Goal: Task Accomplishment & Management: Complete application form

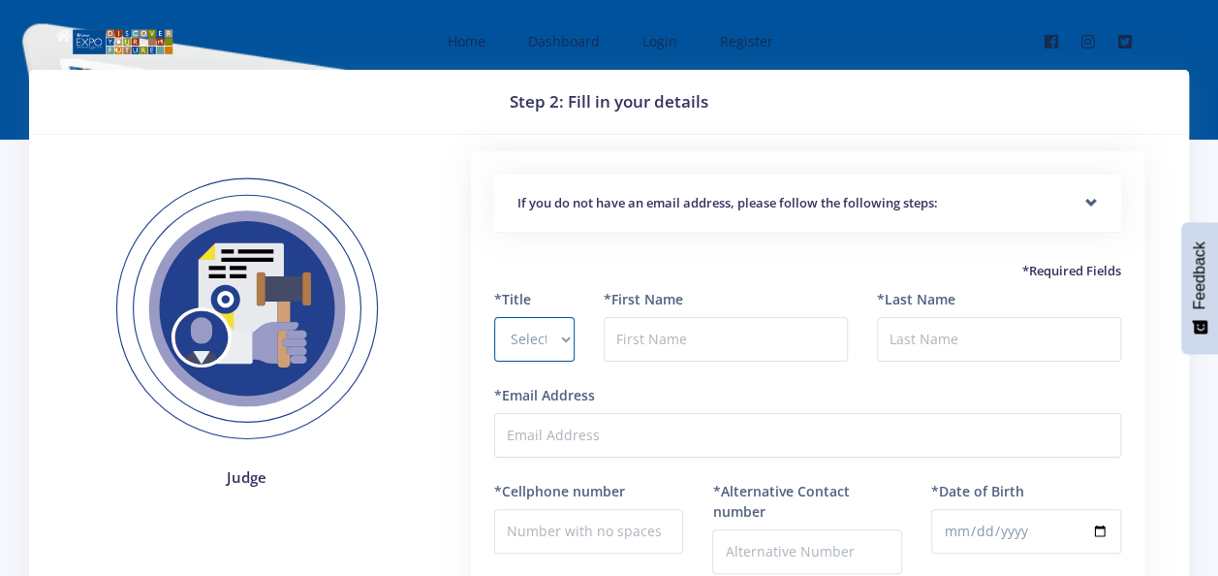
click at [537, 343] on select "Select Title Prof Dr Mr Mrs Ms [PERSON_NAME]" at bounding box center [534, 339] width 80 height 45
select select "Ms"
click at [494, 317] on select "Select Title Prof Dr Mr Mrs Ms [PERSON_NAME]" at bounding box center [534, 339] width 80 height 45
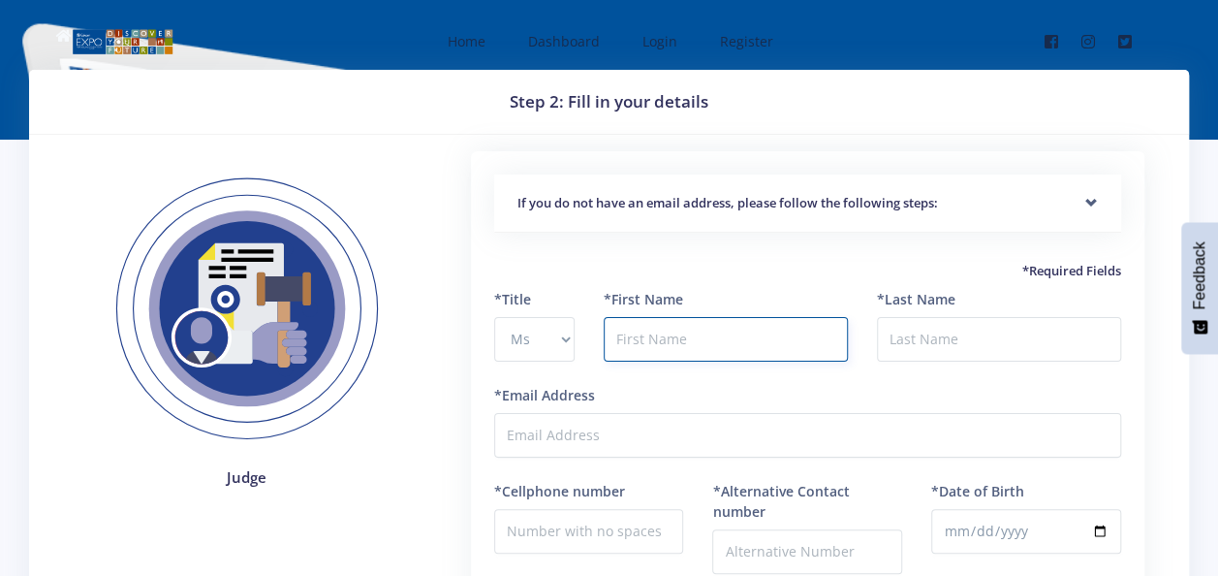
click at [688, 333] on input "text" at bounding box center [726, 339] width 244 height 45
type input "NOKULUNGA"
type input "SINCUBA"
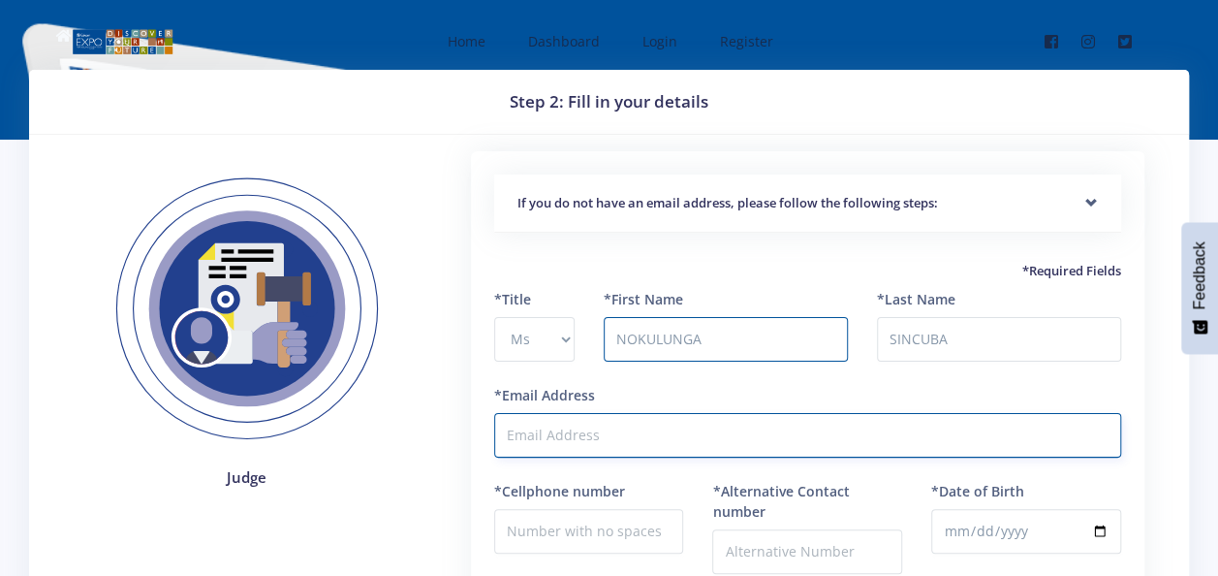
type input "SINCUBN@ESKOM.CO.ZA"
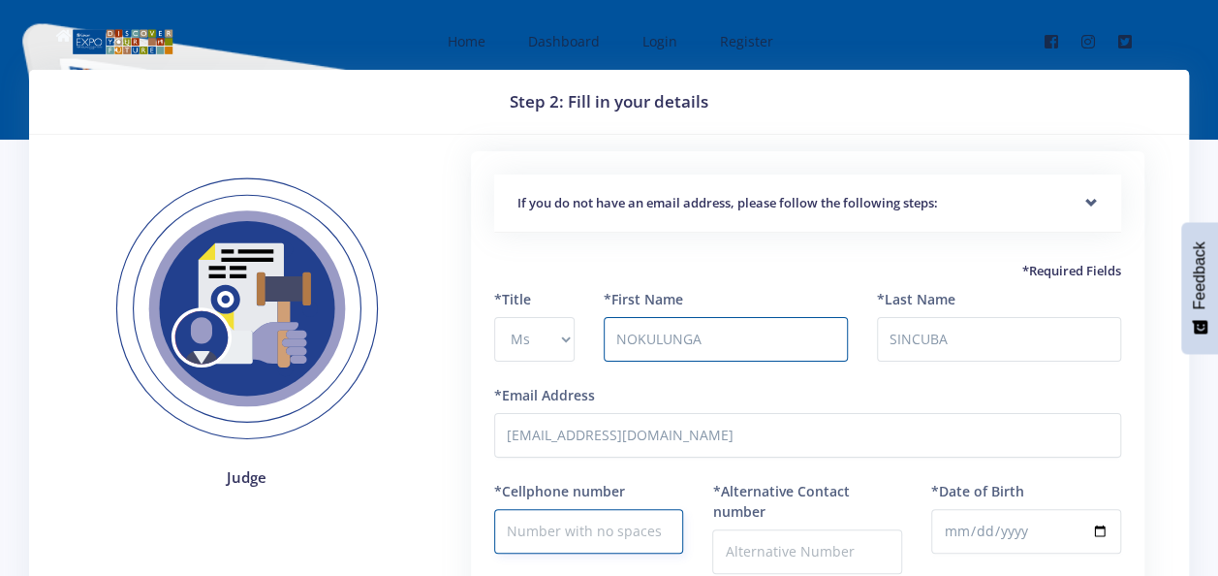
type input "0730361590"
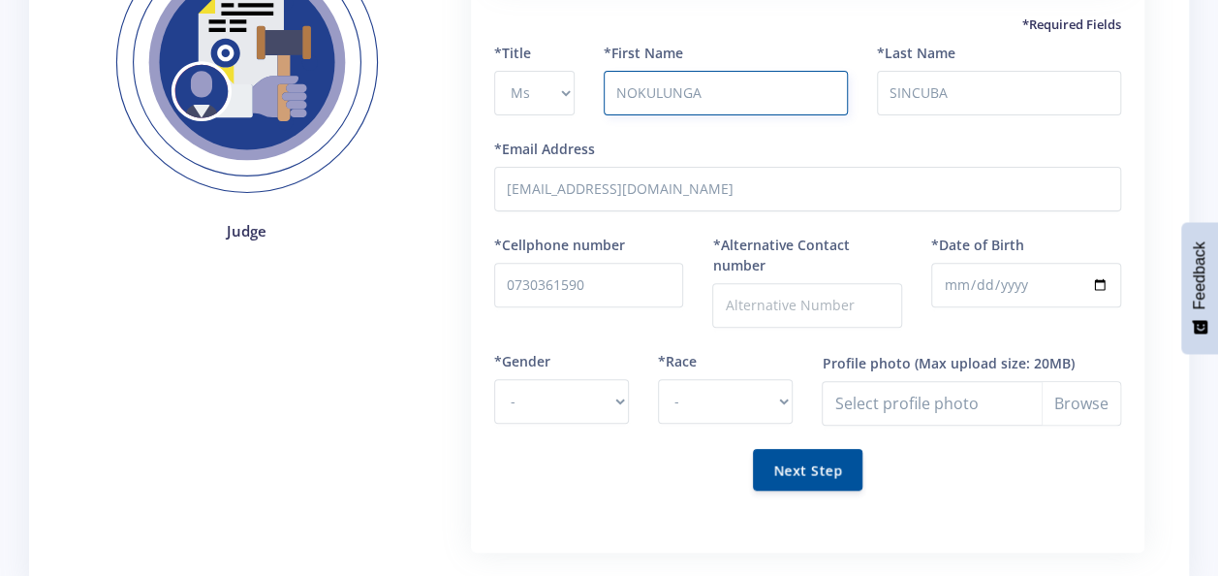
scroll to position [291, 0]
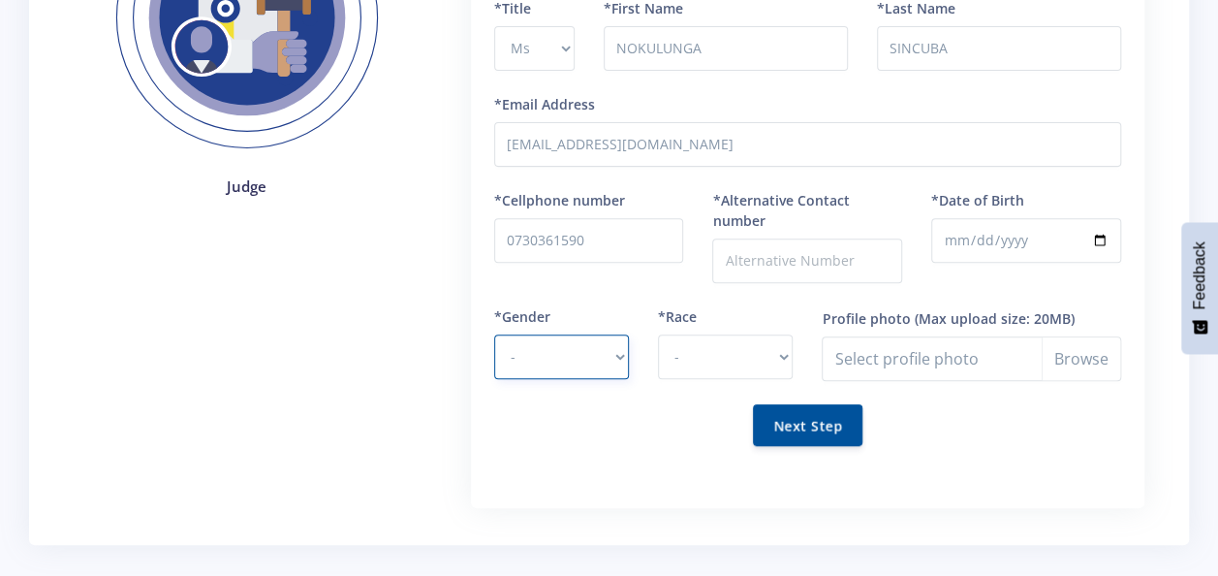
click at [611, 349] on select "- Male Female" at bounding box center [561, 356] width 135 height 45
select select "F"
click at [494, 334] on select "- Male Female" at bounding box center [561, 356] width 135 height 45
click at [773, 345] on select "- African Asian Coloured Indian White Other" at bounding box center [725, 356] width 135 height 45
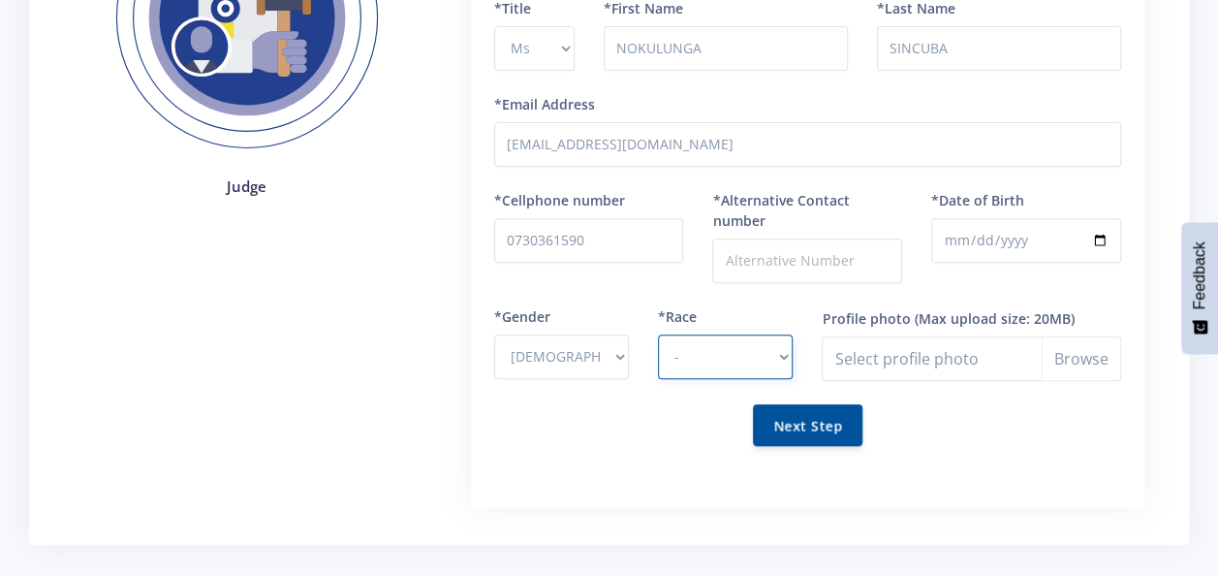
select select "African"
click at [658, 334] on select "- African Asian Coloured Indian White Other" at bounding box center [725, 356] width 135 height 45
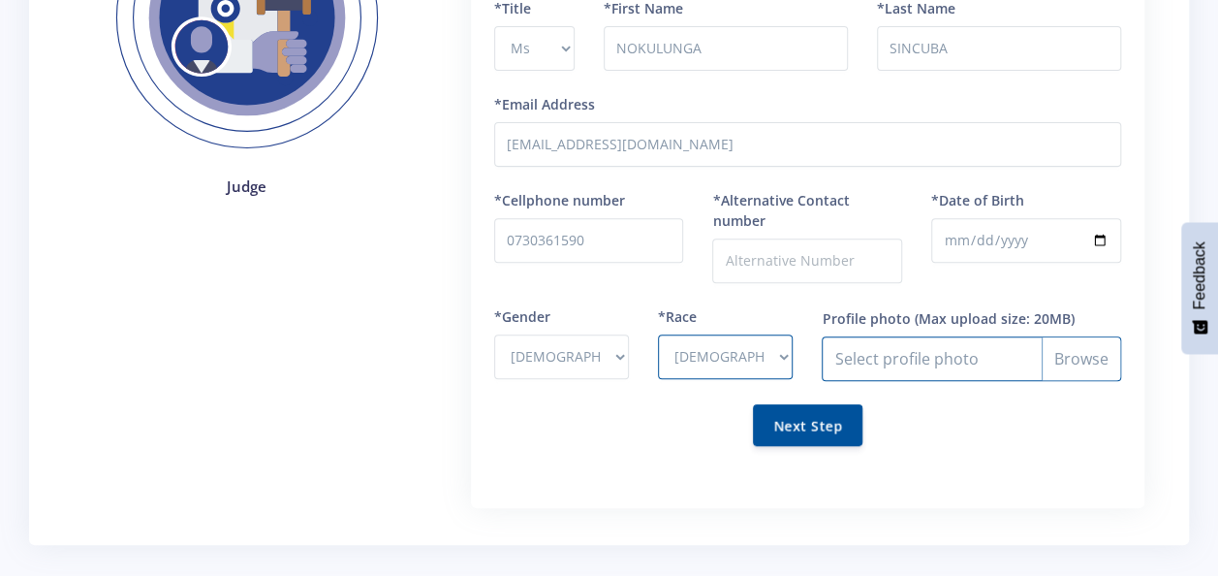
click at [1103, 364] on input "Profile photo" at bounding box center [971, 358] width 299 height 45
type input "C:\fakepath\add_1_14051833_bd493a81-115f-4a74-a518-1b6e3882915f.jpeg"
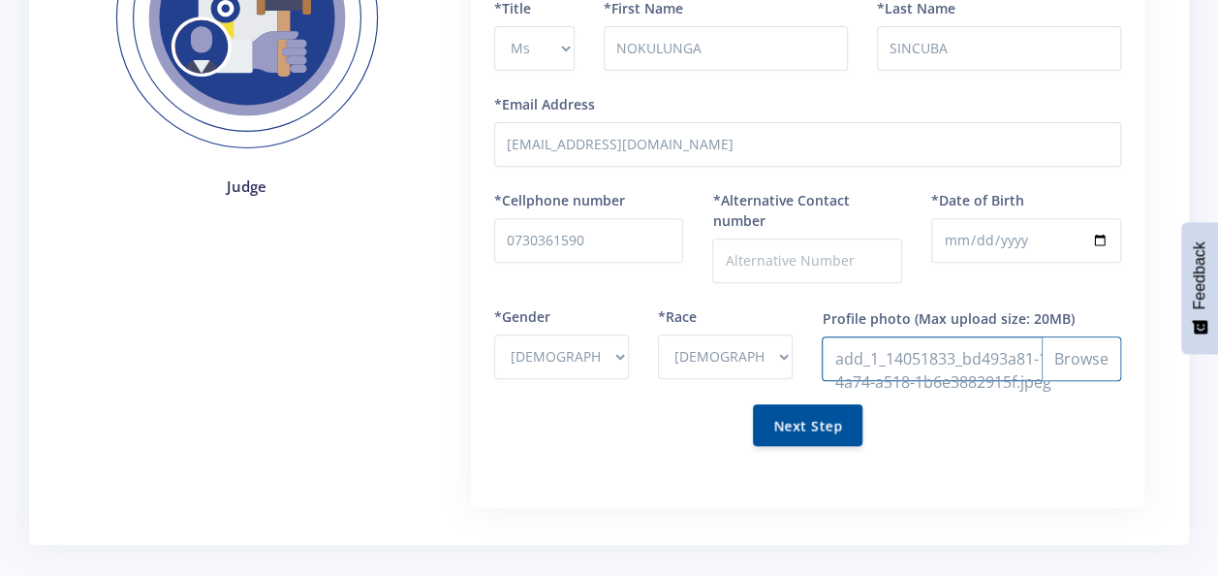
scroll to position [194, 0]
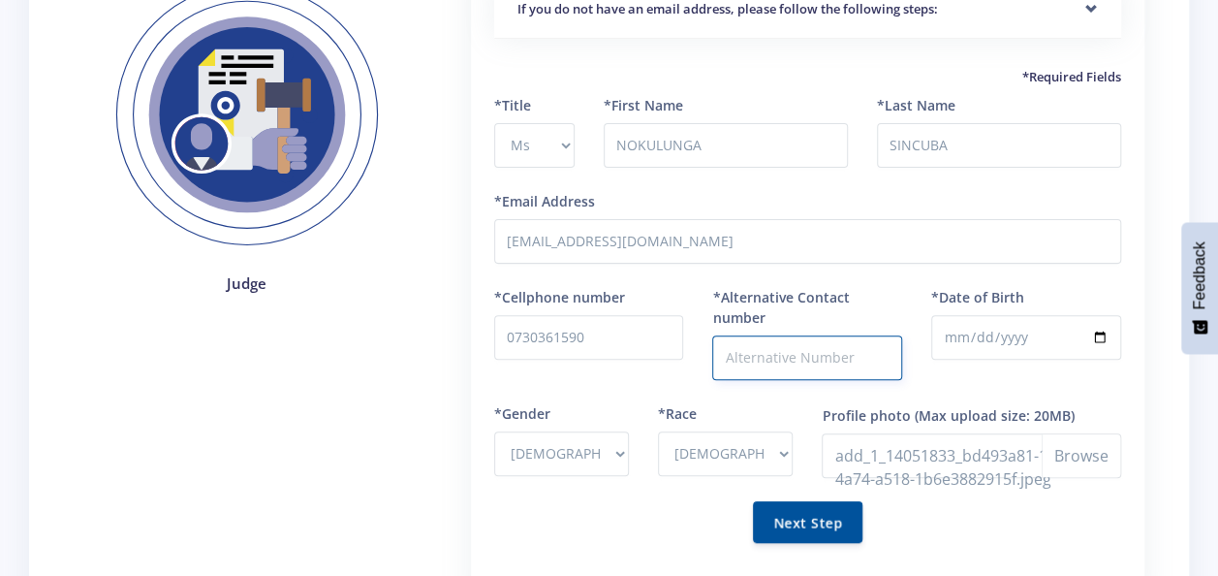
click at [837, 373] on input "*Alternative Contact number" at bounding box center [807, 357] width 190 height 45
type input "0815001078"
click at [965, 335] on input "*Date of Birth" at bounding box center [1026, 337] width 190 height 45
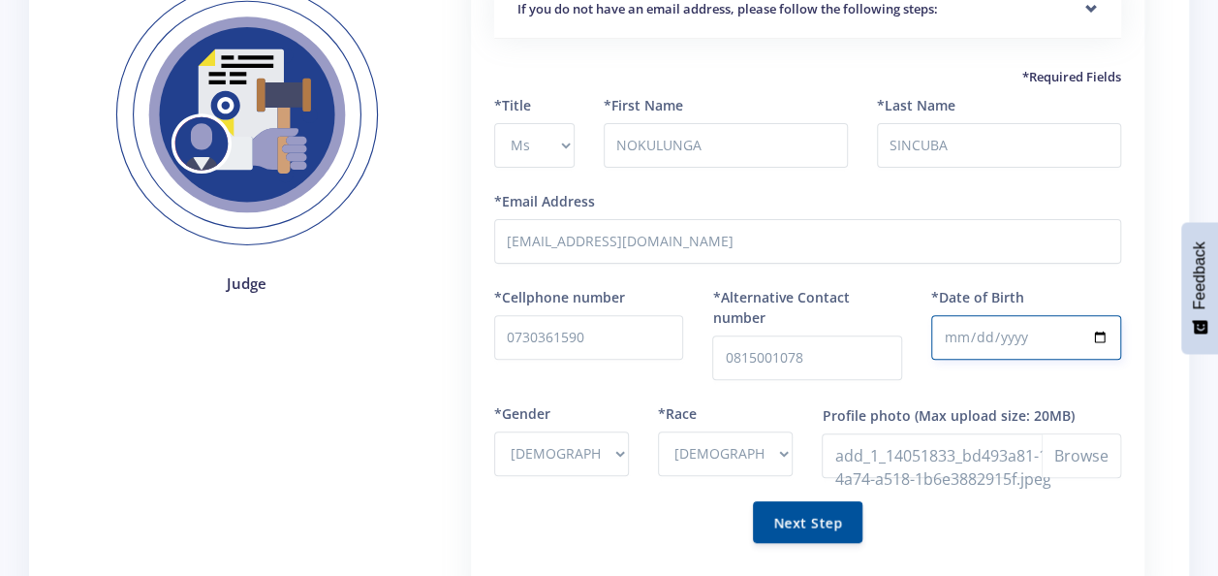
type input "1992-11-11"
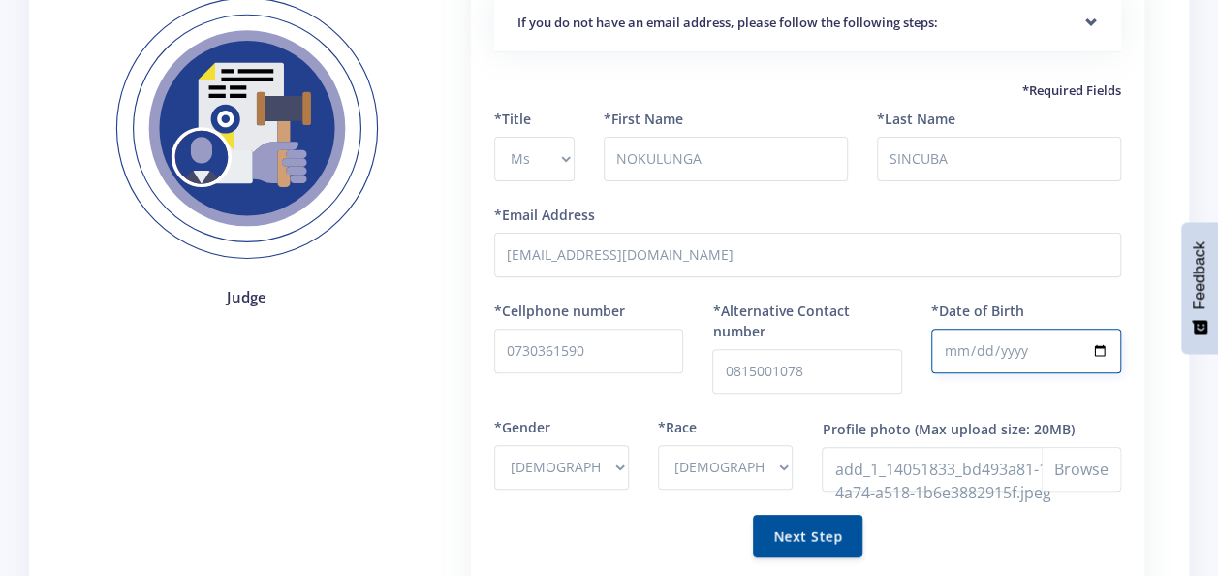
scroll to position [291, 0]
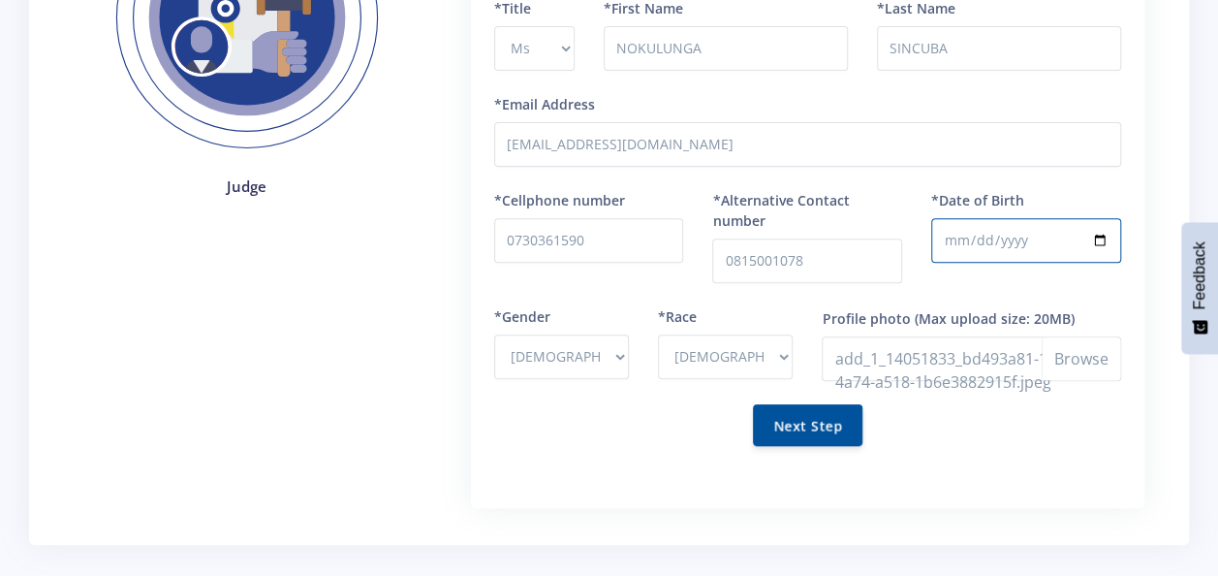
click at [1025, 458] on form "*Title Select Title Prof Dr Mr Mrs Ms Other *First Name NOKULUNGA *Last Name SI…" at bounding box center [807, 233] width 627 height 471
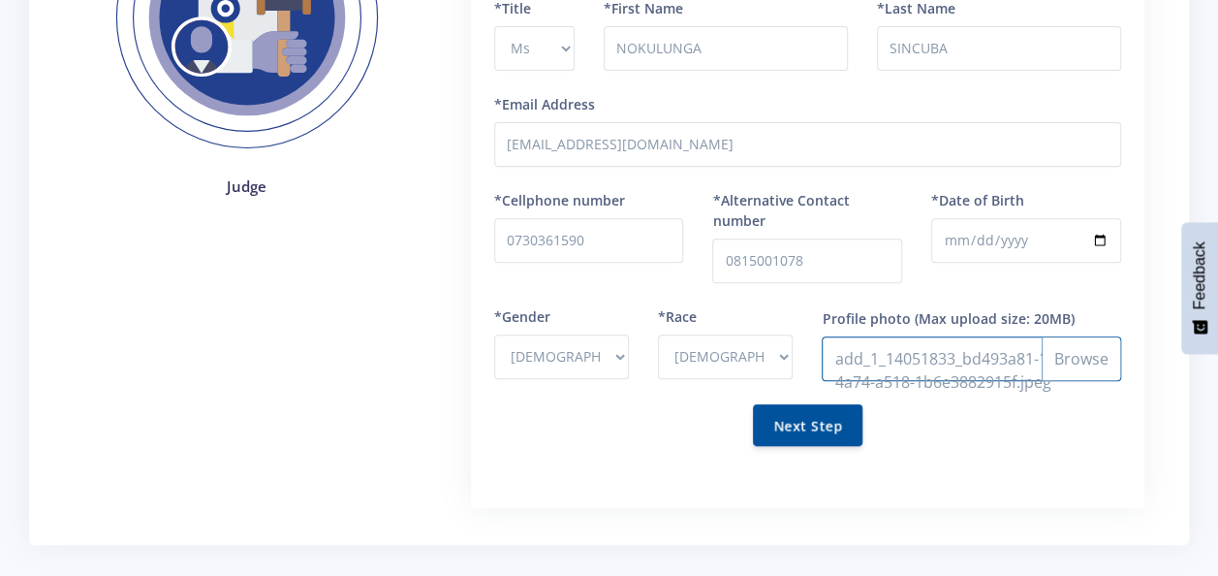
click at [956, 363] on input "Profile photo" at bounding box center [971, 358] width 299 height 45
type input "C:\fakepath\picture 1.jpeg"
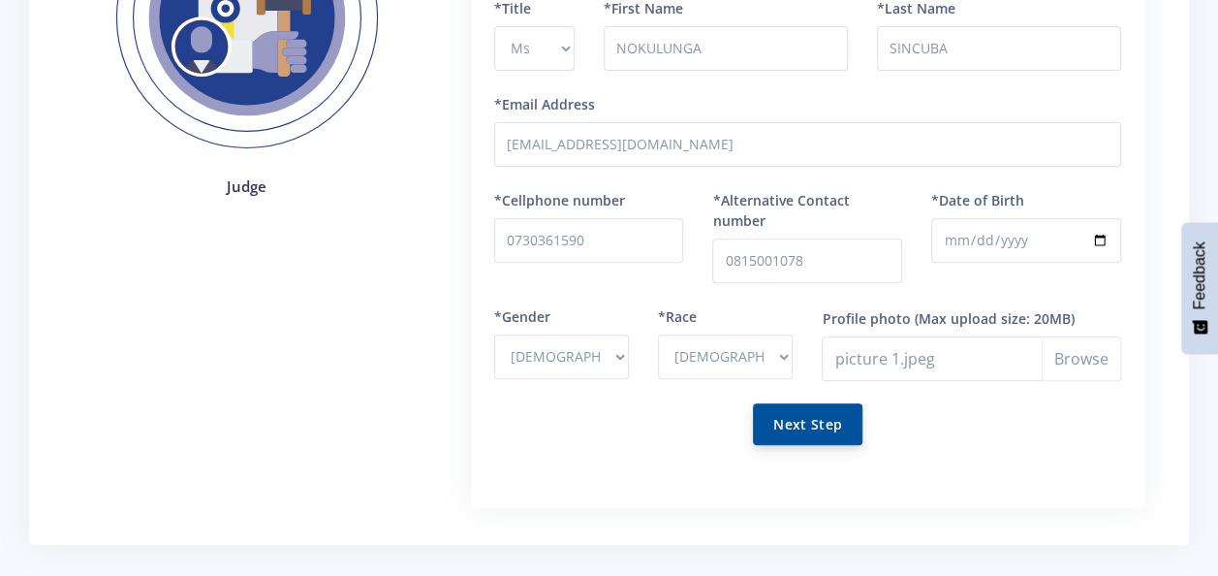
click at [826, 425] on button "Next Step" at bounding box center [808, 424] width 110 height 42
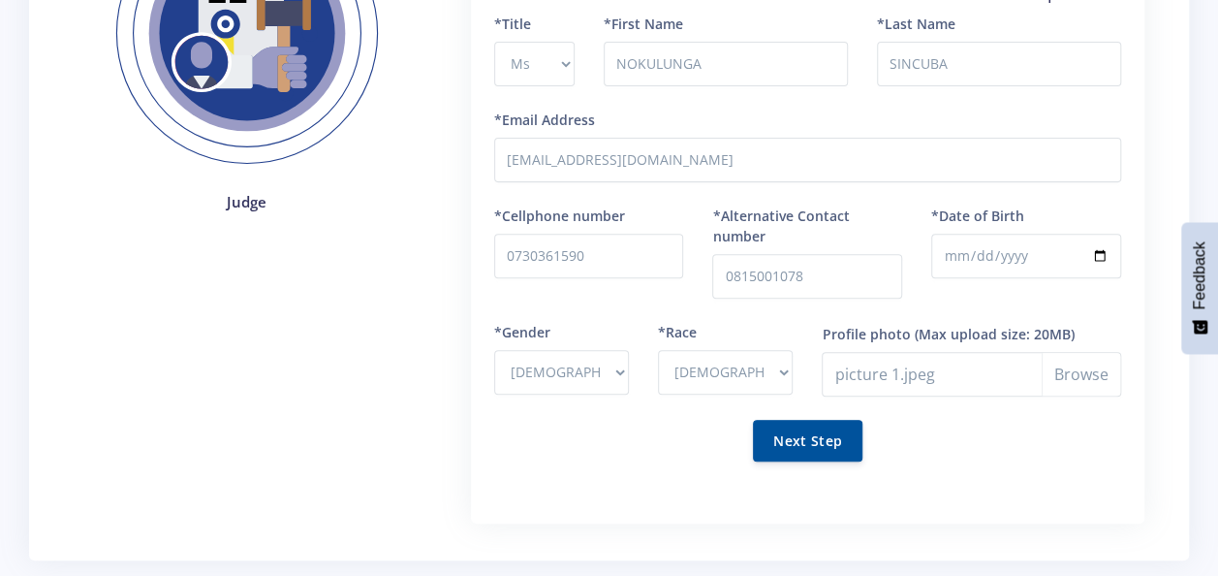
scroll to position [203, 0]
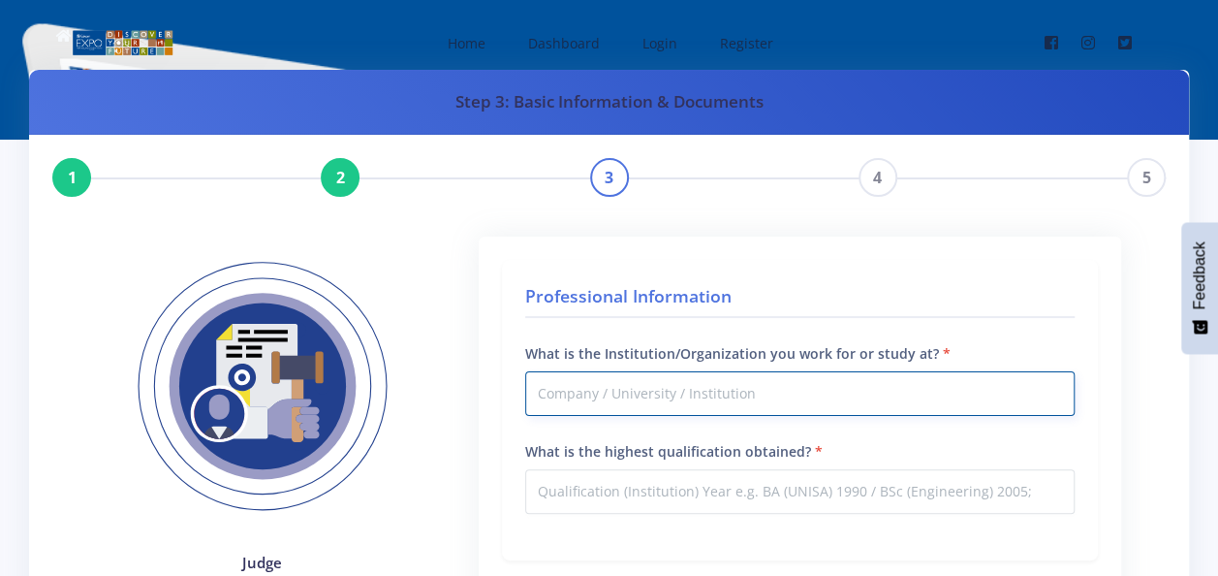
click at [605, 396] on input "What is the Institution/Organization you work for or study at?" at bounding box center [800, 393] width 550 height 45
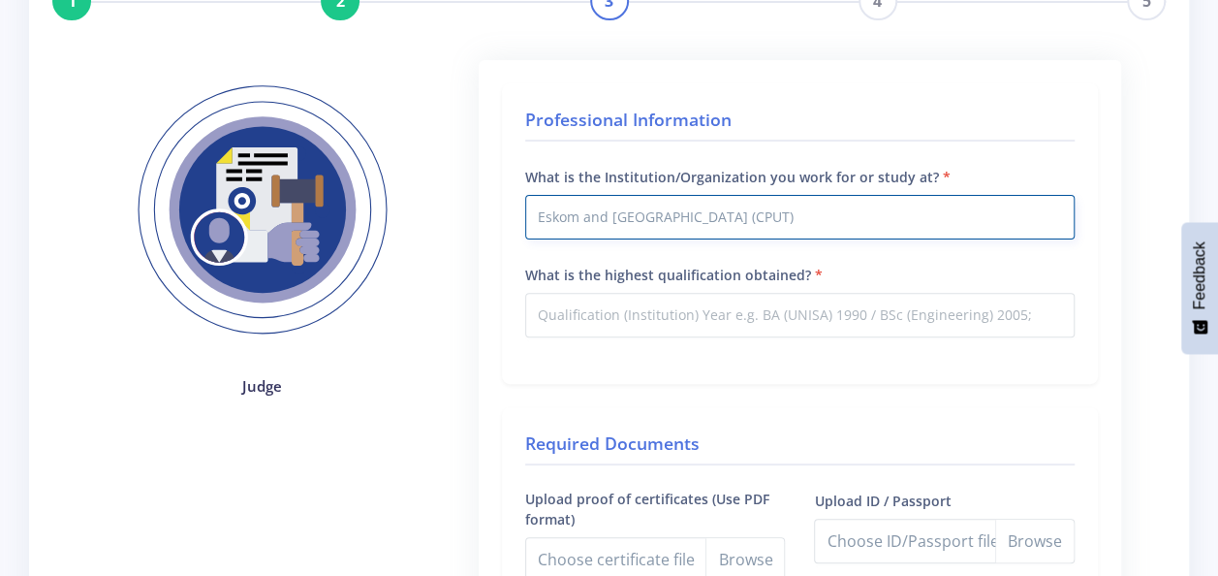
scroll to position [194, 0]
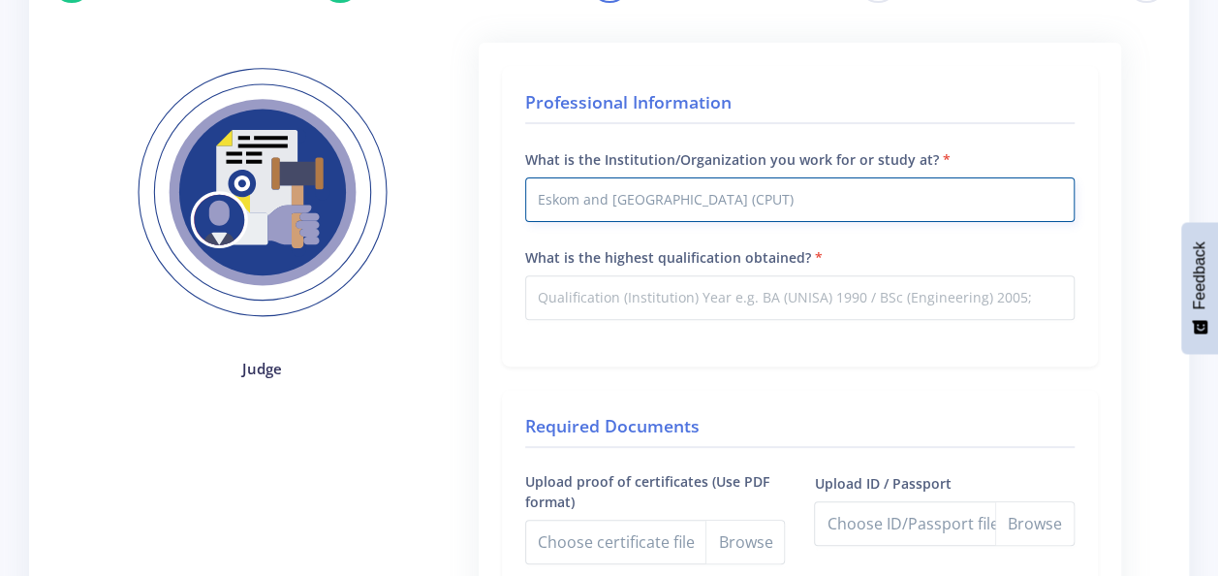
type input "Eskom and Cape peninsula university of technology (CPUT)"
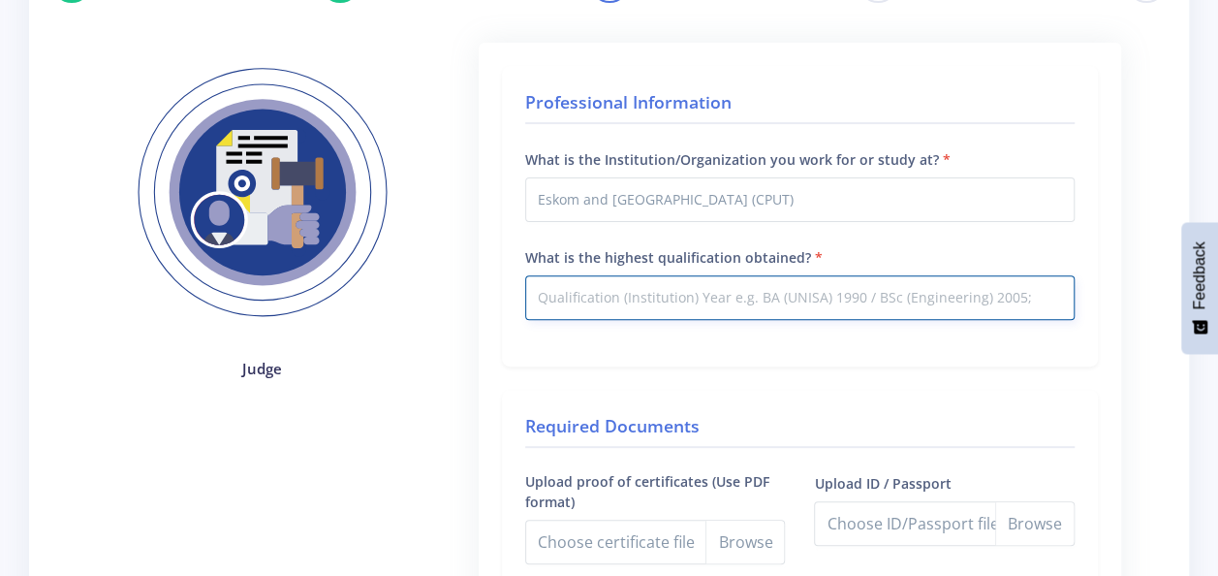
click at [653, 299] on input "What is the highest qualification obtained?" at bounding box center [800, 297] width 550 height 45
click at [576, 293] on input "Btech Analytical chemistry" at bounding box center [800, 297] width 550 height 45
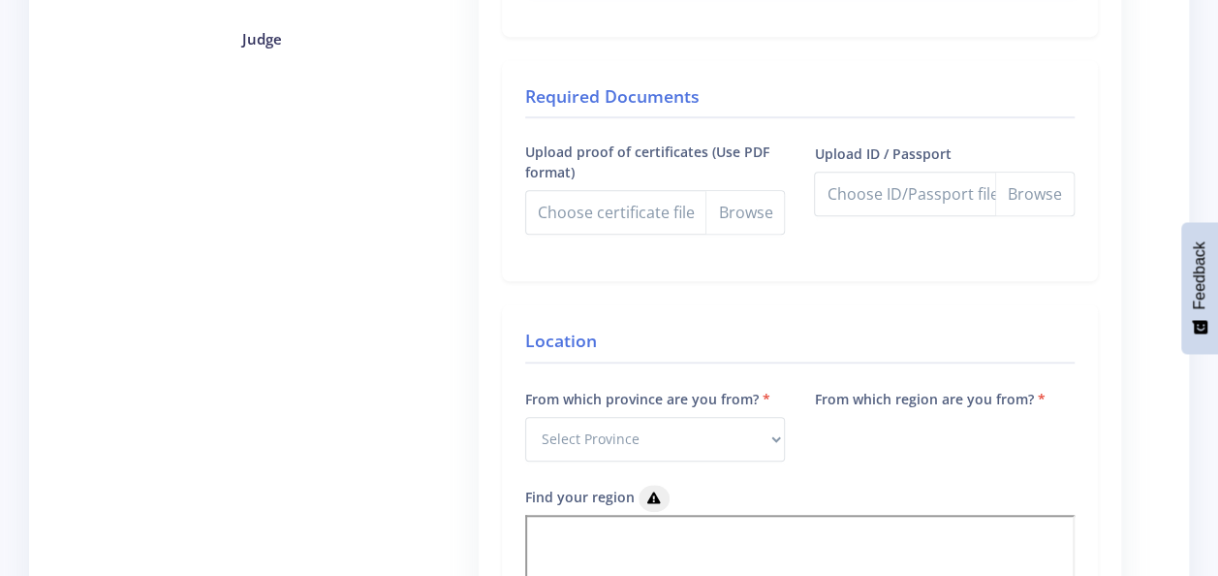
scroll to position [582, 0]
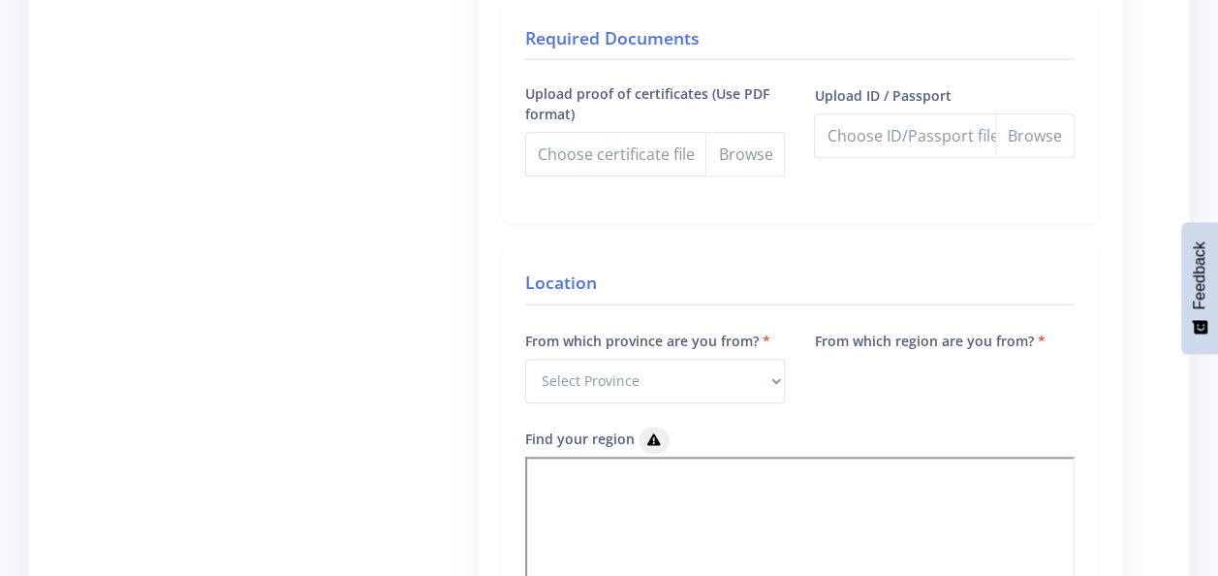
type input "Btech: Analytical chemistry"
click at [777, 376] on select "Select Province Western Cape Eastern Cape Northern Cape North West Free State" at bounding box center [655, 381] width 261 height 45
select select "1"
click at [525, 360] on select "Select Province Western Cape Eastern Cape Northern Cape North West Free State" at bounding box center [655, 381] width 261 height 45
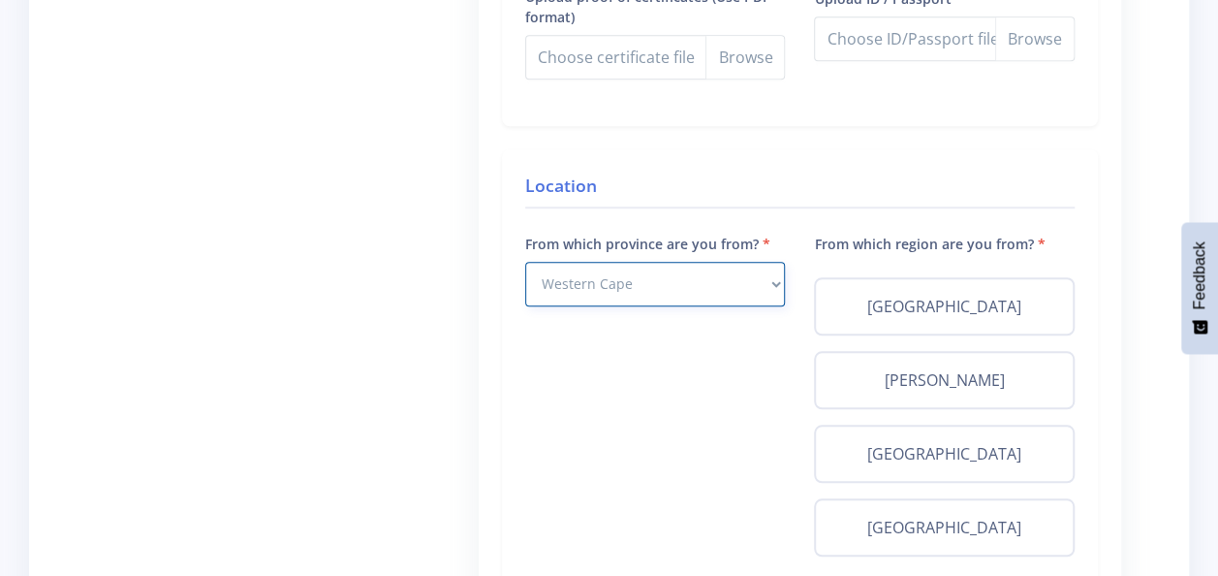
scroll to position [775, 0]
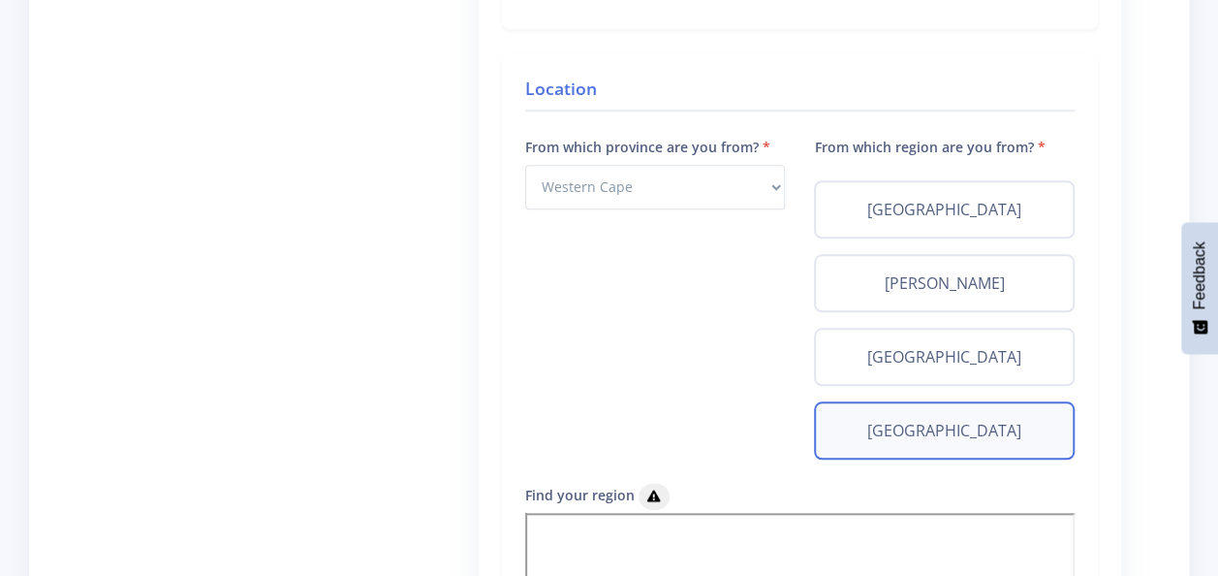
click at [967, 420] on label "West Coast" at bounding box center [945, 430] width 226 height 23
click at [844, 420] on input "West Coast" at bounding box center [838, 425] width 13 height 13
radio input "true"
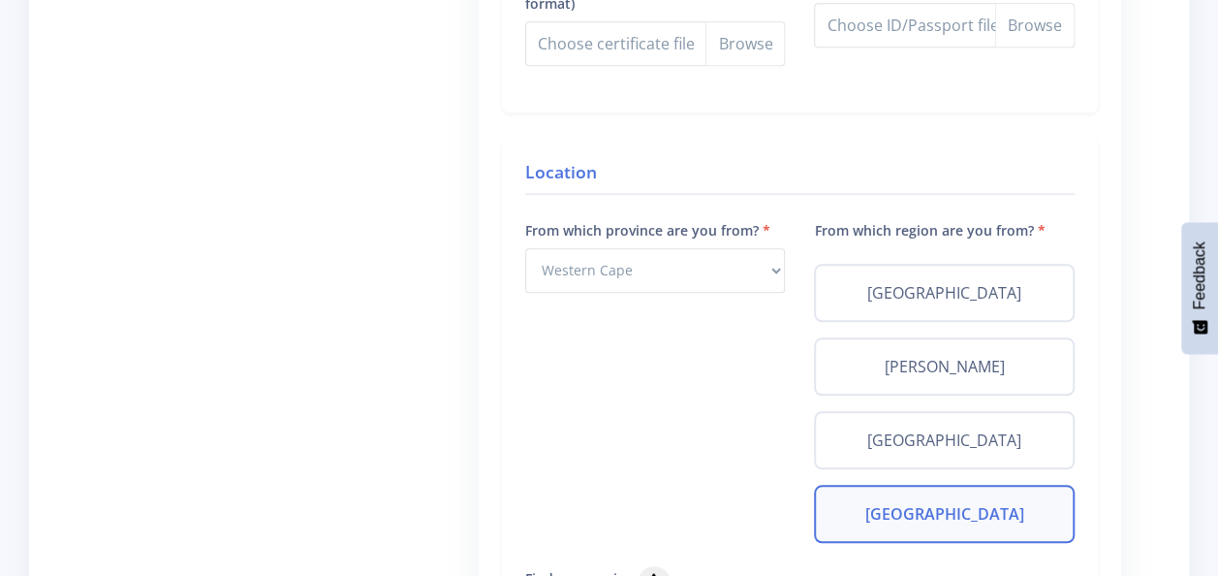
scroll to position [485, 0]
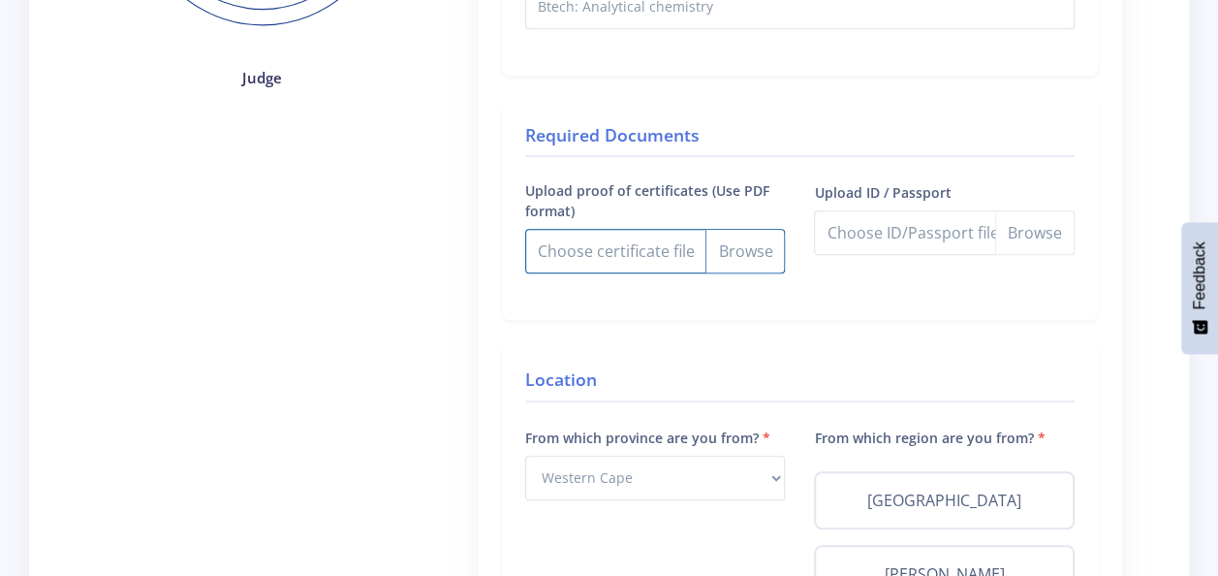
click at [738, 244] on input "Upload proof of certificates (Use PDF format)" at bounding box center [655, 251] width 261 height 45
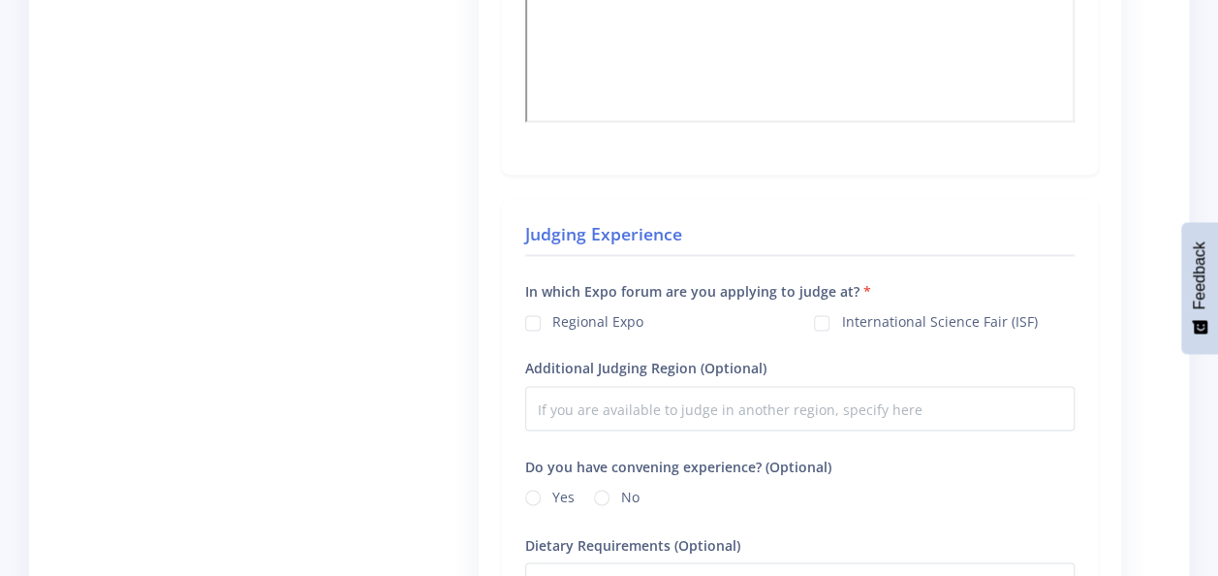
scroll to position [1454, 0]
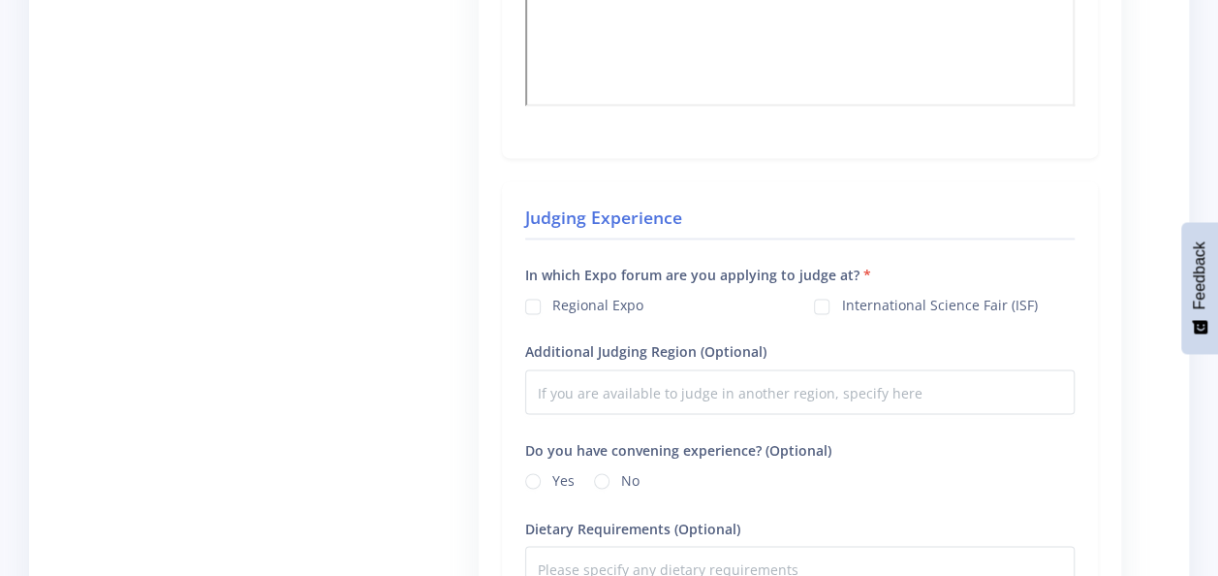
click at [552, 310] on label "Regional Expo" at bounding box center [597, 303] width 91 height 16
click at [552, 305] on input "Regional Expo" at bounding box center [558, 299] width 13 height 13
checkbox input "true"
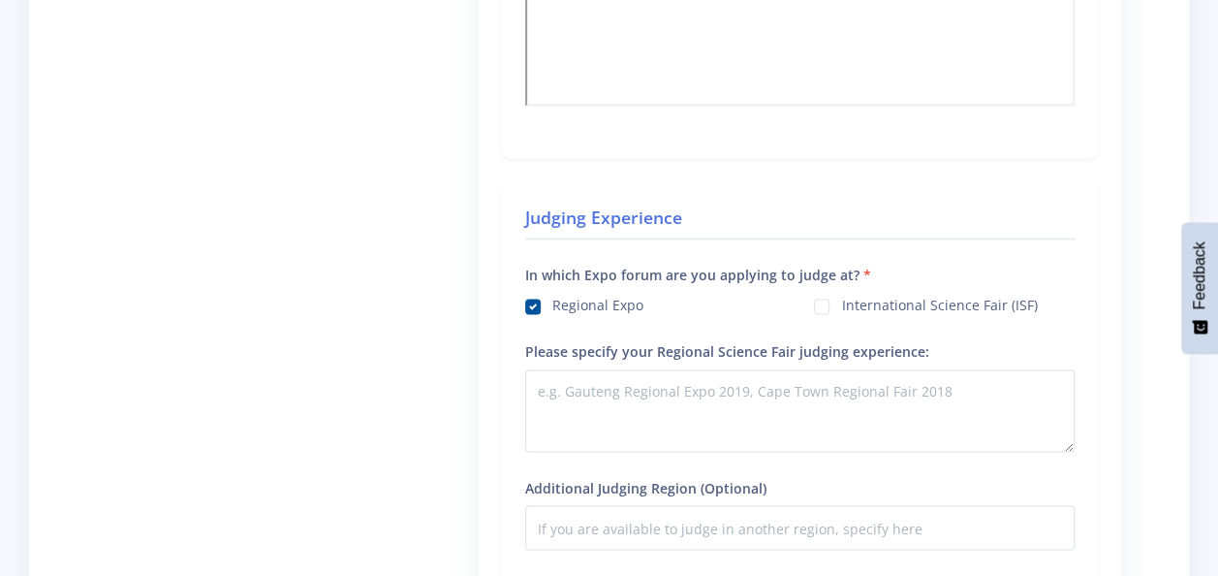
click at [816, 300] on div "International Science Fair (ISF)" at bounding box center [944, 304] width 261 height 23
click at [841, 308] on label "International Science Fair (ISF)" at bounding box center [939, 303] width 196 height 16
click at [841, 305] on input "International Science Fair (ISF)" at bounding box center [847, 299] width 13 height 13
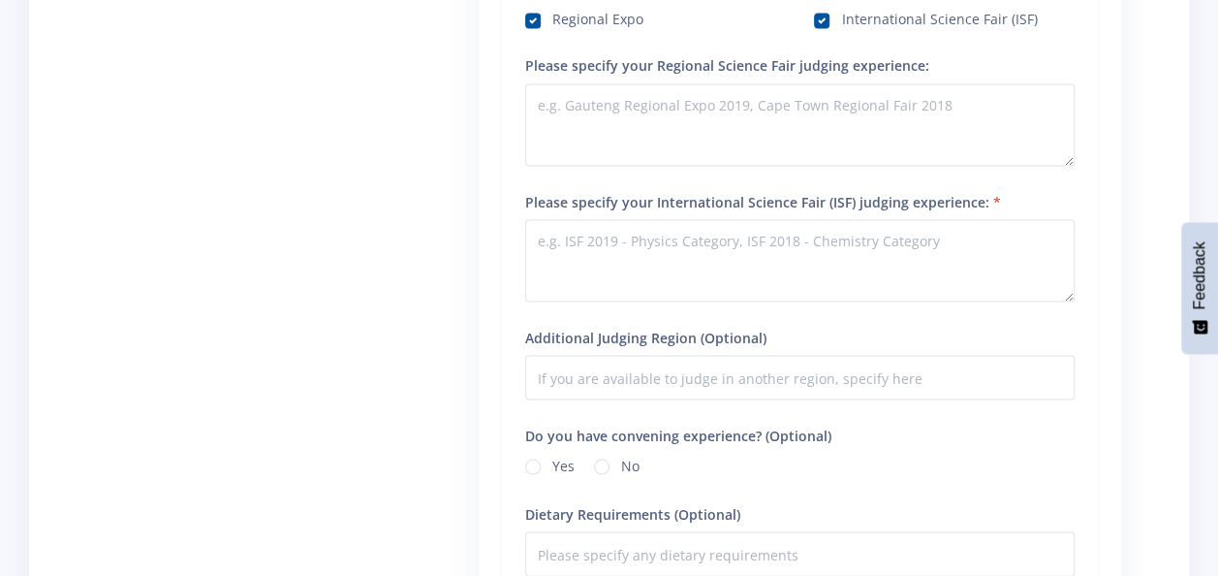
scroll to position [1745, 0]
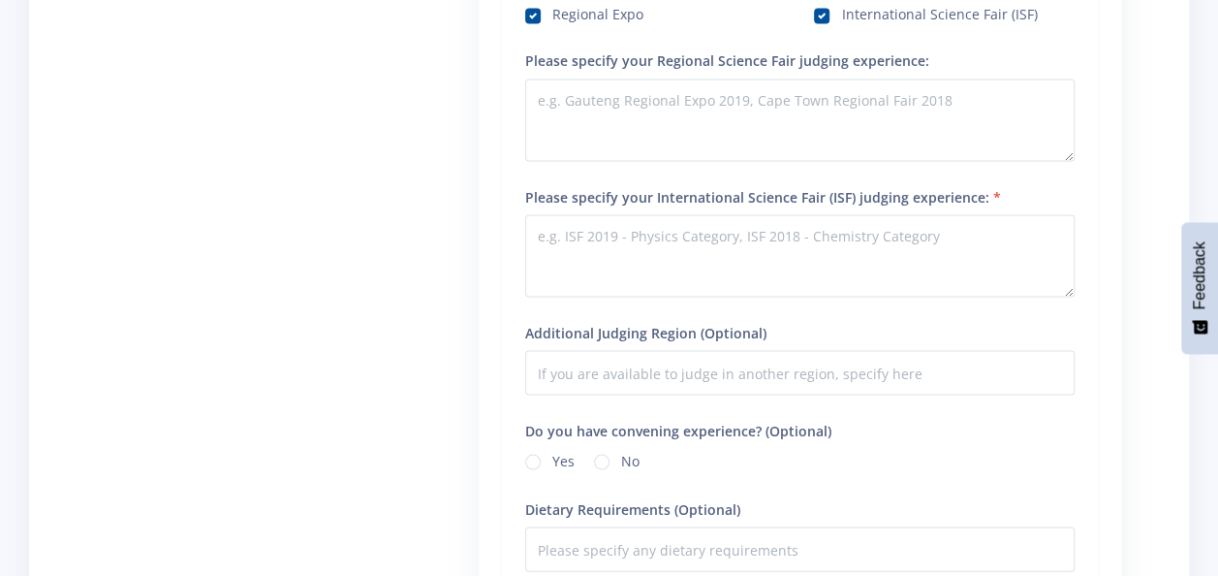
click at [841, 17] on label "International Science Fair (ISF)" at bounding box center [939, 12] width 196 height 16
click at [841, 15] on input "International Science Fair (ISF)" at bounding box center [847, 8] width 13 height 13
checkbox input "false"
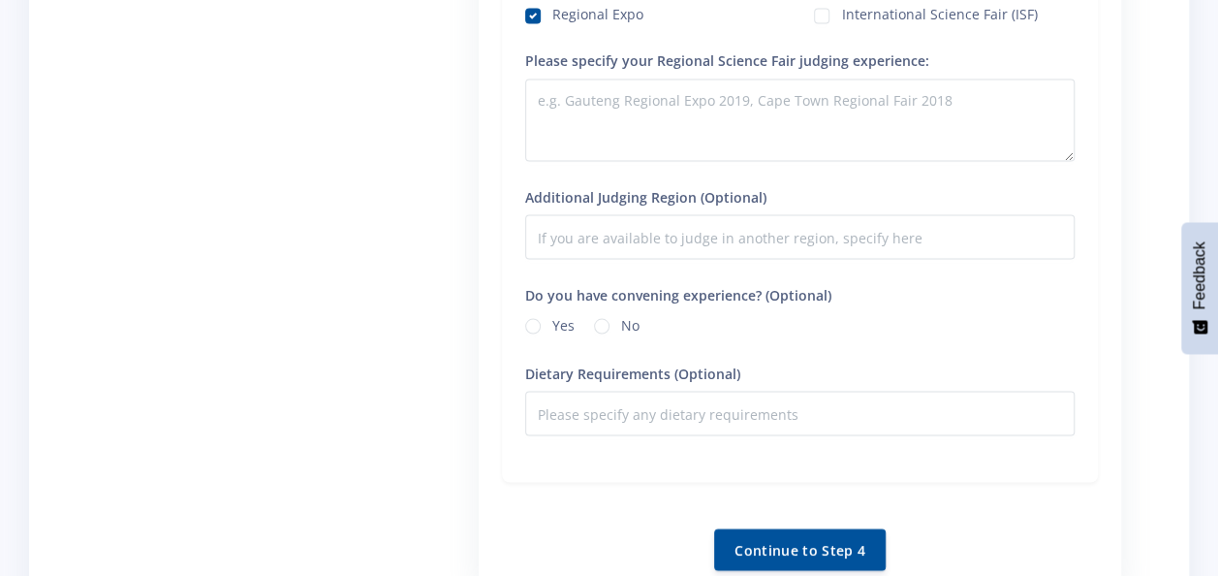
click at [621, 330] on label "No" at bounding box center [630, 322] width 18 height 16
click at [621, 327] on input "No" at bounding box center [627, 320] width 13 height 13
radio input "true"
click at [802, 568] on button "Continue to Step 4" at bounding box center [800, 548] width 172 height 42
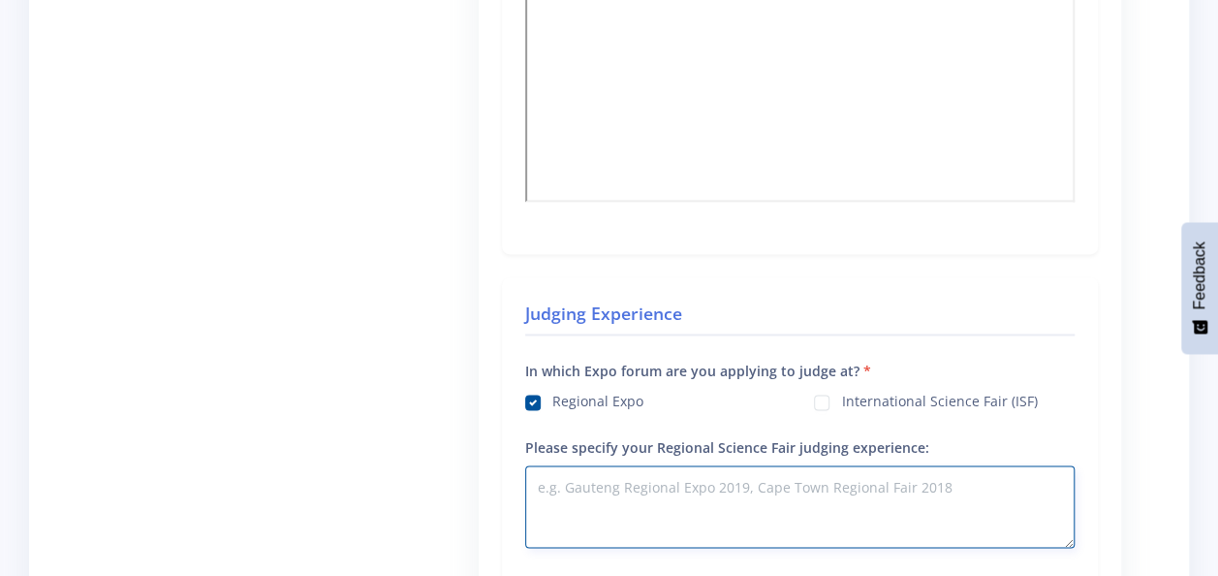
scroll to position [1357, 0]
click at [580, 490] on textarea "Please specify your Regional Science Fair judging experience:" at bounding box center [800, 507] width 550 height 82
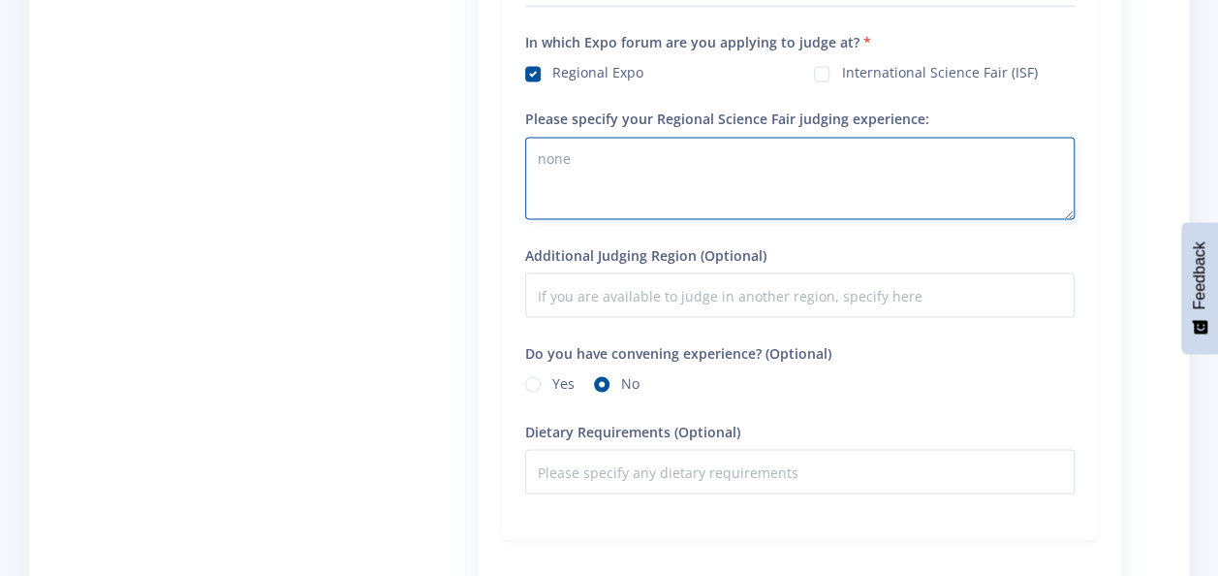
scroll to position [1939, 0]
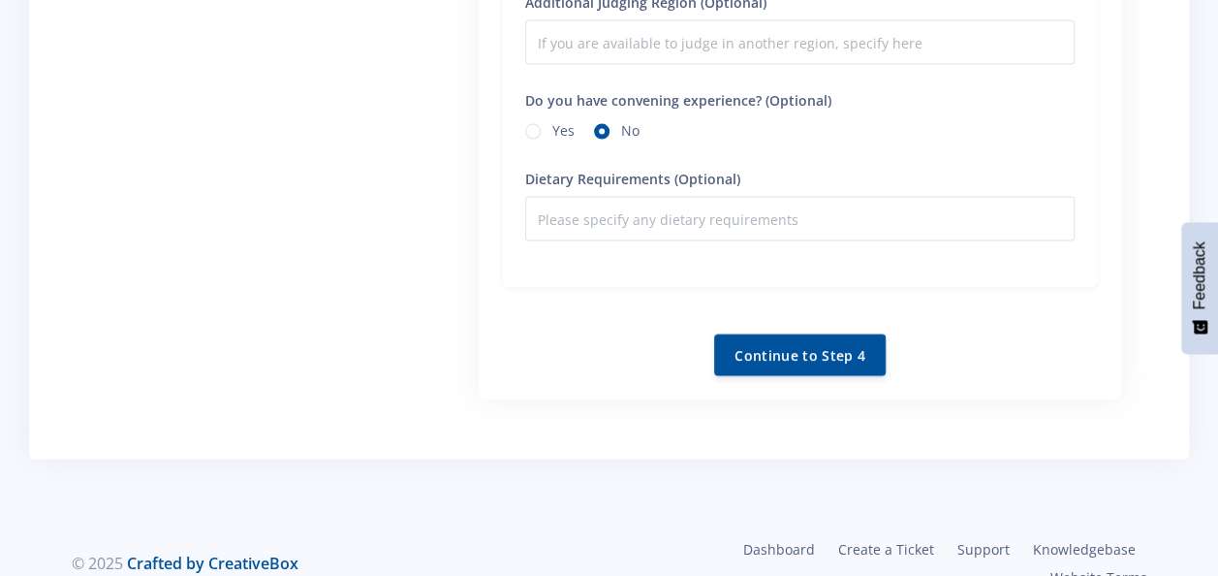
type textarea "none"
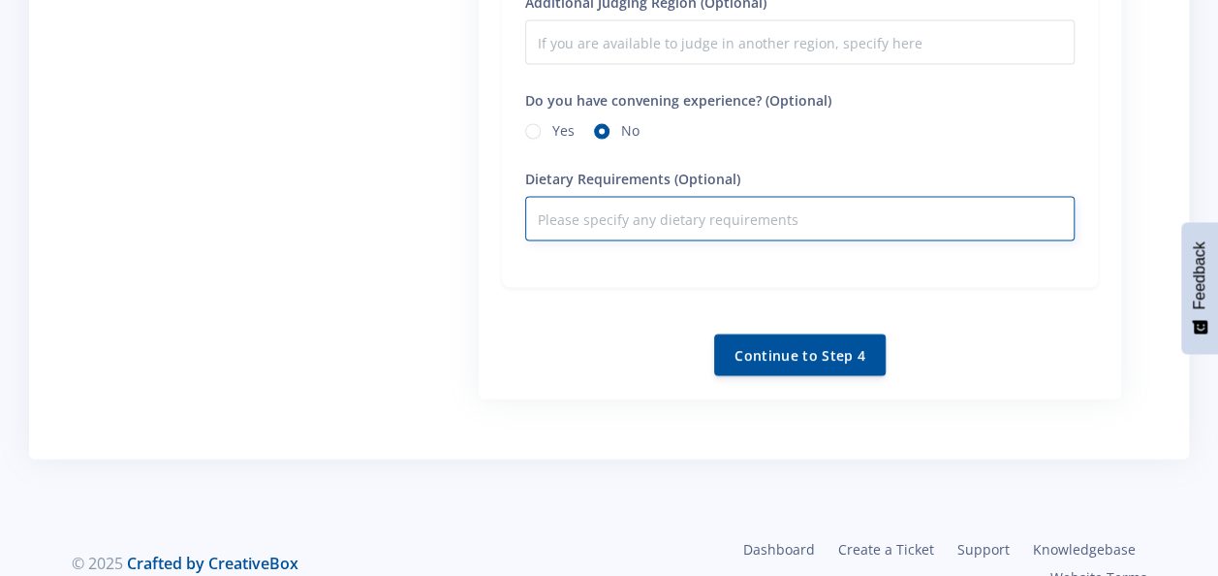
click at [714, 236] on input "Dietary Requirements (Optional)" at bounding box center [800, 219] width 550 height 45
type input "none"
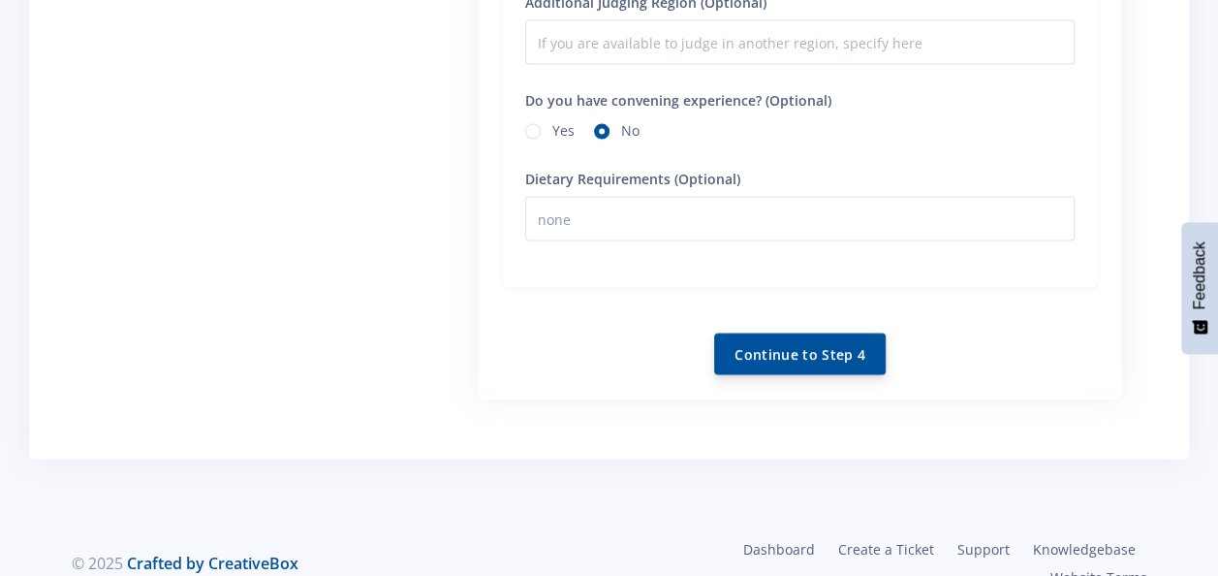
click at [801, 354] on button "Continue to Step 4" at bounding box center [800, 354] width 172 height 42
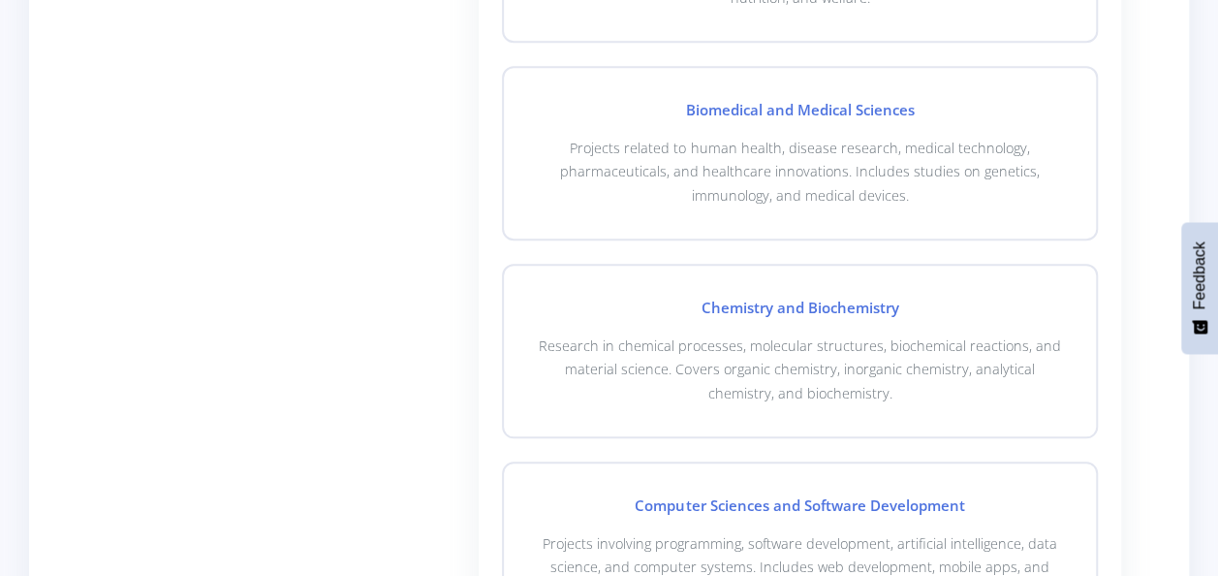
scroll to position [969, 0]
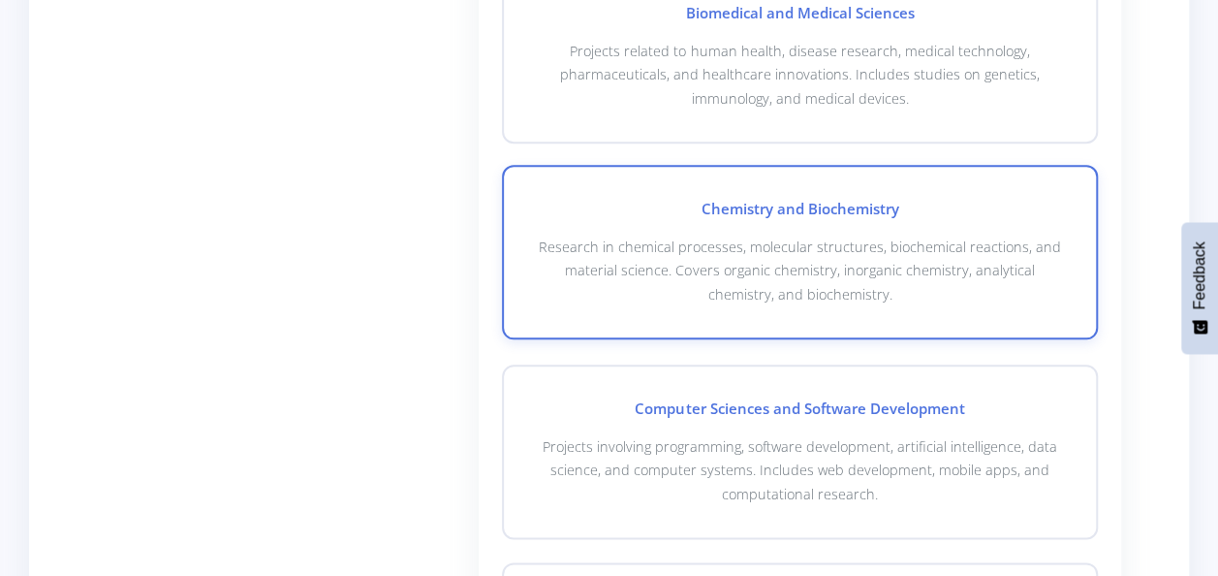
click at [572, 260] on p "Research in chemical processes, molecular structures, biochemical reactions, an…" at bounding box center [800, 271] width 530 height 71
checkbox input "true"
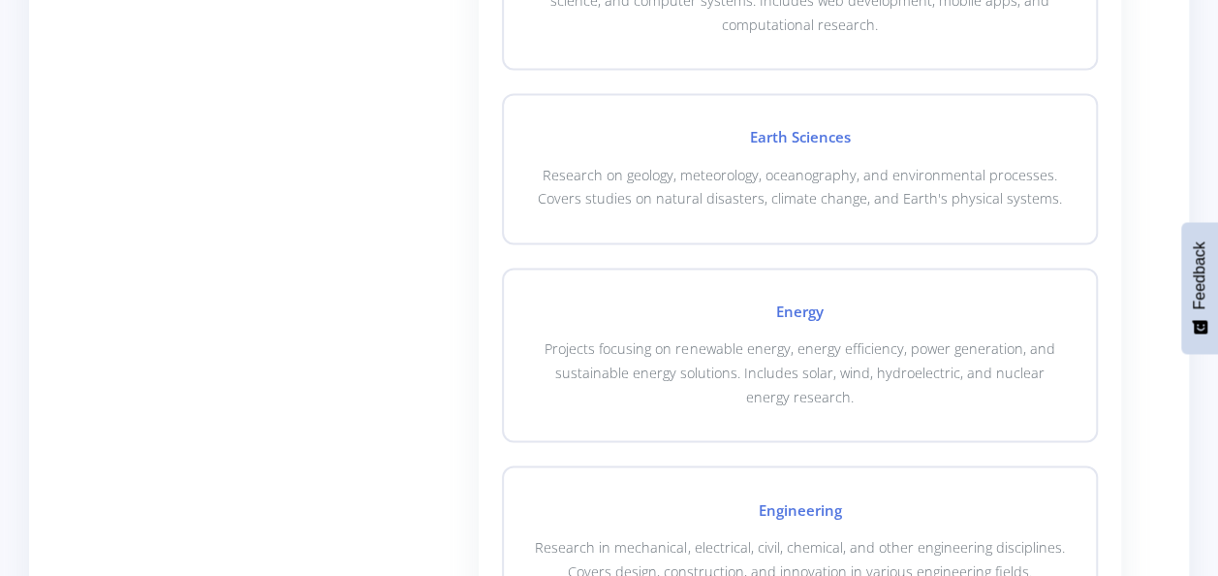
scroll to position [1454, 0]
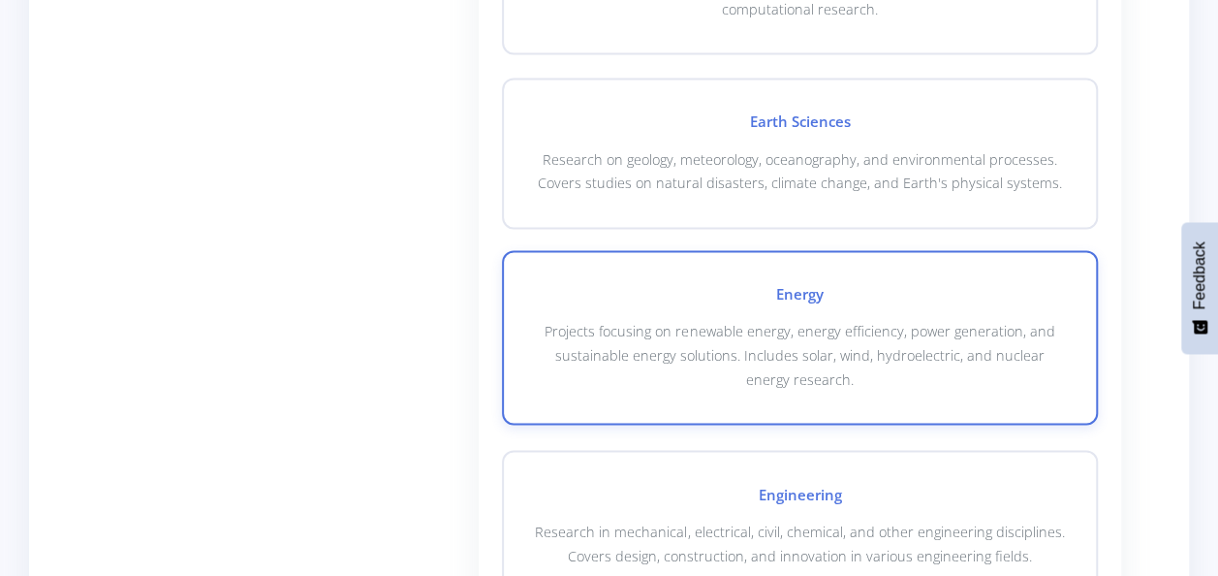
click at [613, 336] on p "Projects focusing on renewable energy, energy efficiency, power generation, and…" at bounding box center [800, 355] width 530 height 71
checkbox input "true"
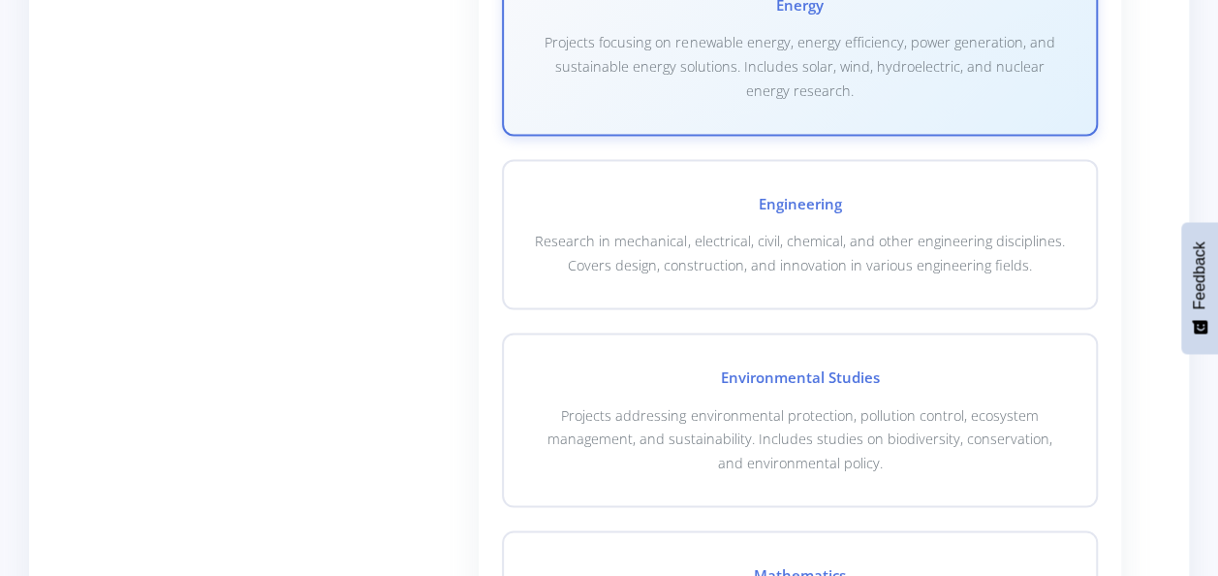
scroll to position [1939, 0]
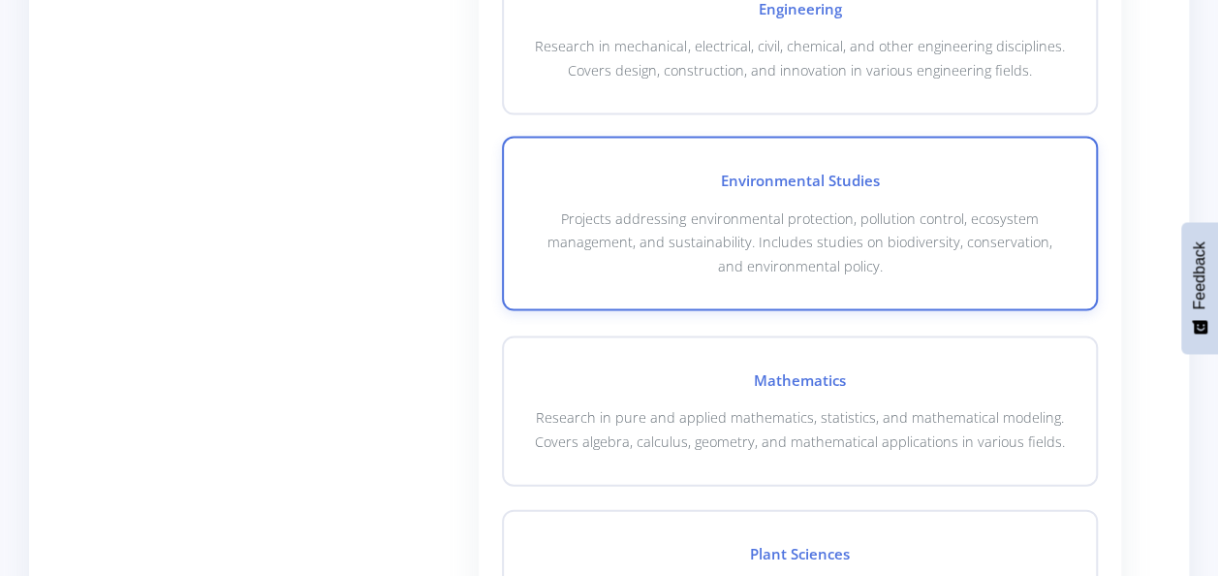
click at [690, 265] on p "Projects addressing environmental protection, pollution control, ecosystem mana…" at bounding box center [800, 242] width 530 height 71
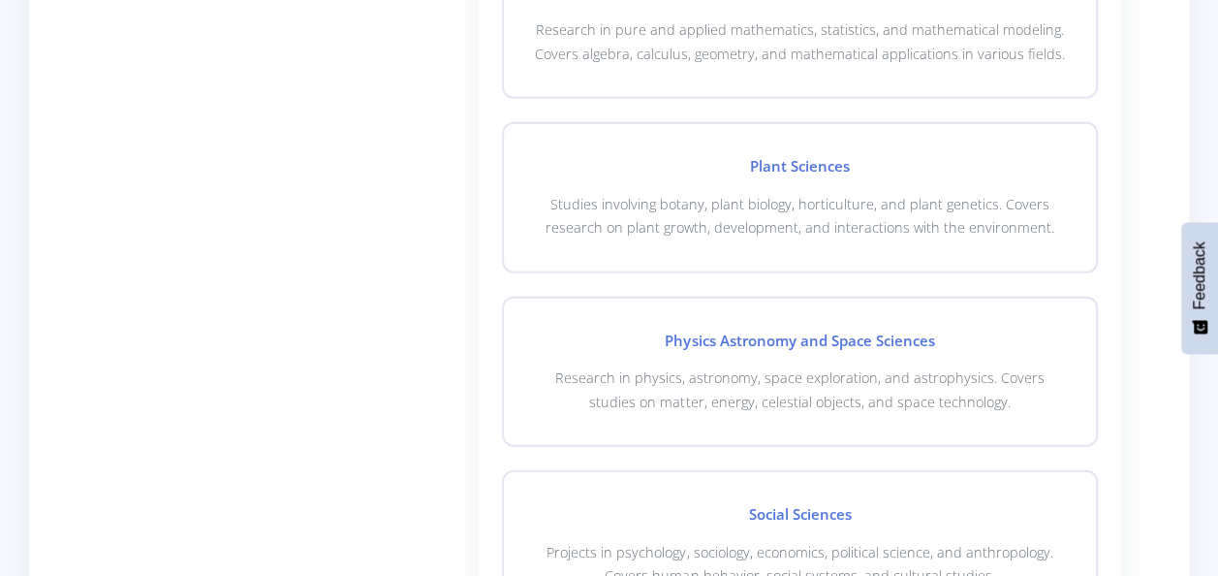
scroll to position [2617, 0]
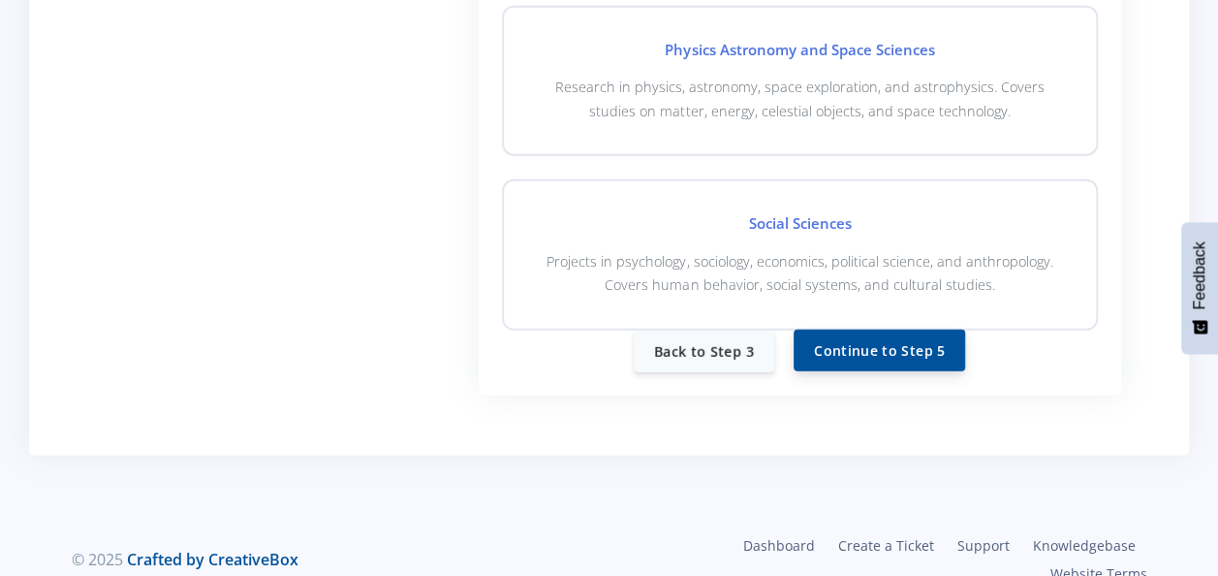
click at [935, 349] on button "Continue to Step 5" at bounding box center [880, 351] width 172 height 42
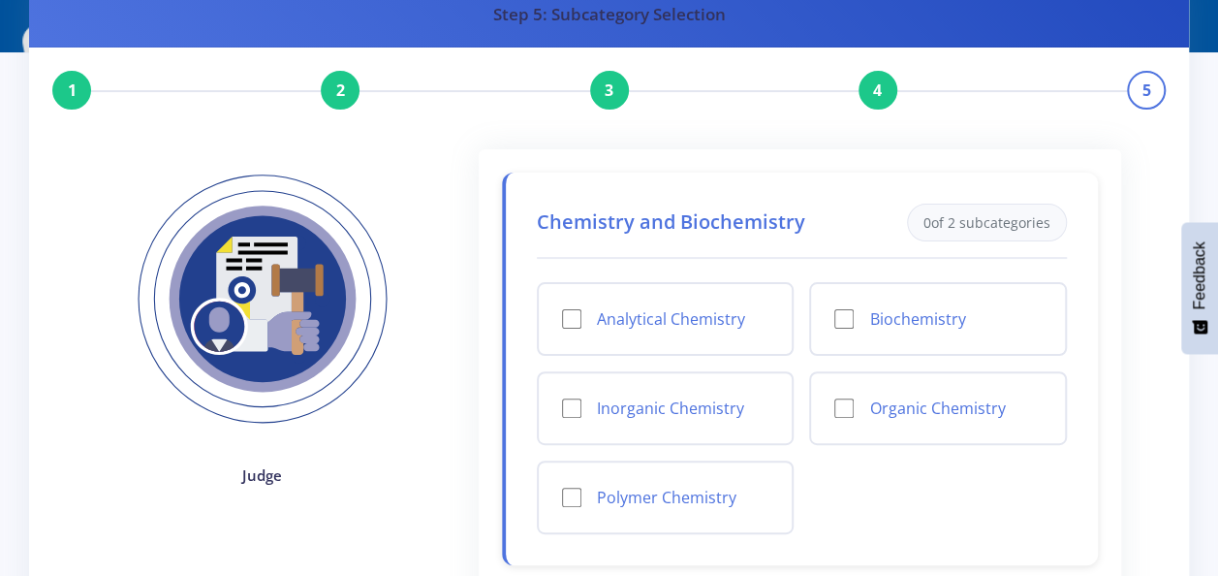
scroll to position [194, 0]
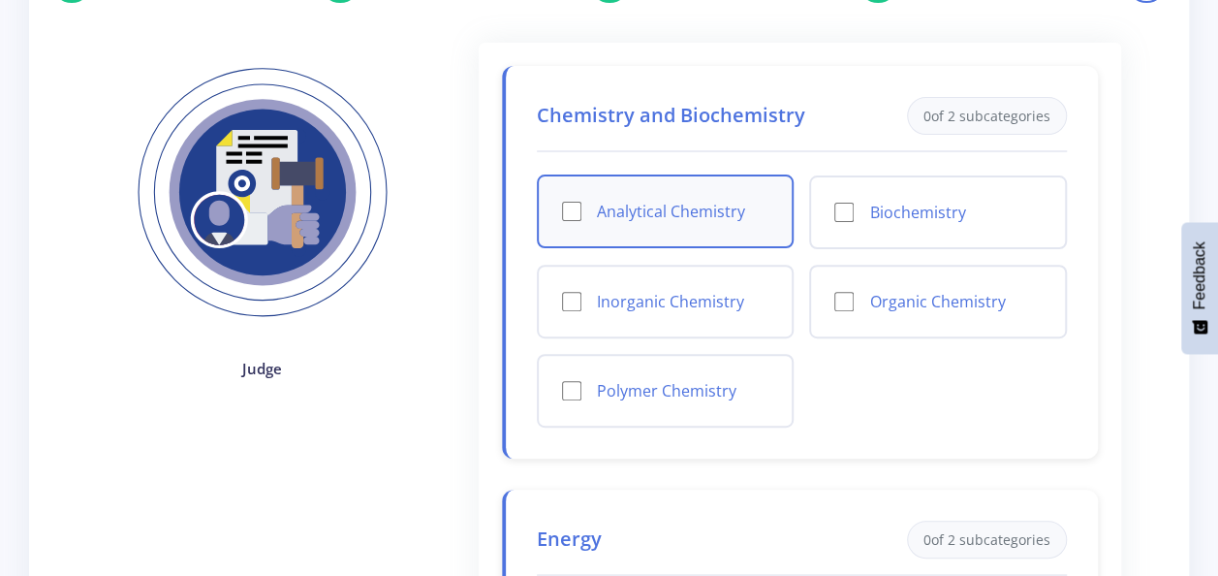
click at [566, 216] on input "Analytical Chemistry" at bounding box center [571, 211] width 19 height 19
checkbox input "true"
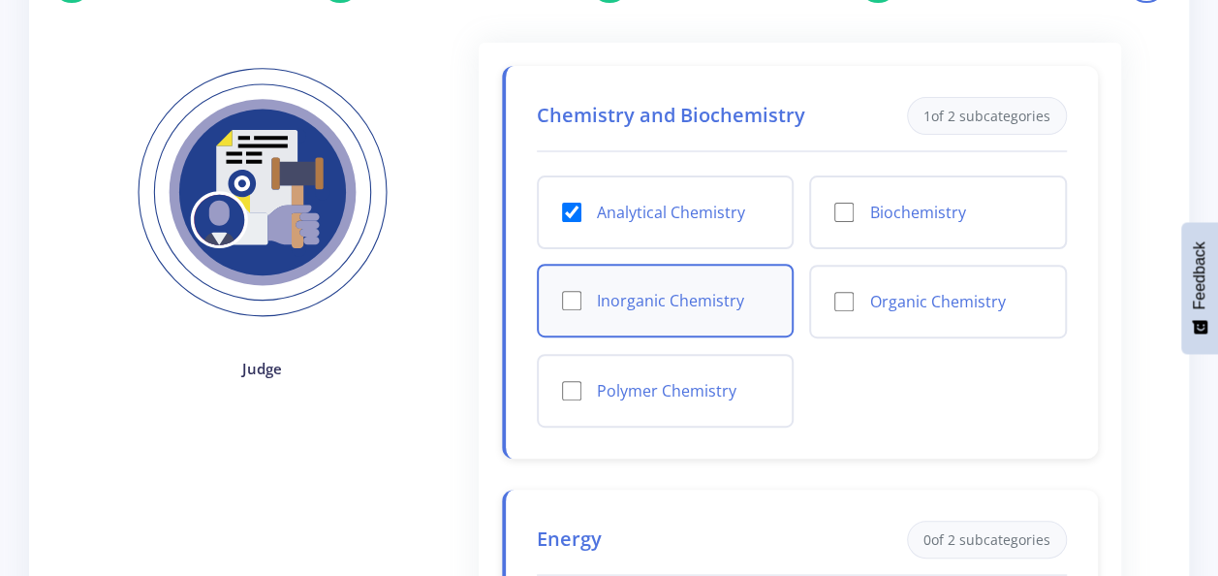
click at [551, 300] on div "Inorganic Chemistry" at bounding box center [666, 301] width 258 height 74
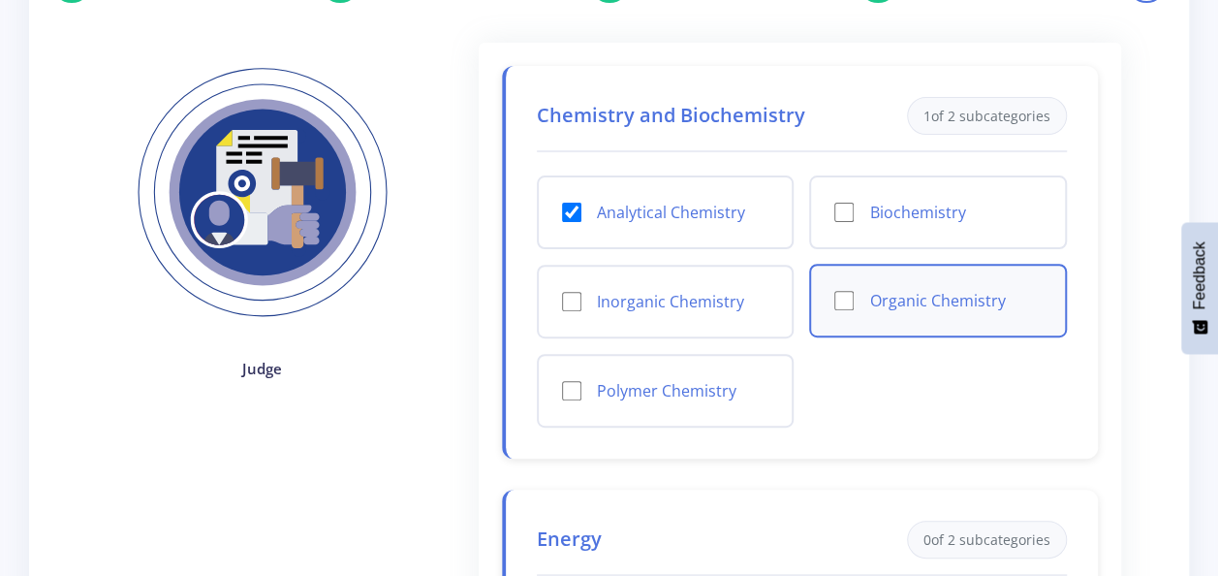
click at [819, 303] on div "Organic Chemistry" at bounding box center [938, 301] width 258 height 74
click at [839, 302] on input "Organic Chemistry" at bounding box center [844, 300] width 19 height 19
checkbox input "true"
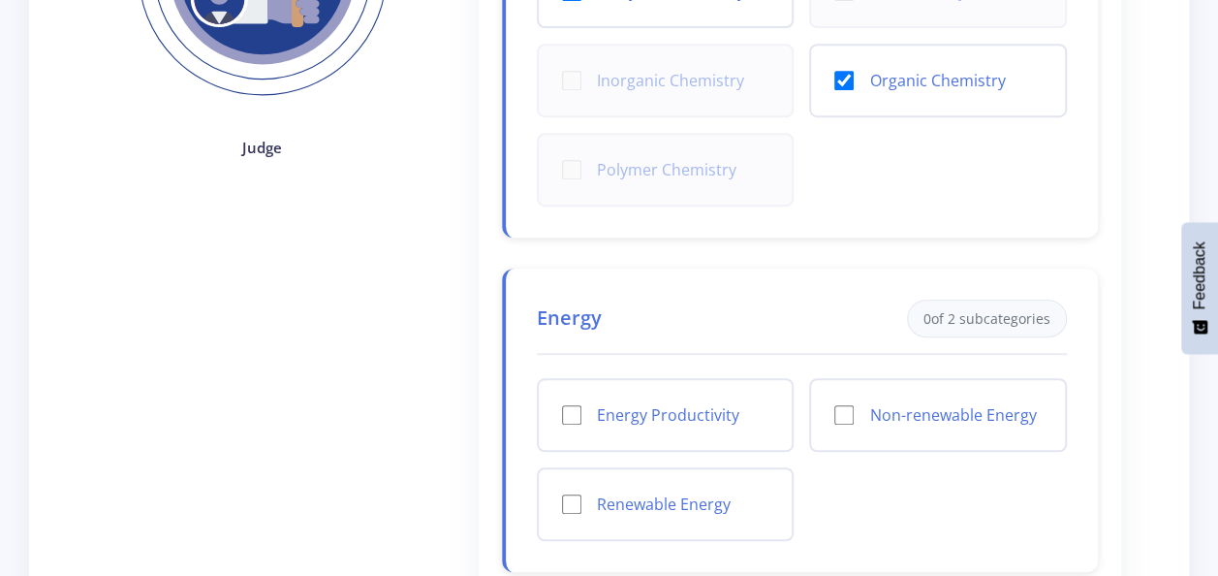
scroll to position [485, 0]
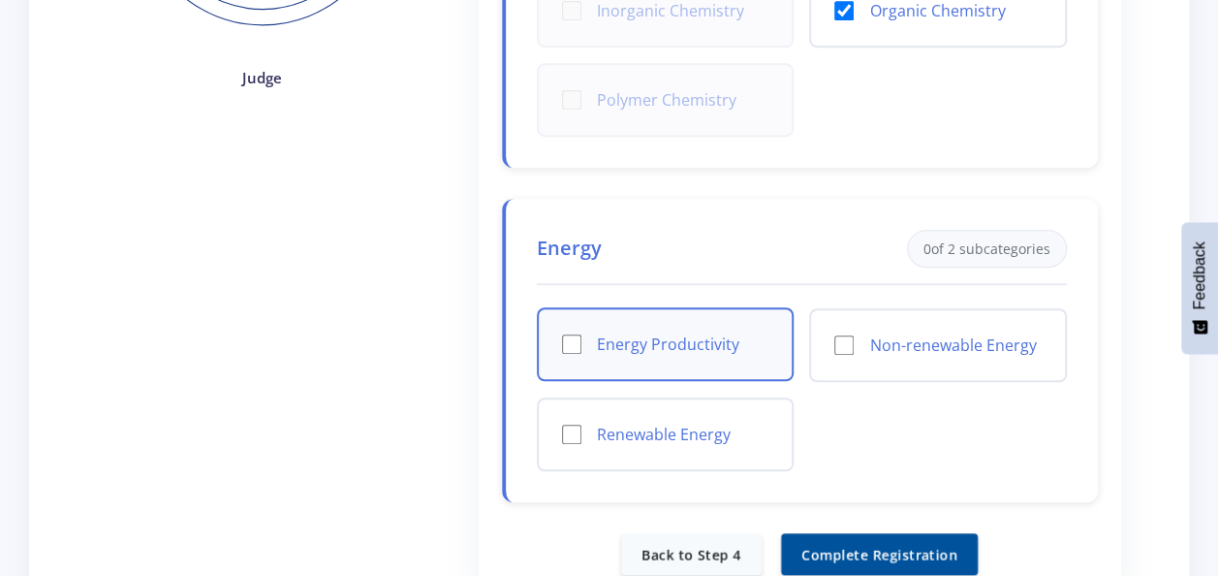
click at [562, 339] on input "Energy Productivity" at bounding box center [571, 343] width 19 height 19
checkbox input "true"
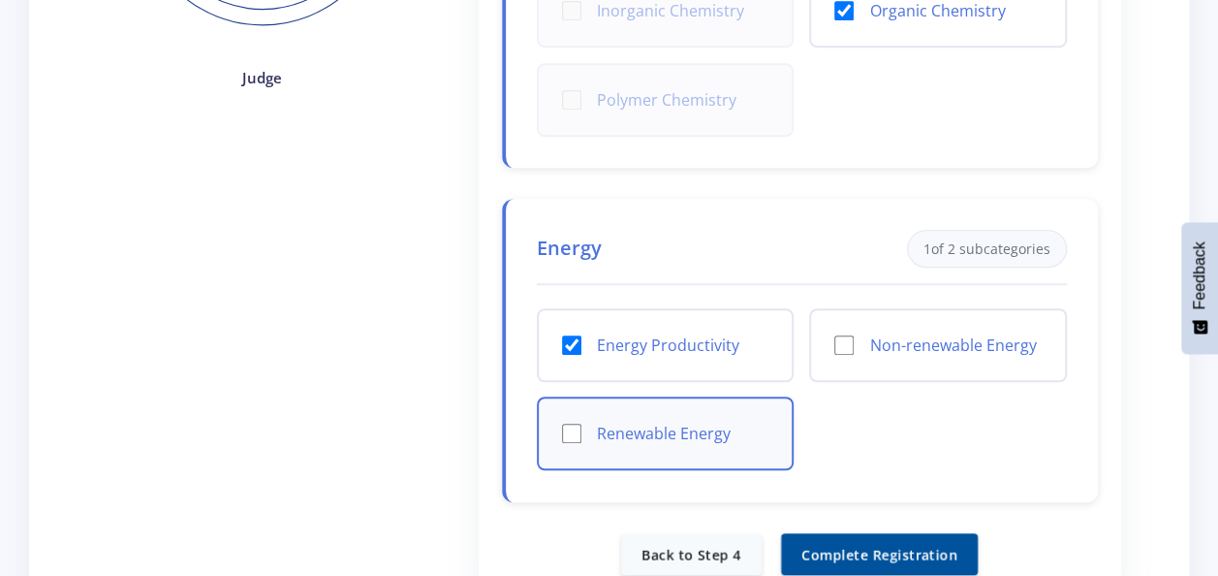
click at [572, 424] on input "Renewable Energy" at bounding box center [571, 433] width 19 height 19
checkbox input "true"
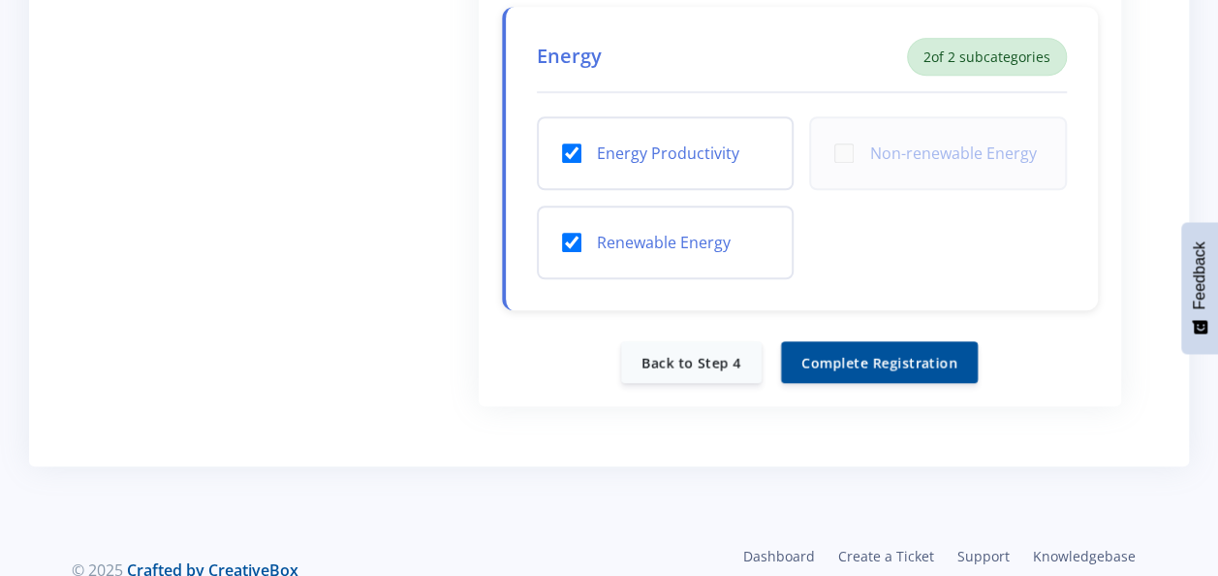
scroll to position [678, 0]
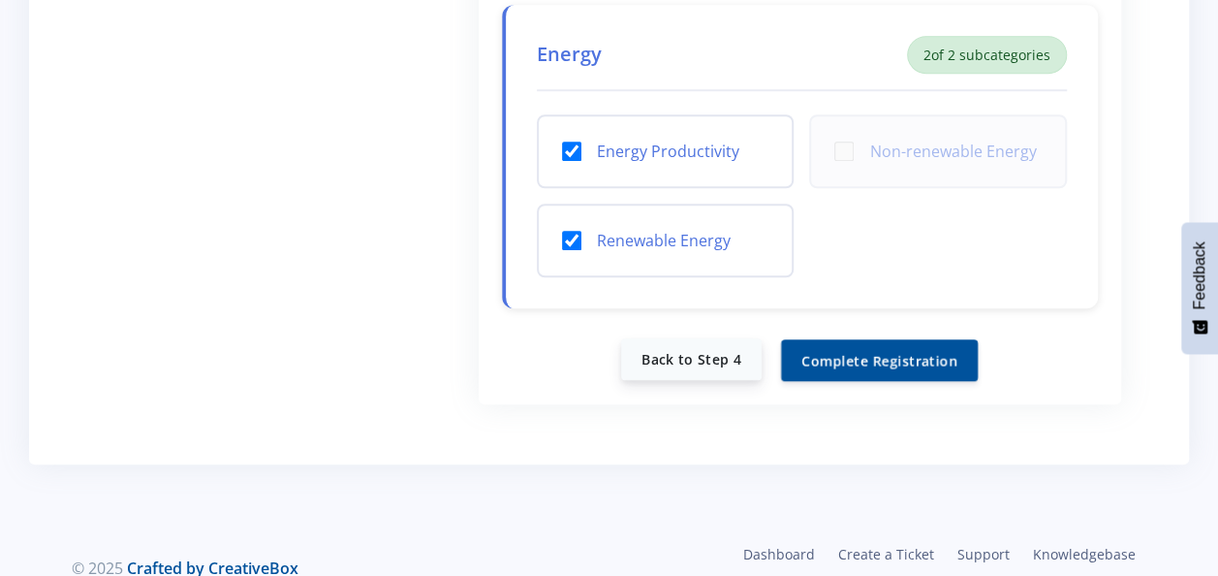
click at [704, 364] on link "Back to Step 4" at bounding box center [691, 359] width 141 height 42
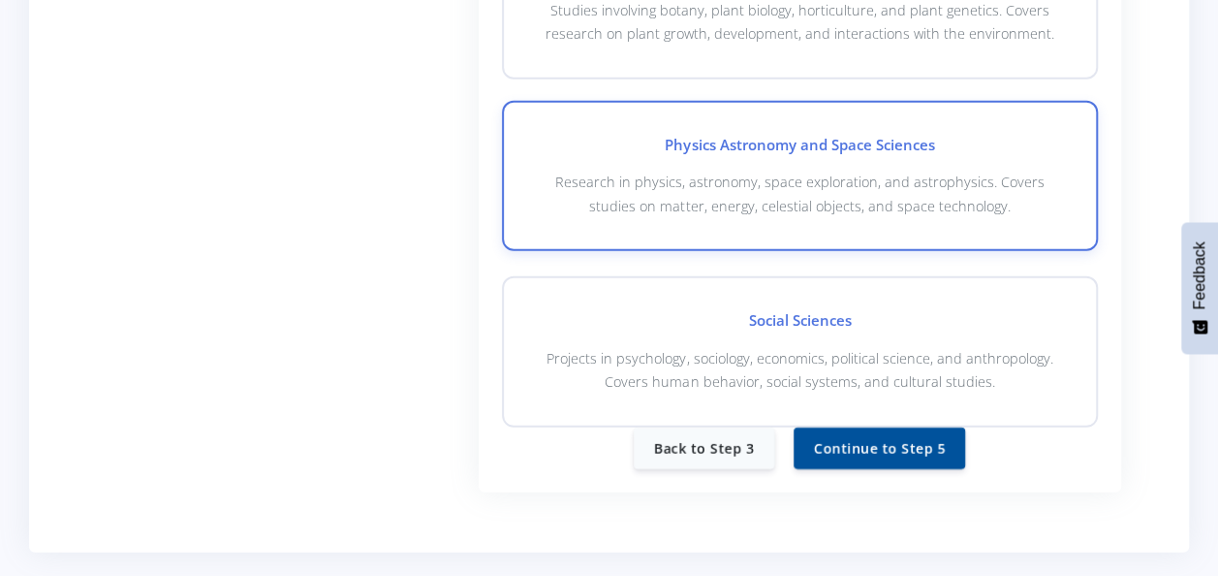
scroll to position [2644, 0]
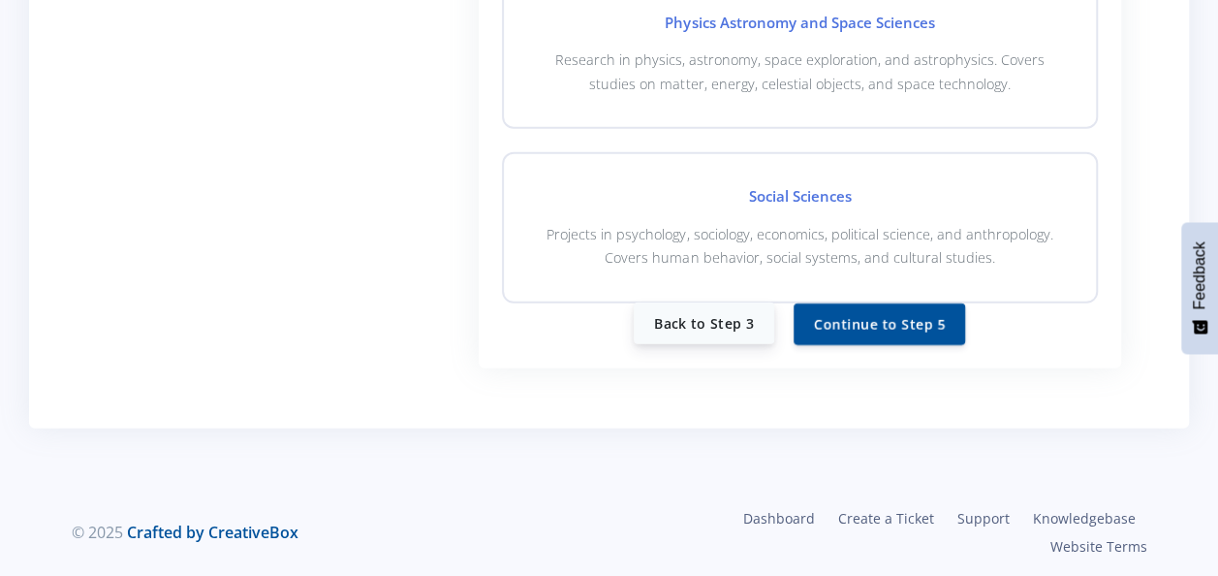
click at [698, 330] on link "Back to Step 3" at bounding box center [704, 323] width 141 height 42
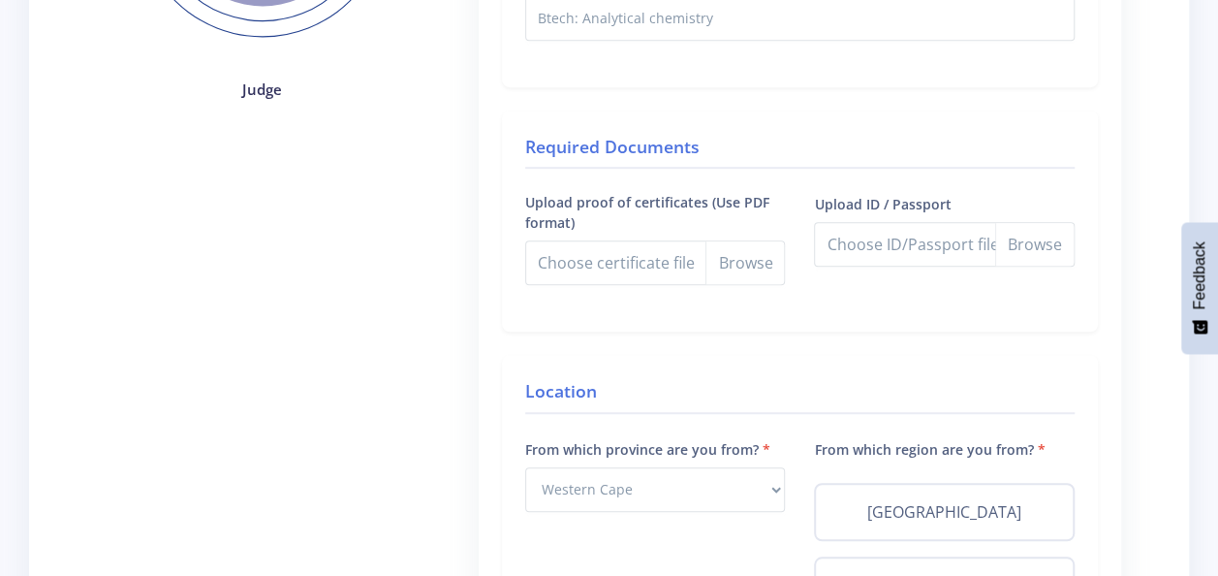
scroll to position [485, 0]
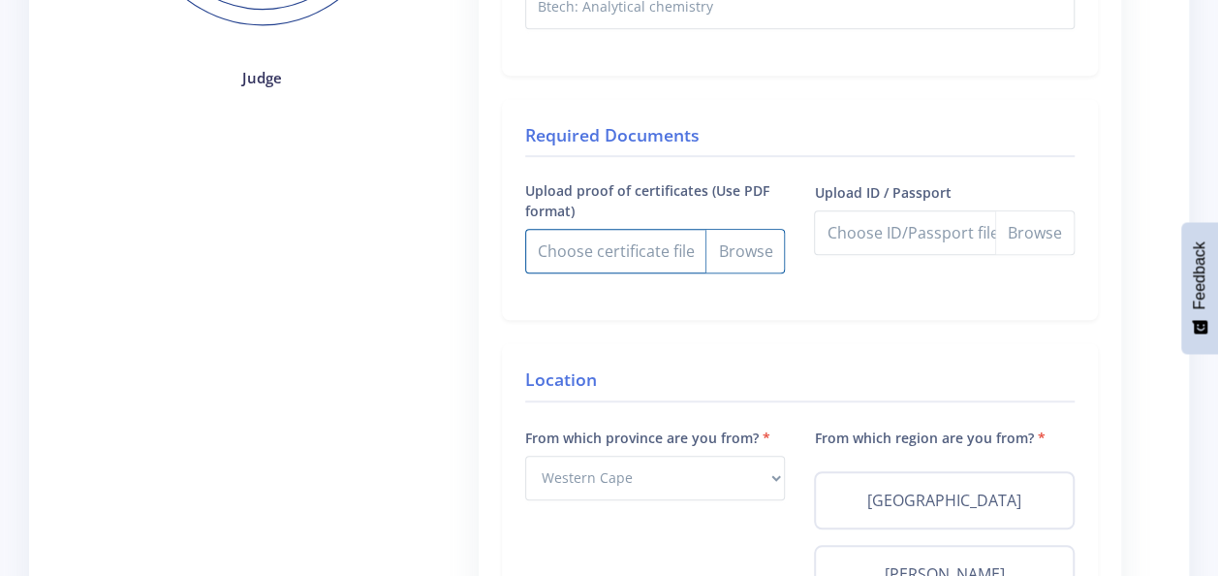
click at [745, 255] on input "Upload proof of certificates (Use PDF format)" at bounding box center [655, 251] width 261 height 45
type input "C:\fakepath\btech.pdf"
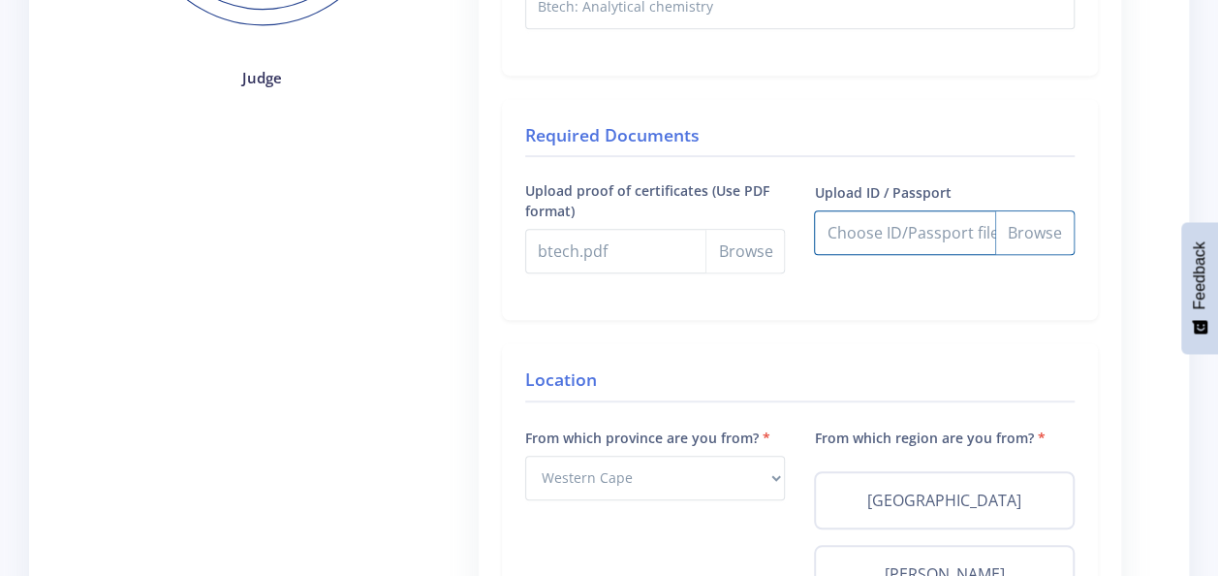
click at [1028, 234] on input "Upload ID / Passport" at bounding box center [944, 232] width 261 height 45
type input "C:\fakepath\ID Certified.pdf"
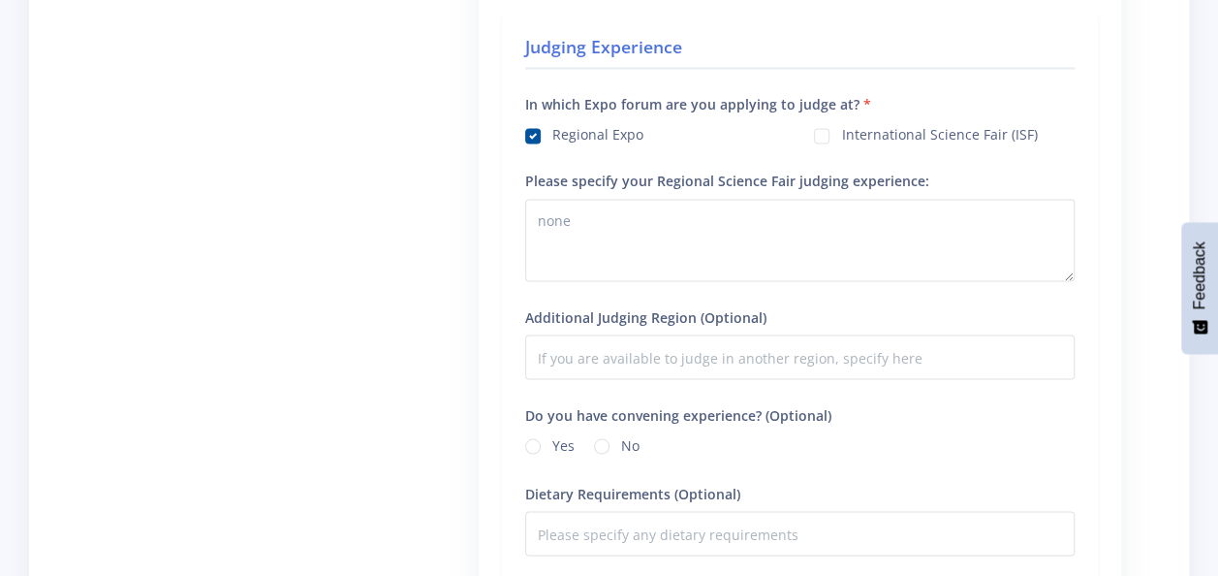
scroll to position [1745, 0]
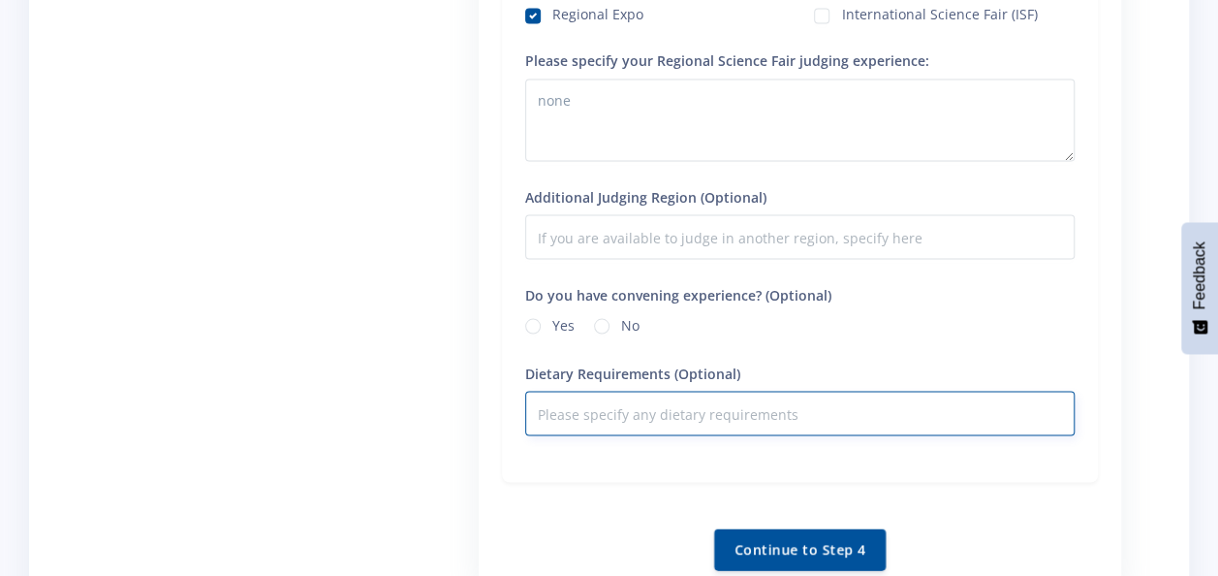
click at [603, 415] on input "Dietary Requirements (Optional)" at bounding box center [800, 413] width 550 height 45
type input "o"
type input "none"
click at [778, 554] on button "Continue to Step 4" at bounding box center [800, 548] width 172 height 42
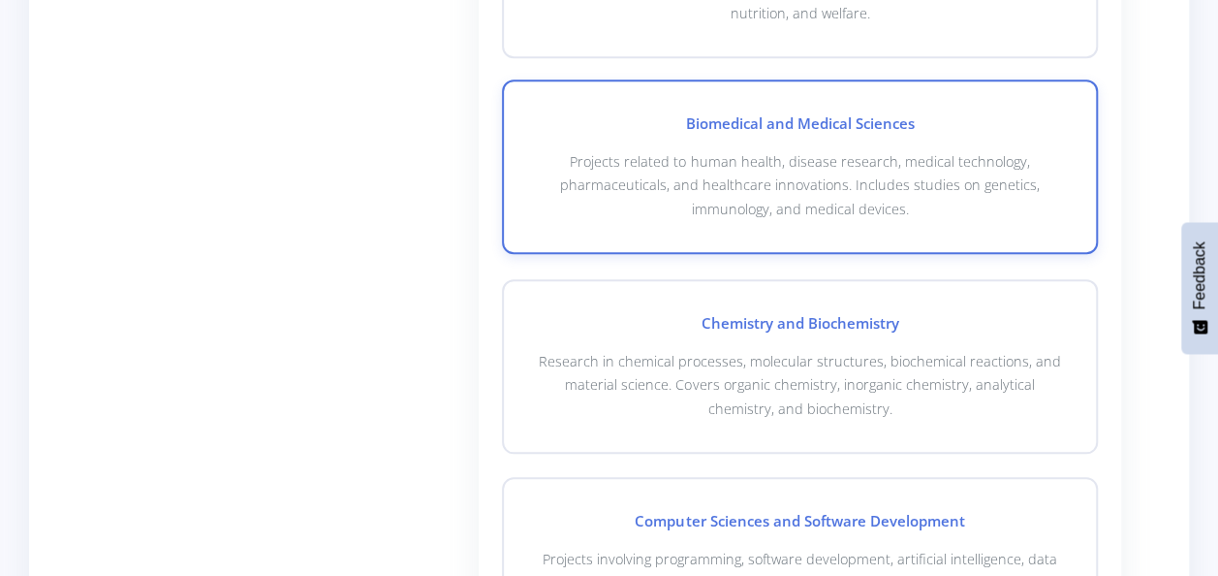
scroll to position [969, 0]
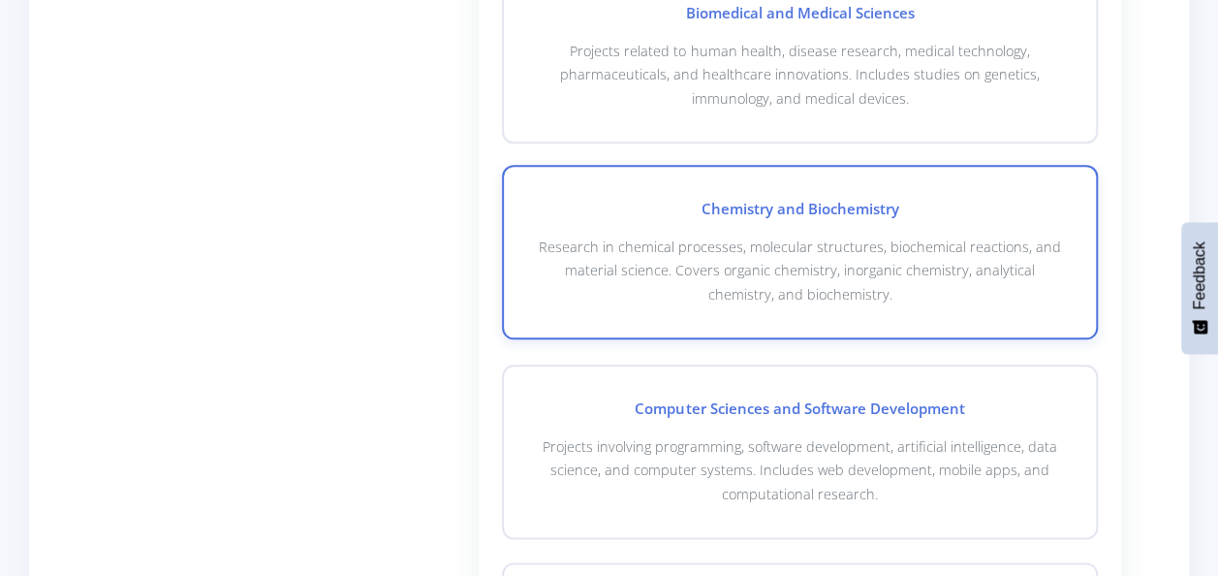
click at [659, 221] on div "Chemistry and Biochemistry Research in chemical processes, molecular structures…" at bounding box center [800, 252] width 596 height 174
click at [646, 268] on p "Research in chemical processes, molecular structures, biochemical reactions, an…" at bounding box center [800, 271] width 530 height 71
checkbox input "true"
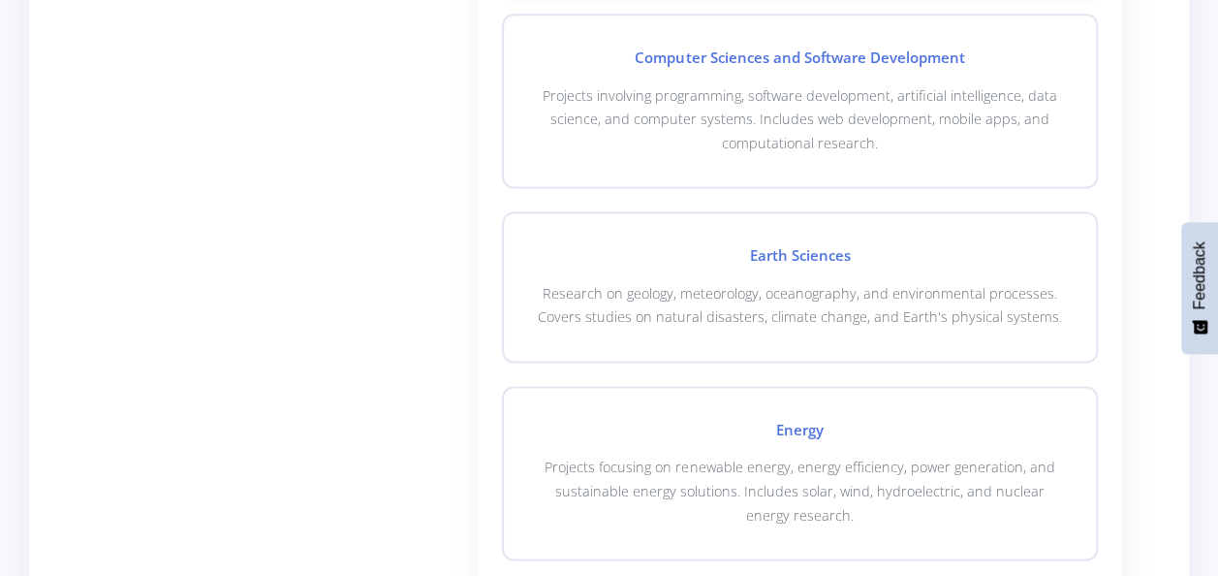
scroll to position [1454, 0]
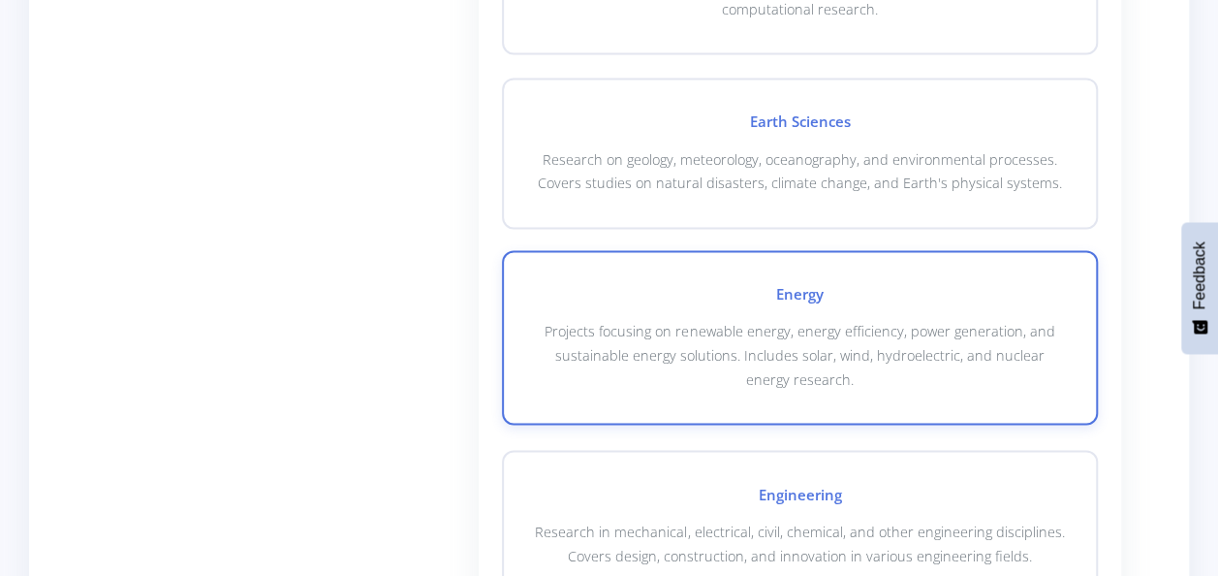
click at [746, 355] on p "Projects focusing on renewable energy, energy efficiency, power generation, and…" at bounding box center [800, 355] width 530 height 71
checkbox input "false"
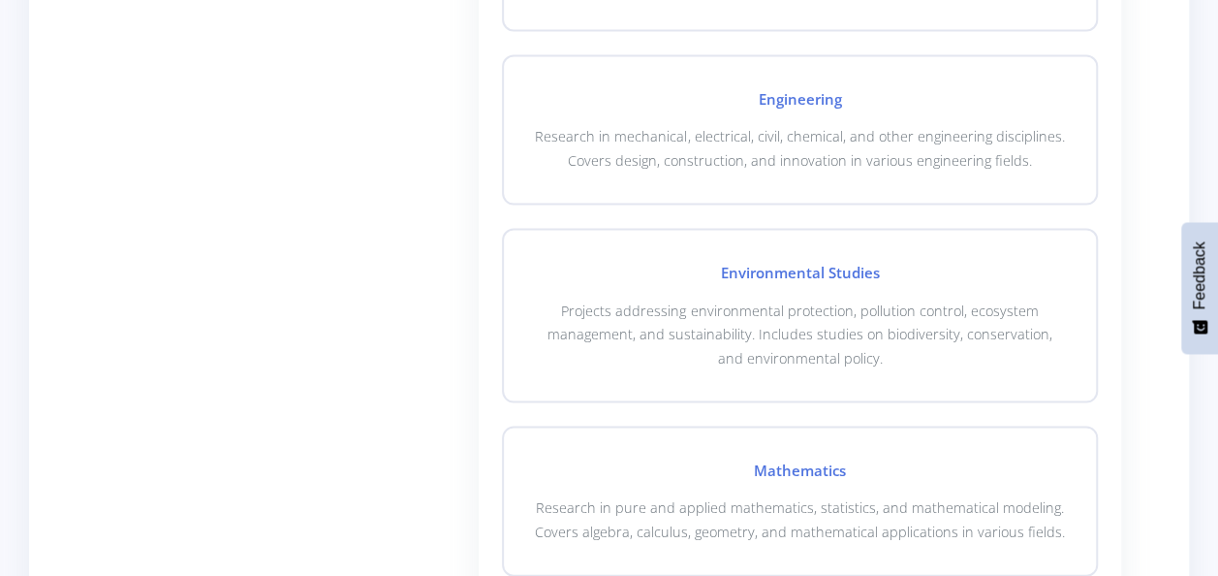
scroll to position [1939, 0]
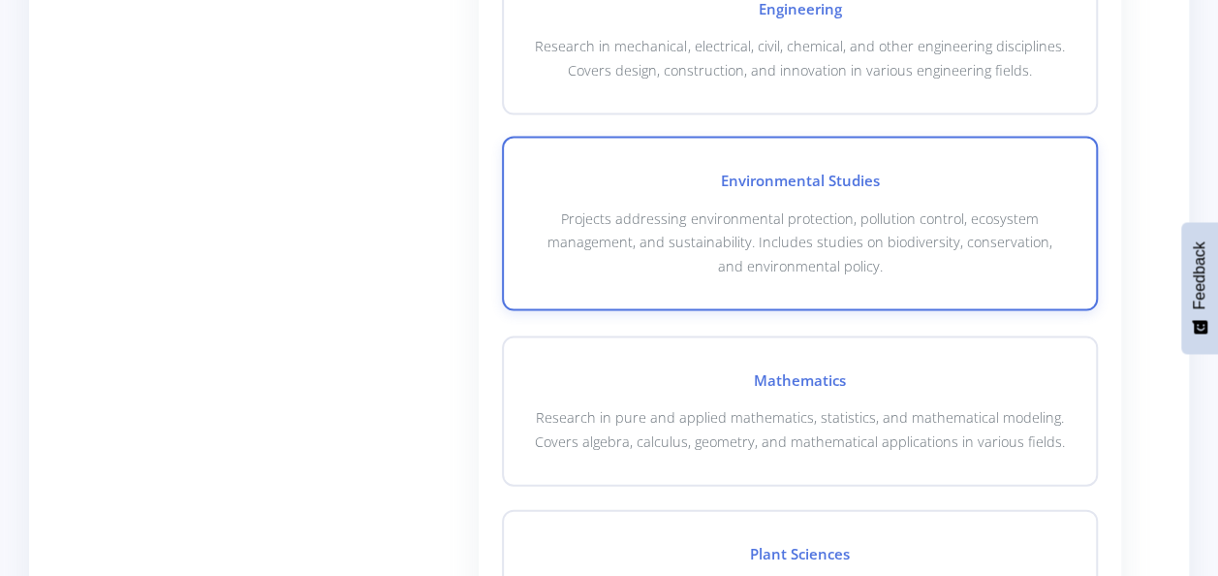
click at [686, 230] on p "Projects addressing environmental protection, pollution control, ecosystem mana…" at bounding box center [800, 242] width 530 height 71
checkbox input "true"
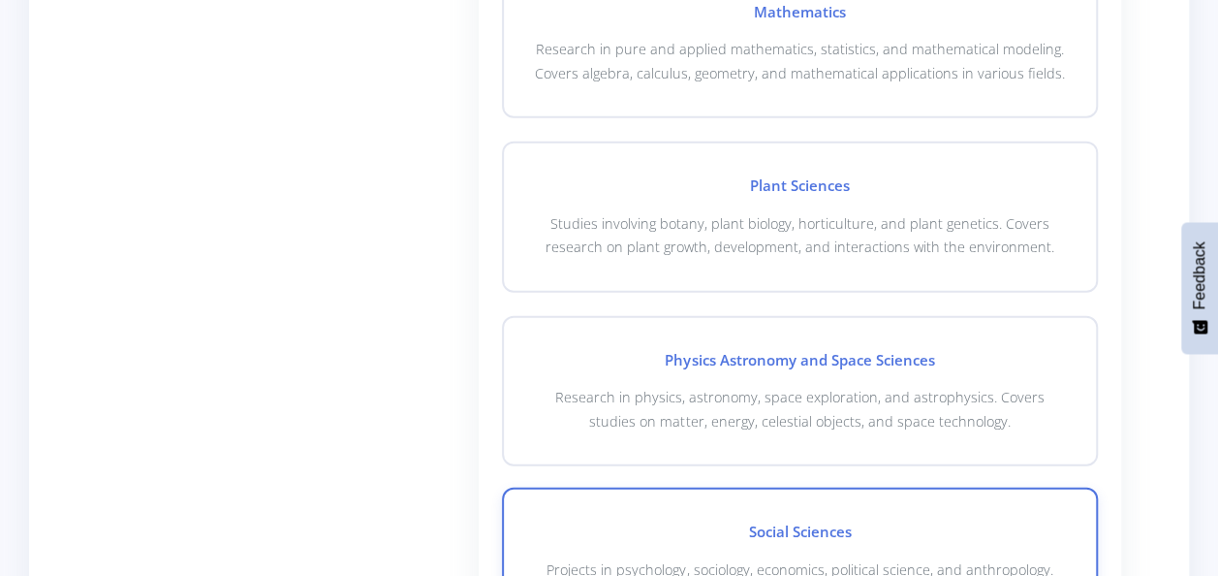
scroll to position [2520, 0]
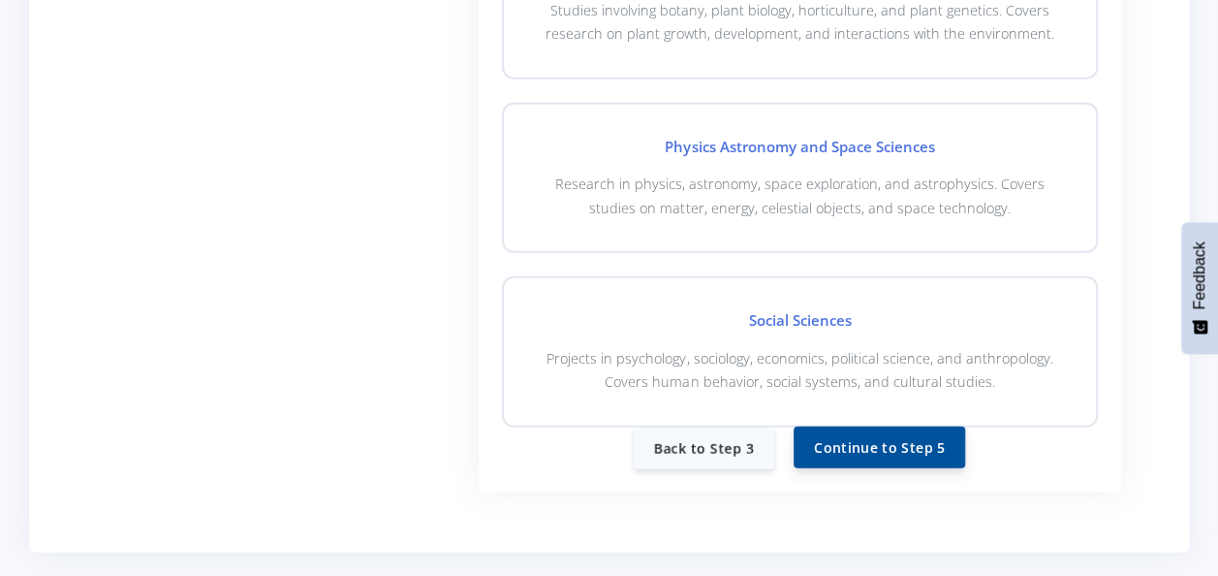
drag, startPoint x: 861, startPoint y: 448, endPoint x: 851, endPoint y: 446, distance: 9.9
click at [860, 446] on button "Continue to Step 5" at bounding box center [880, 447] width 172 height 42
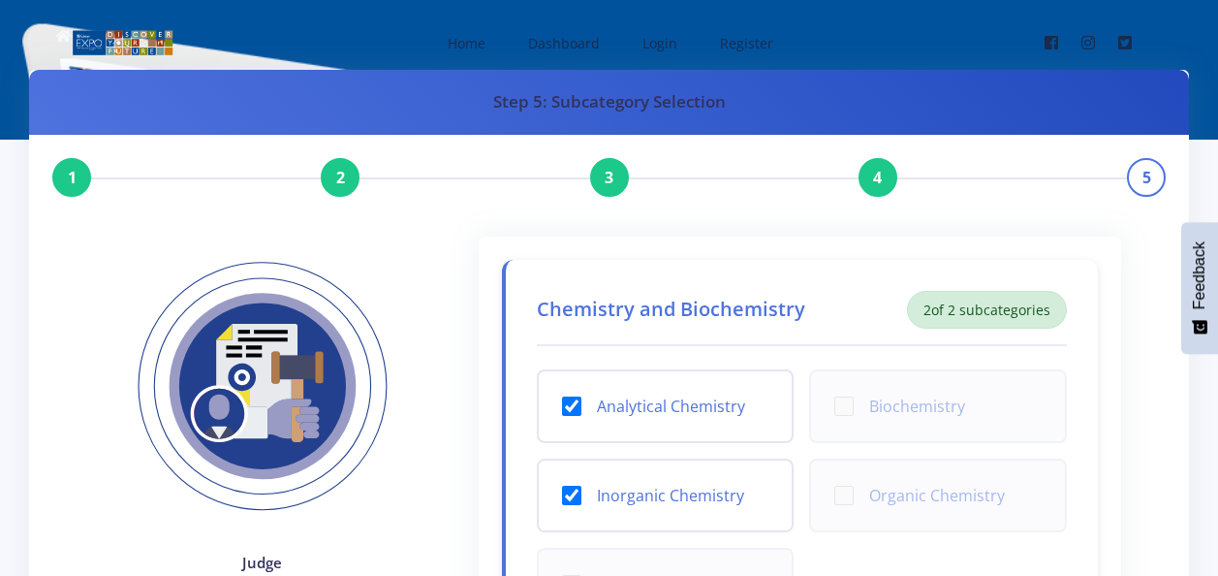
scroll to position [97, 0]
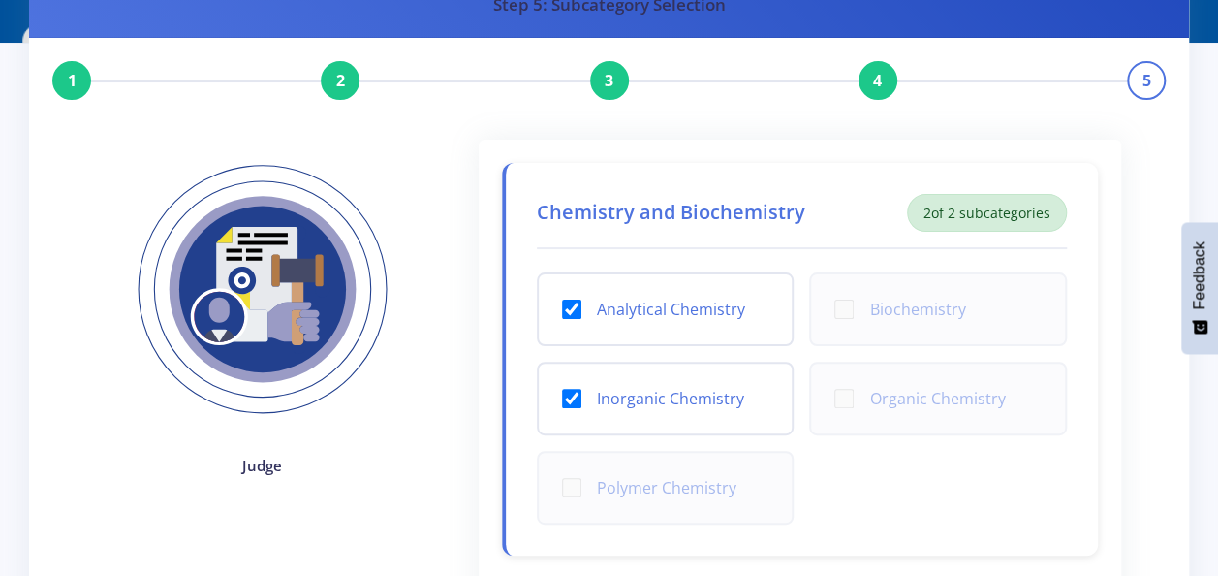
click at [564, 394] on input "Inorganic Chemistry" at bounding box center [571, 398] width 19 height 19
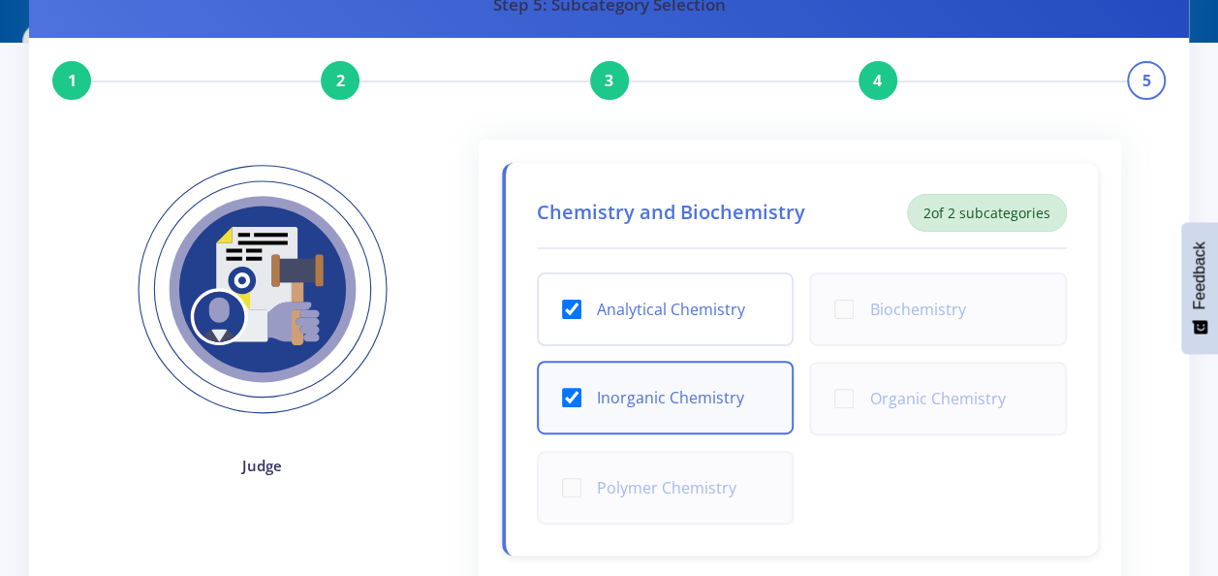
click at [577, 377] on div "Inorganic Chemistry" at bounding box center [666, 398] width 258 height 74
click at [580, 400] on input "Inorganic Chemistry" at bounding box center [571, 397] width 19 height 19
checkbox input "false"
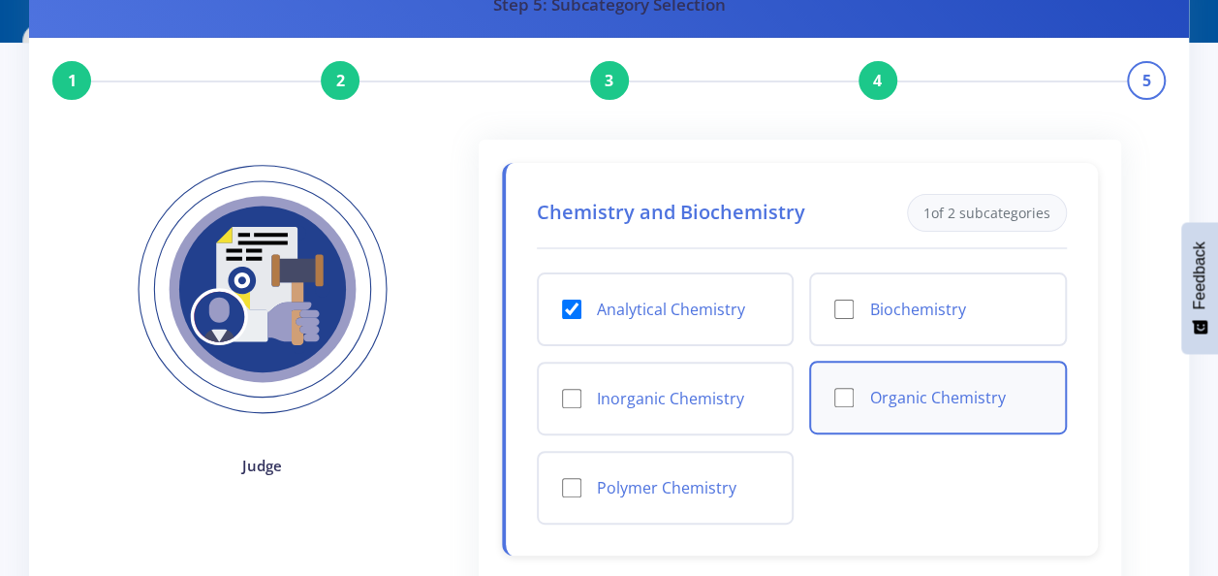
click at [853, 399] on input "Organic Chemistry" at bounding box center [844, 397] width 19 height 19
checkbox input "true"
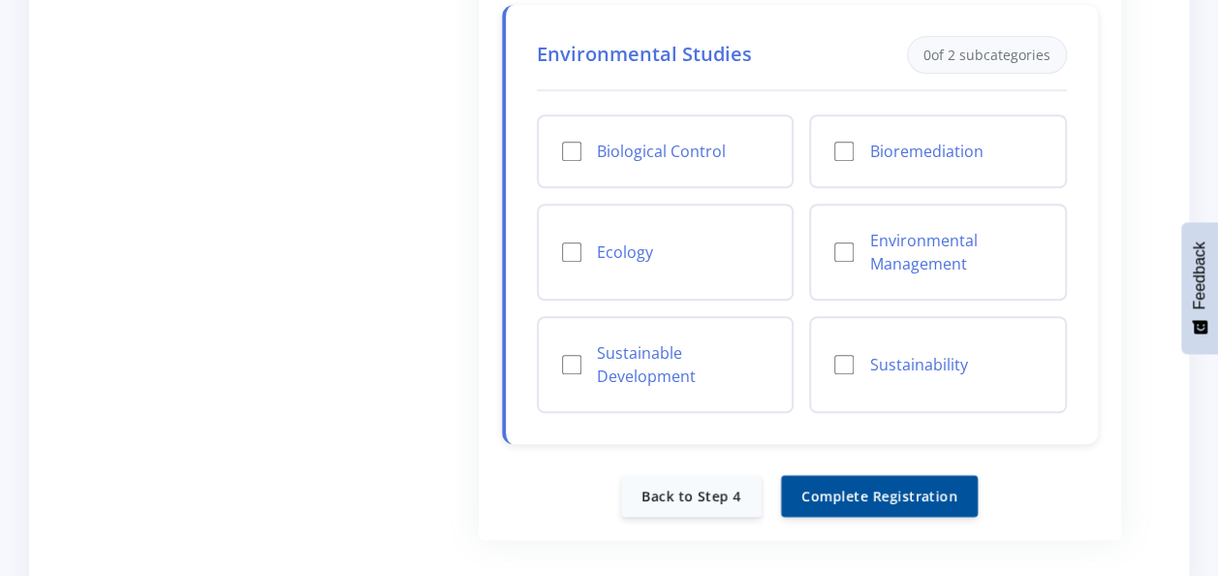
scroll to position [775, 0]
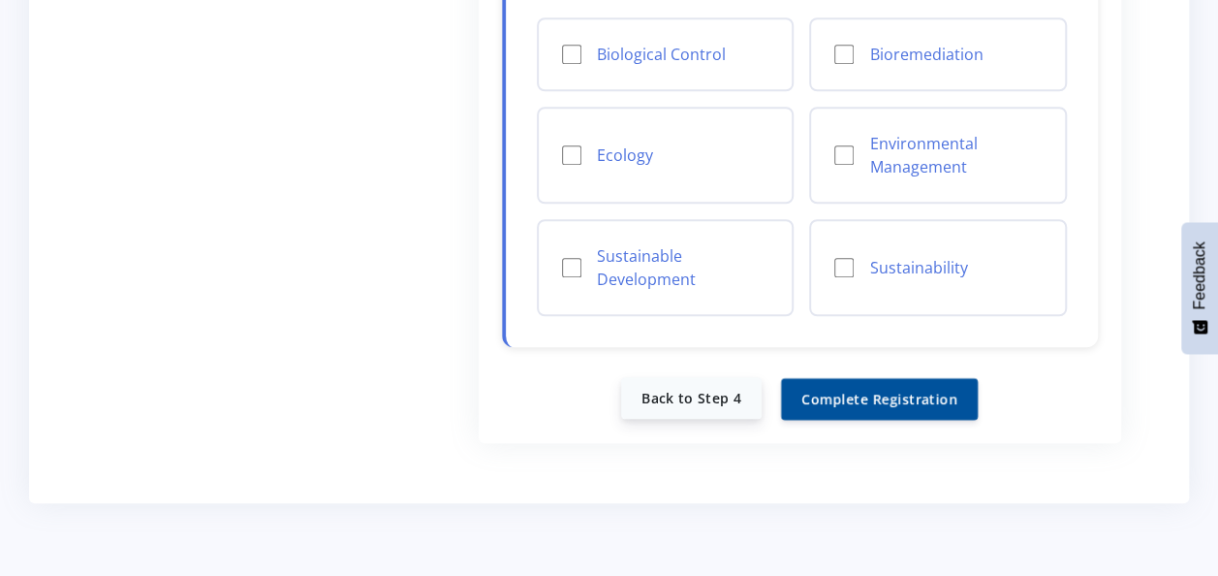
click at [698, 399] on link "Back to Step 4" at bounding box center [691, 398] width 141 height 42
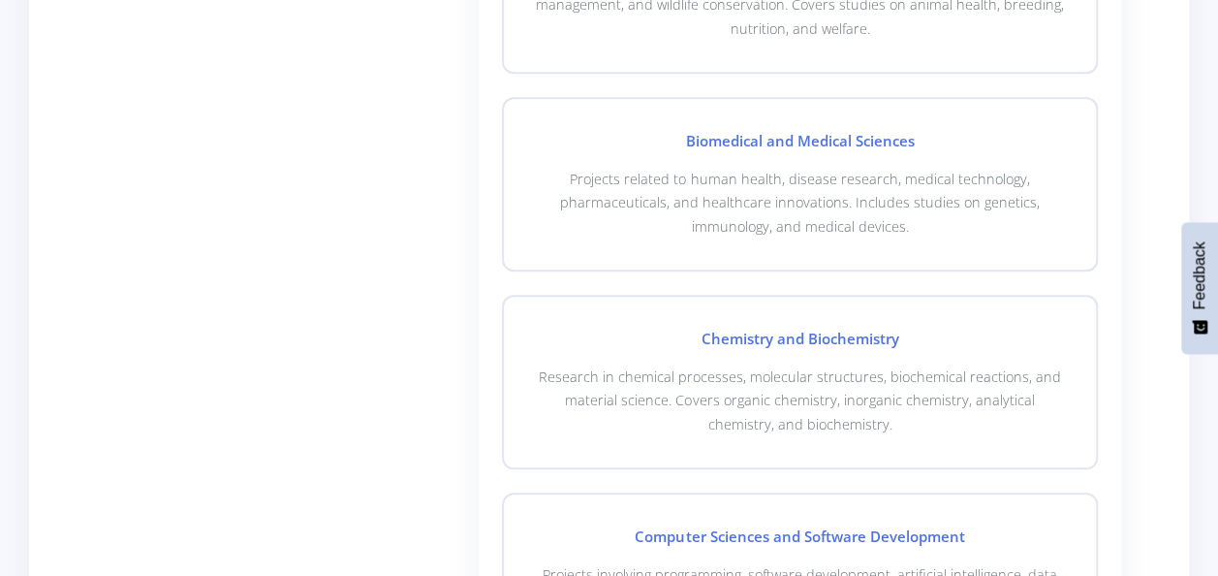
scroll to position [872, 0]
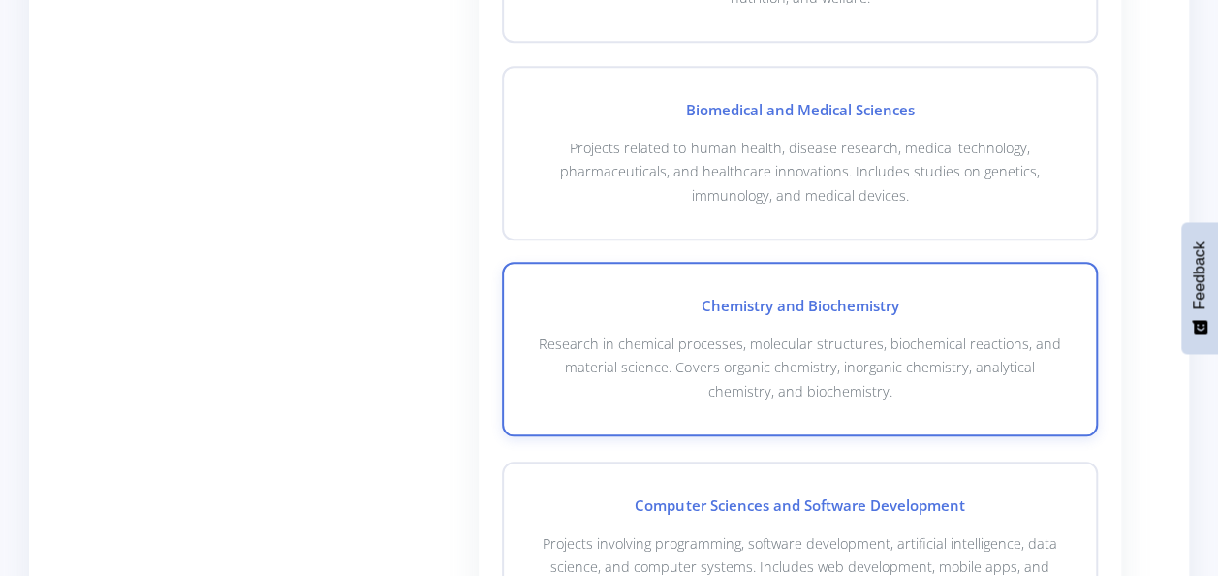
click at [665, 339] on p "Research in chemical processes, molecular structures, biochemical reactions, an…" at bounding box center [800, 367] width 530 height 71
click at [593, 316] on div "Chemistry and Biochemistry Research in chemical processes, molecular structures…" at bounding box center [800, 349] width 596 height 174
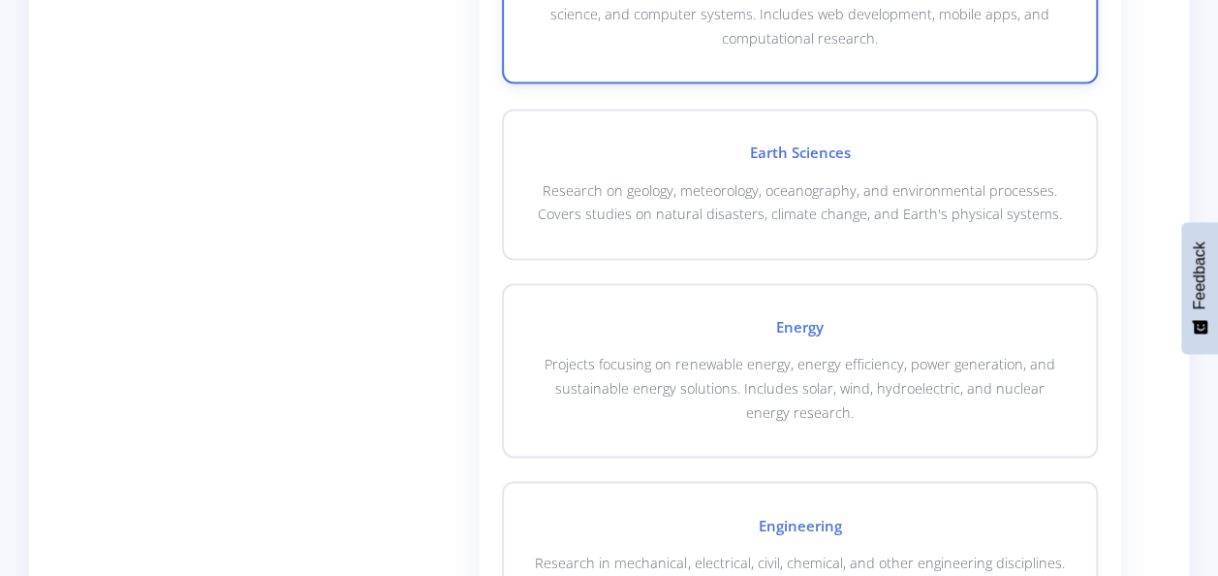
scroll to position [1454, 0]
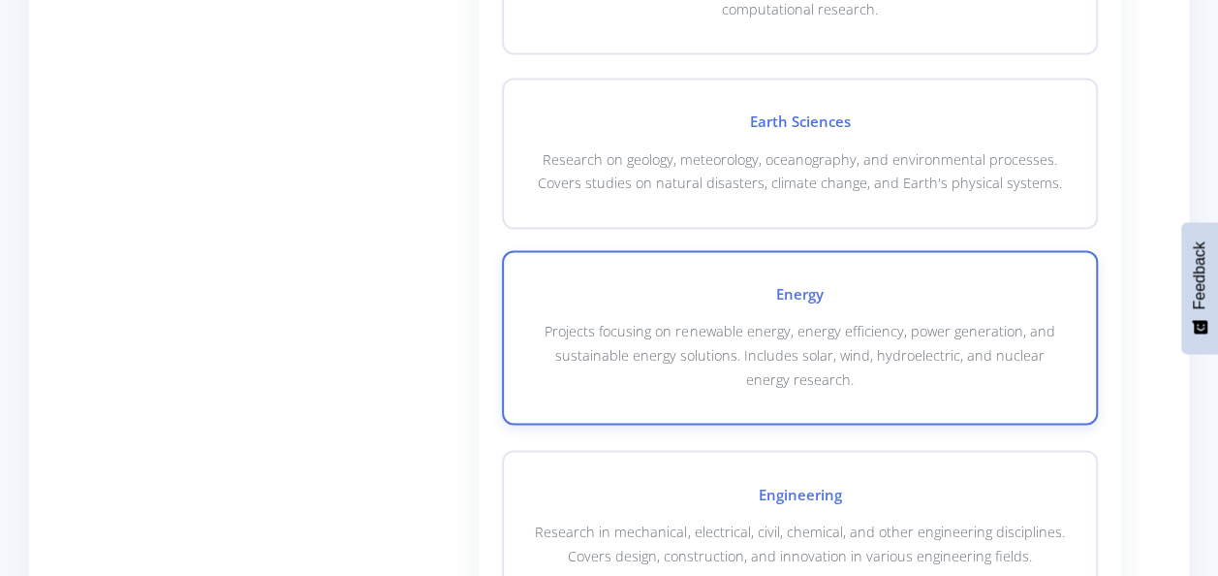
click at [620, 338] on p "Projects focusing on renewable energy, energy efficiency, power generation, and…" at bounding box center [800, 355] width 530 height 71
click at [649, 339] on p "Projects focusing on renewable energy, energy efficiency, power generation, and…" at bounding box center [800, 355] width 530 height 71
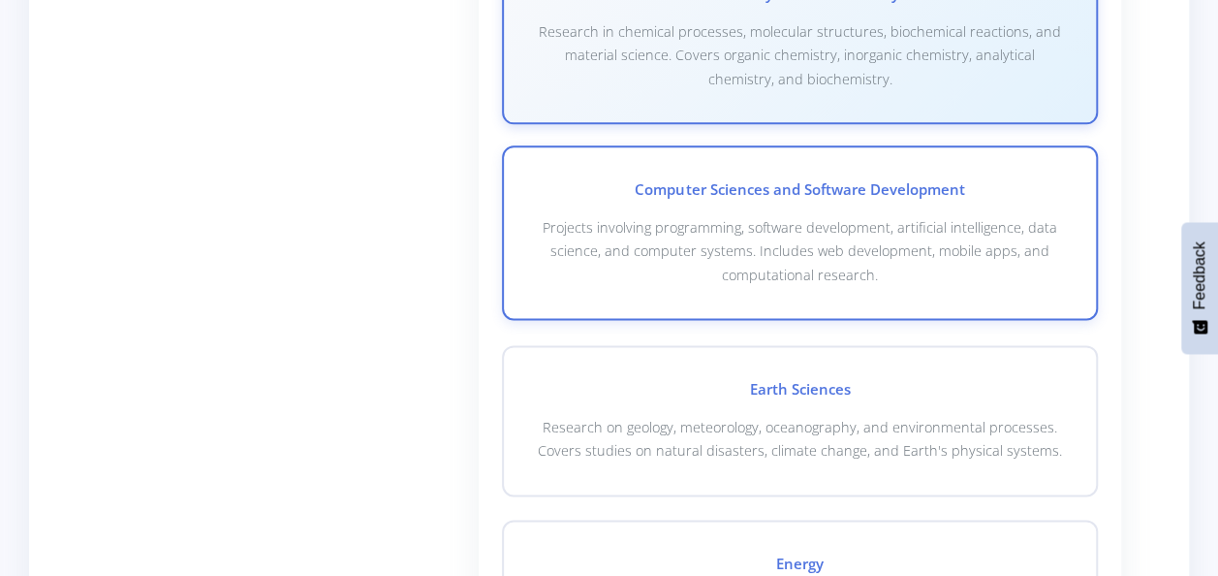
scroll to position [1357, 0]
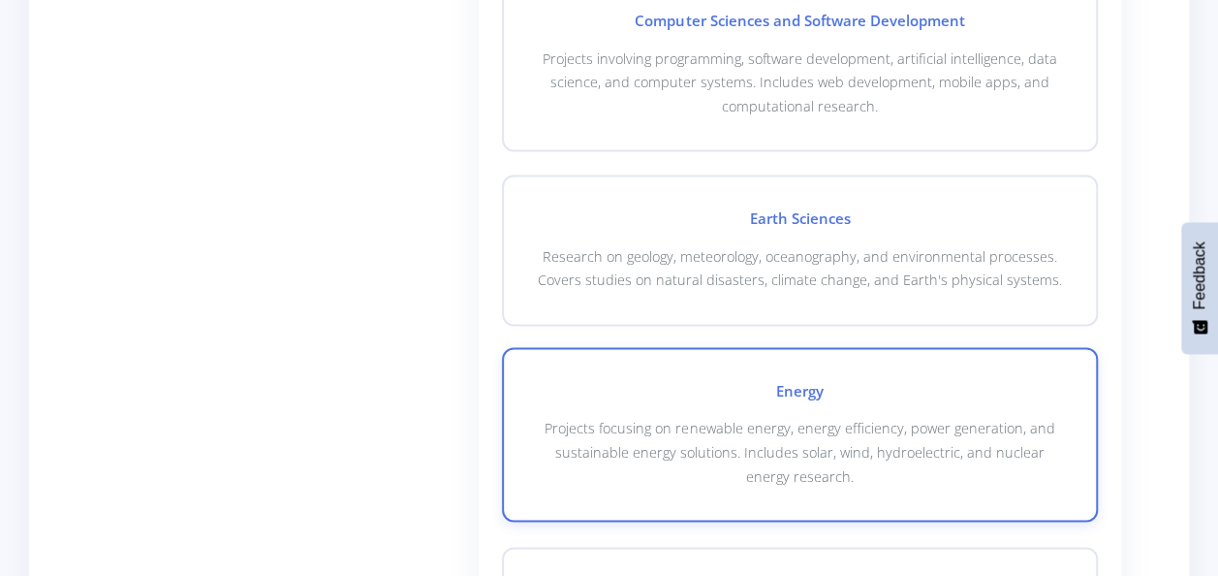
click at [665, 375] on div "Energy Projects focusing on renewable energy, energy efficiency, power generati…" at bounding box center [800, 434] width 596 height 174
click at [832, 425] on p "Projects focusing on renewable energy, energy efficiency, power generation, and…" at bounding box center [800, 452] width 530 height 71
click at [837, 417] on p "Projects focusing on renewable energy, energy efficiency, power generation, and…" at bounding box center [800, 452] width 530 height 71
click at [885, 394] on h4 "Energy" at bounding box center [800, 391] width 530 height 22
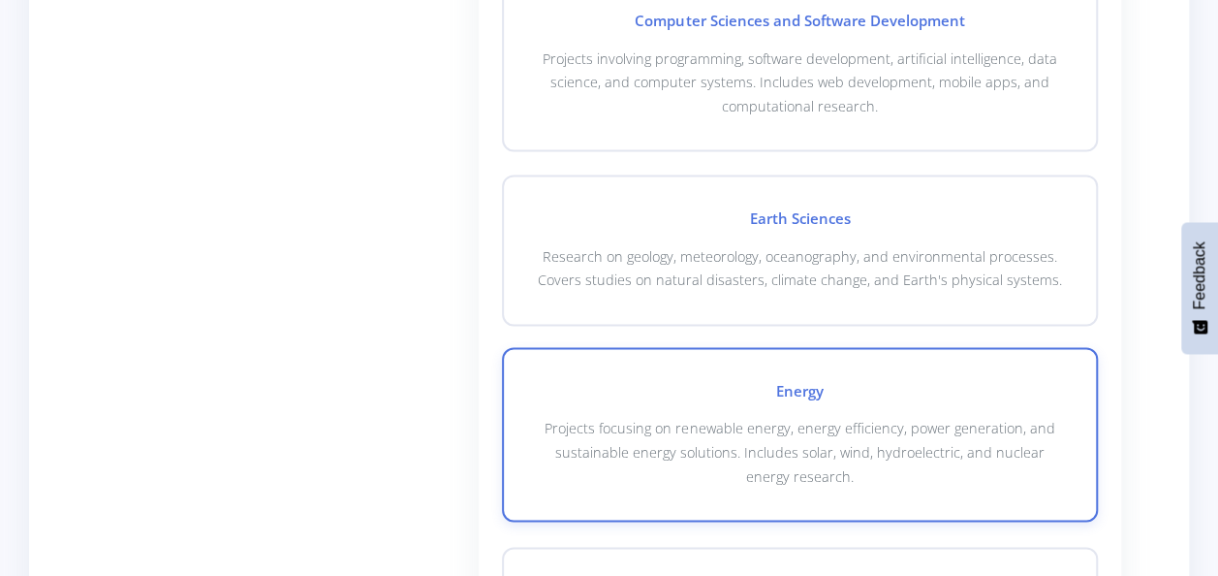
click at [671, 387] on h4 "Energy" at bounding box center [800, 391] width 530 height 22
click at [632, 404] on div "Energy Projects focusing on renewable energy, energy efficiency, power generati…" at bounding box center [800, 434] width 596 height 174
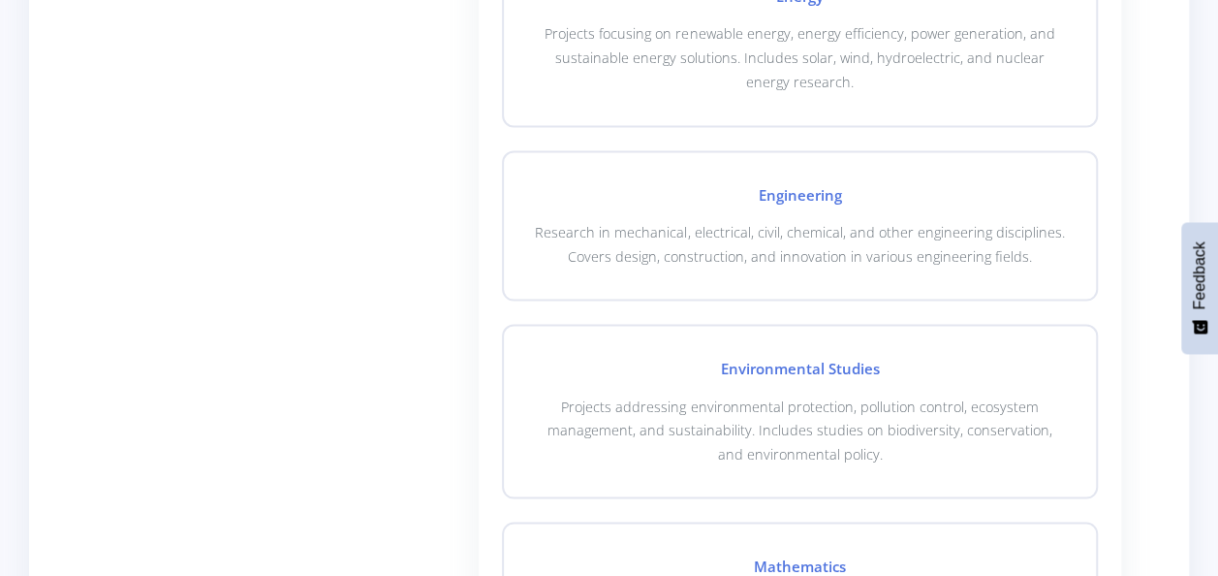
scroll to position [1648, 0]
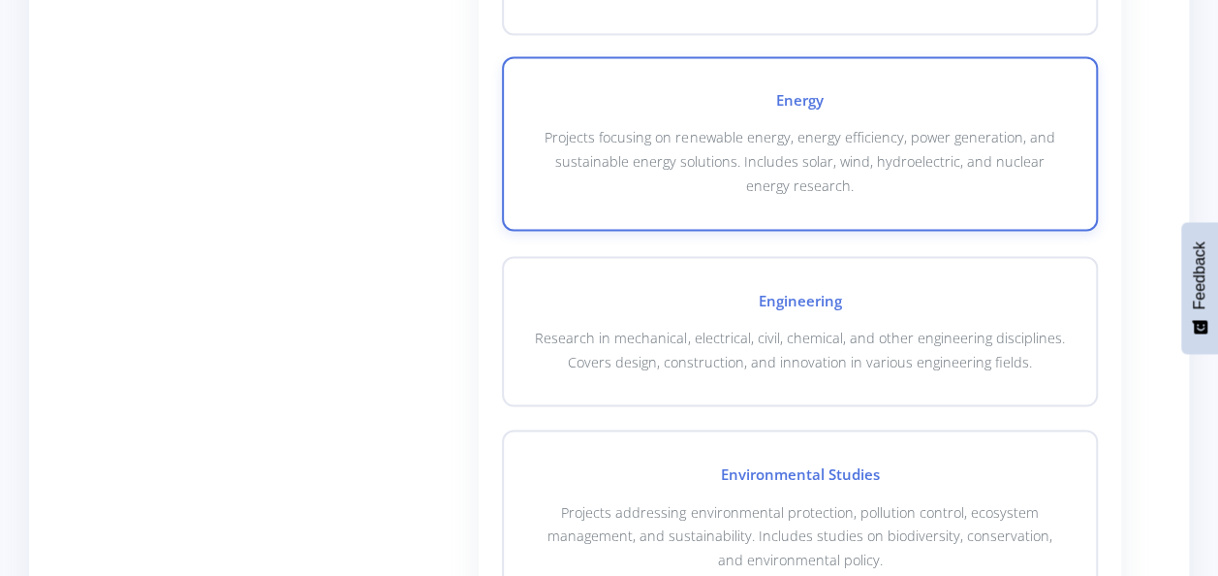
click at [700, 173] on p "Projects focusing on renewable energy, energy efficiency, power generation, and…" at bounding box center [800, 161] width 530 height 71
click at [589, 85] on div "Energy Projects focusing on renewable energy, energy efficiency, power generati…" at bounding box center [800, 143] width 596 height 174
click at [589, 82] on div "Energy Projects focusing on renewable energy, energy efficiency, power generati…" at bounding box center [800, 143] width 596 height 174
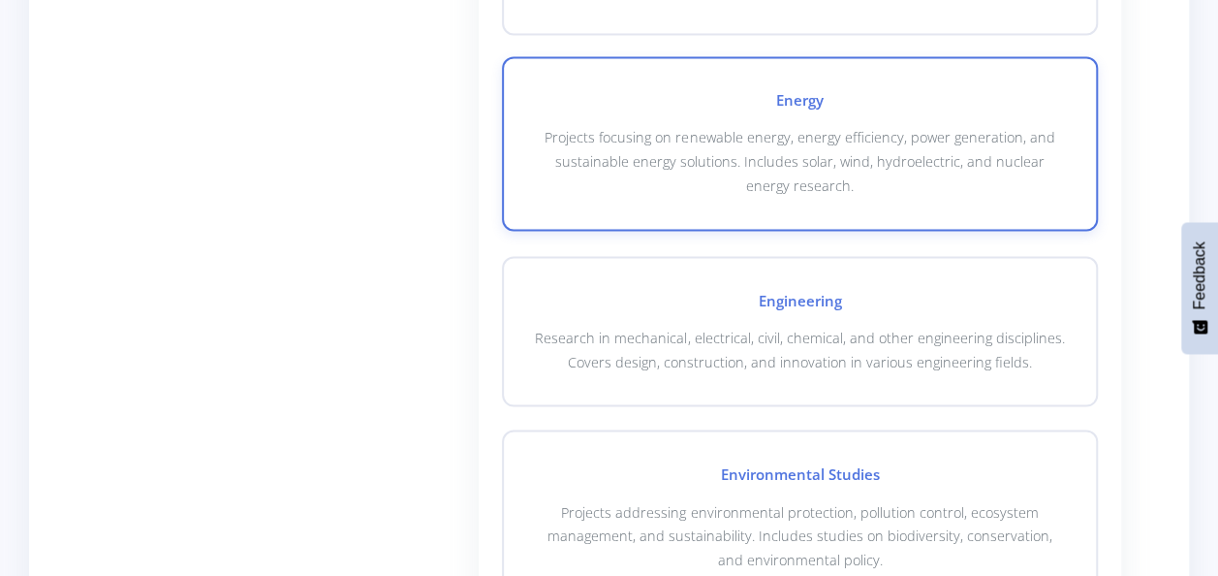
click at [719, 105] on h4 "Energy" at bounding box center [800, 100] width 530 height 22
click at [686, 162] on p "Projects focusing on renewable energy, energy efficiency, power generation, and…" at bounding box center [800, 161] width 530 height 71
click at [678, 194] on div "Energy Projects focusing on renewable energy, energy efficiency, power generati…" at bounding box center [800, 143] width 596 height 174
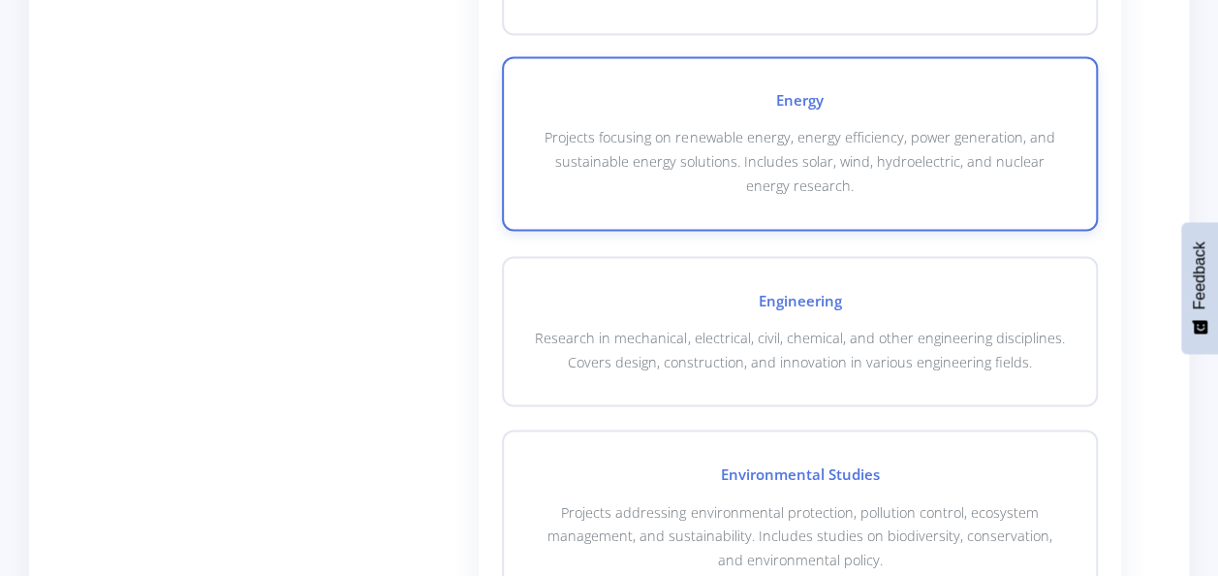
click at [680, 192] on p "Projects focusing on renewable energy, energy efficiency, power generation, and…" at bounding box center [800, 161] width 530 height 71
click at [770, 136] on p "Projects focusing on renewable energy, energy efficiency, power generation, and…" at bounding box center [800, 161] width 530 height 71
click at [826, 68] on div "Energy Projects focusing on renewable energy, energy efficiency, power generati…" at bounding box center [800, 143] width 596 height 174
click at [840, 80] on div "Energy Projects focusing on renewable energy, energy efficiency, power generati…" at bounding box center [800, 143] width 596 height 174
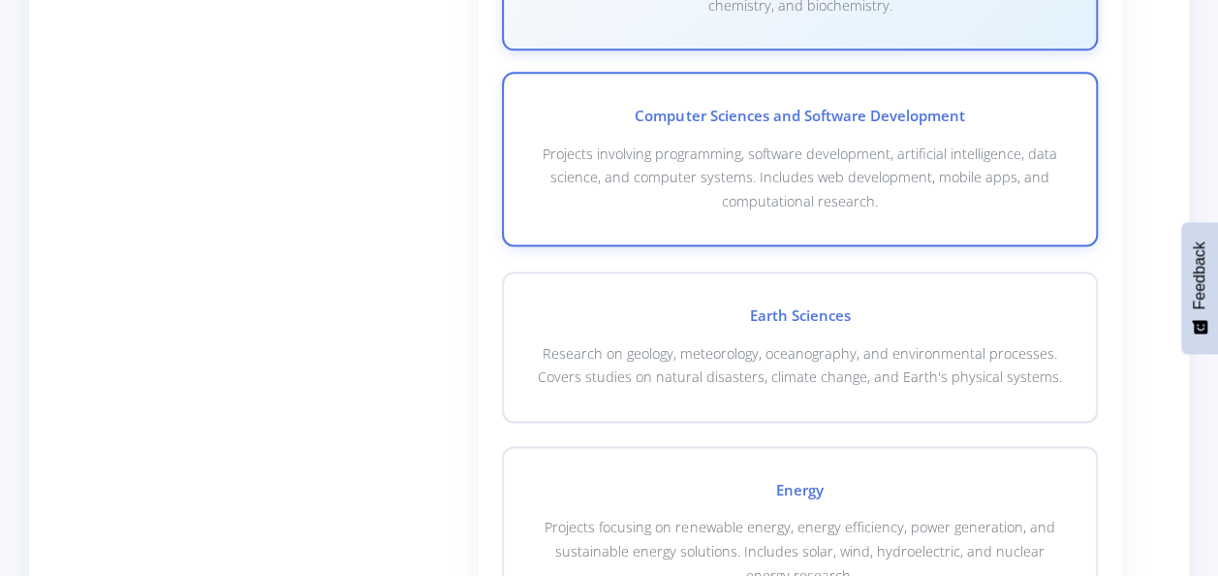
scroll to position [969, 0]
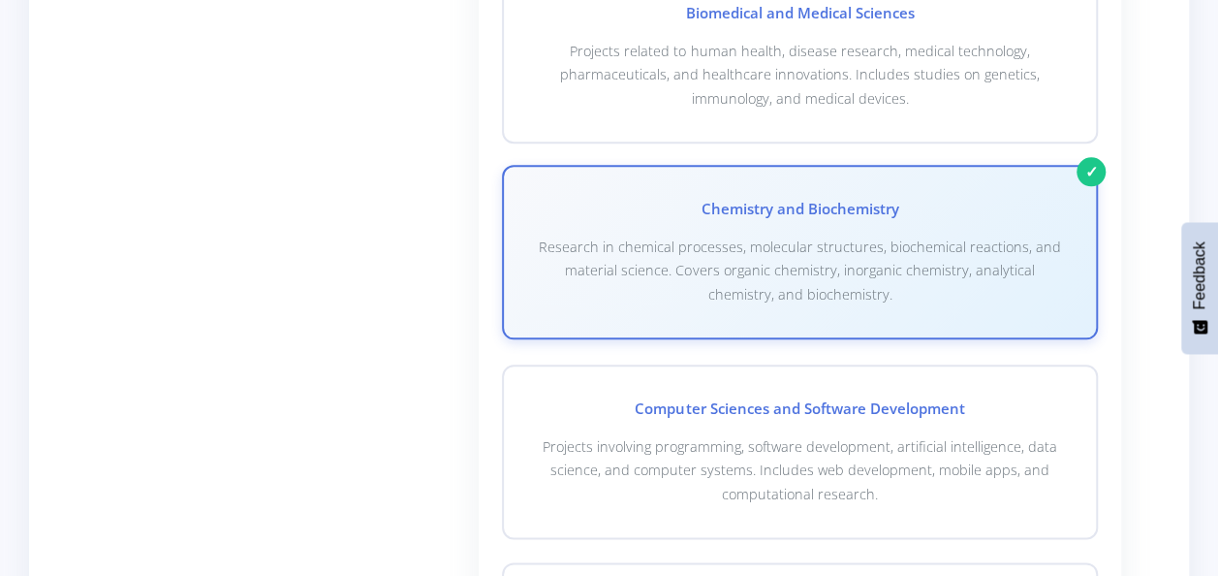
click at [1097, 174] on div "Chemistry and Biochemistry Research in chemical processes, molecular structures…" at bounding box center [800, 252] width 596 height 174
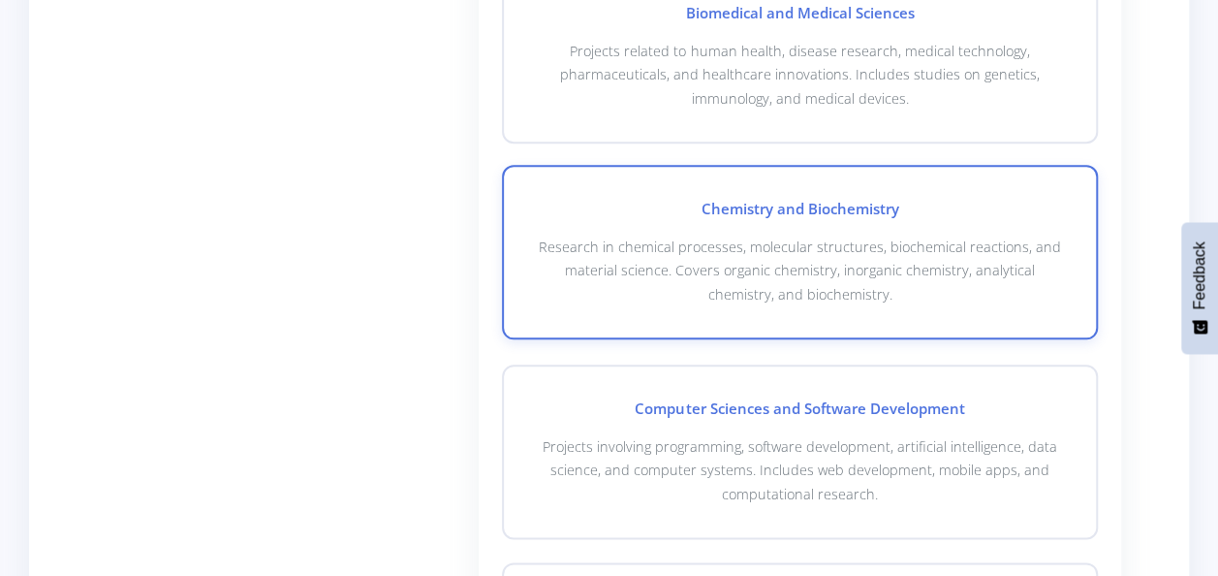
click at [1091, 169] on div "Chemistry and Biochemistry Research in chemical processes, molecular structures…" at bounding box center [800, 252] width 596 height 174
checkbox input "true"
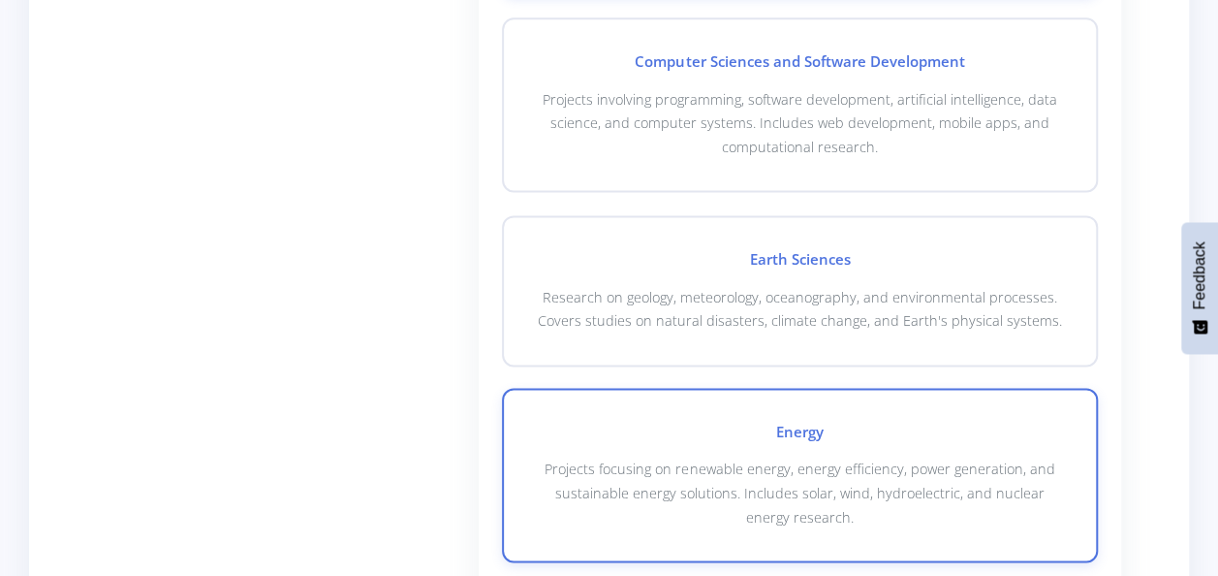
scroll to position [1454, 0]
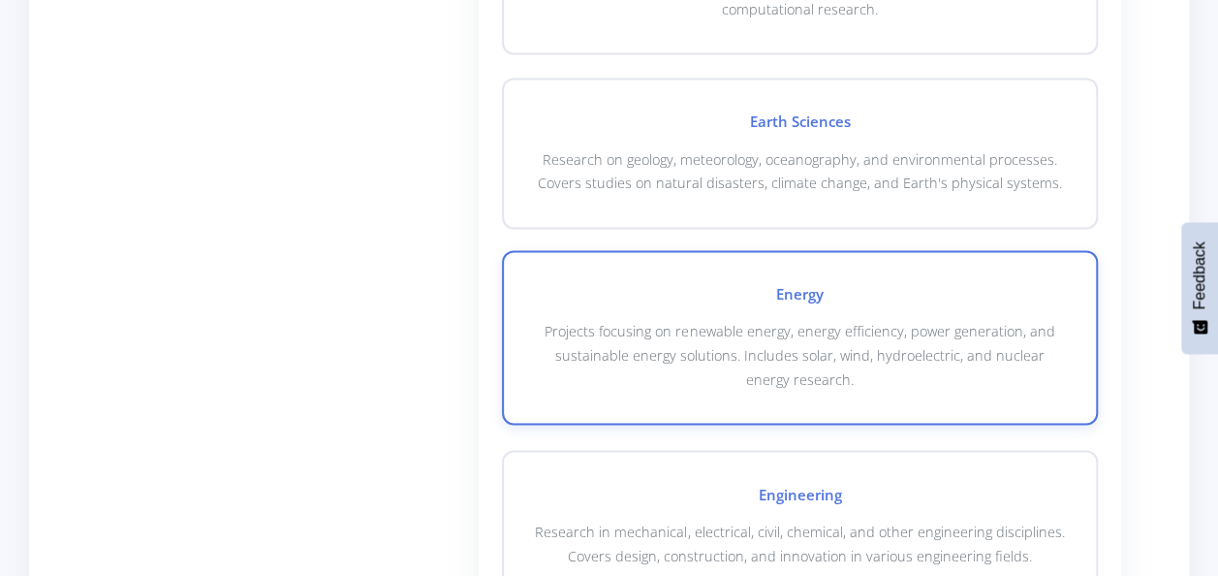
click at [1091, 254] on div "Energy Projects focusing on renewable energy, energy efficiency, power generati…" at bounding box center [800, 337] width 596 height 174
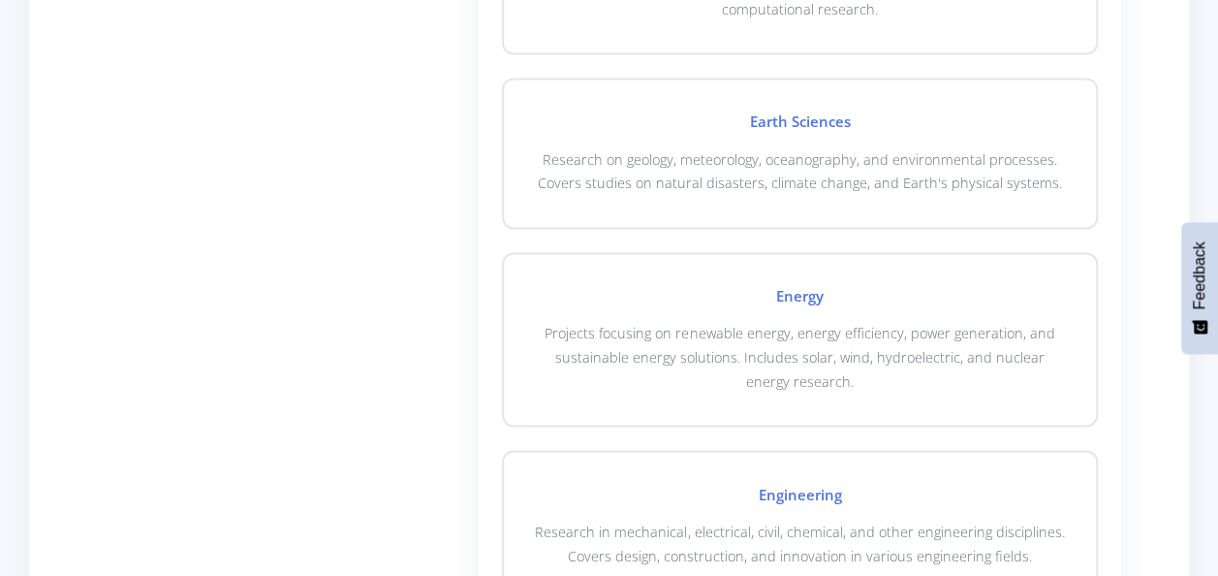
click at [1092, 244] on div "Agricultural Sciences Projects focusing on farming, crop production, soil scien…" at bounding box center [800, 291] width 596 height 2404
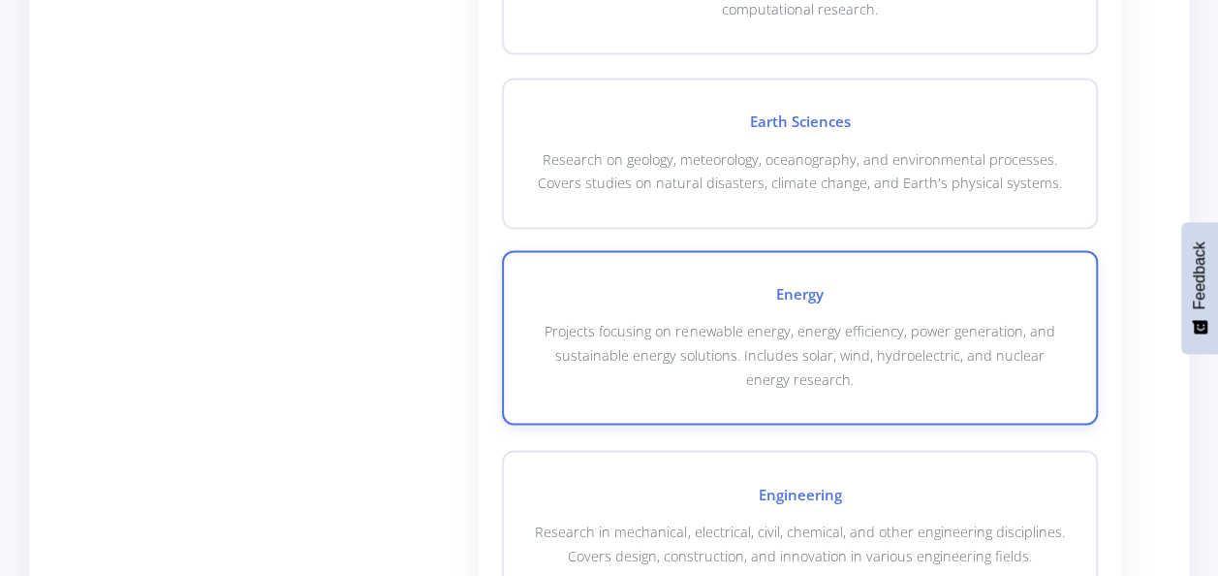
click at [1082, 259] on div "Energy Projects focusing on renewable energy, energy efficiency, power generati…" at bounding box center [800, 337] width 596 height 174
drag, startPoint x: 1082, startPoint y: 259, endPoint x: 1055, endPoint y: 302, distance: 51.4
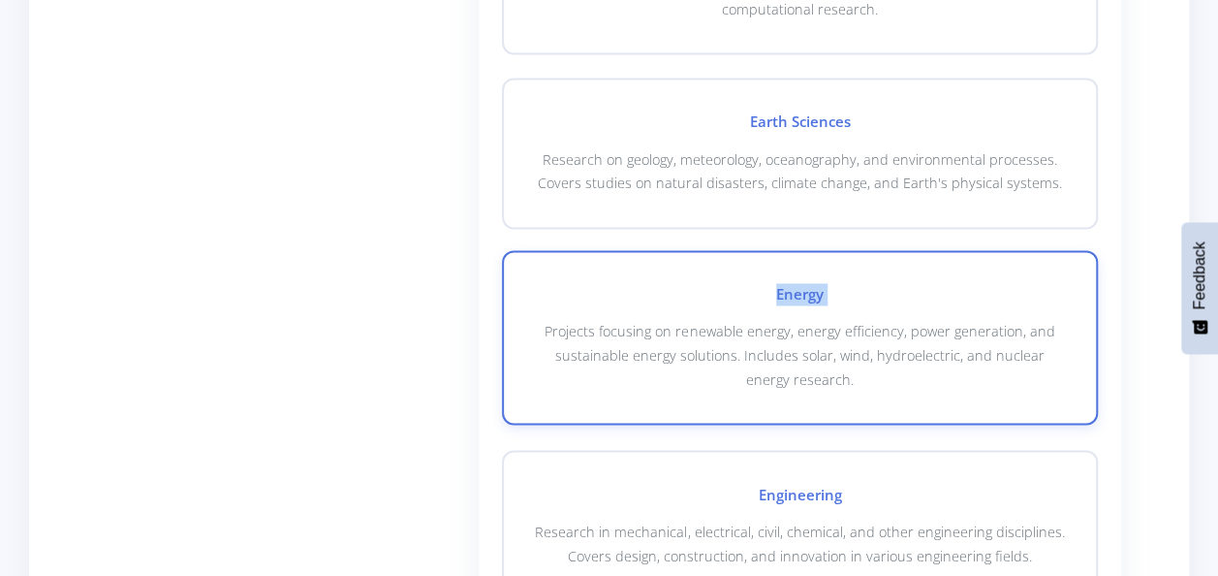
click at [1055, 302] on h4 "Energy" at bounding box center [800, 294] width 530 height 22
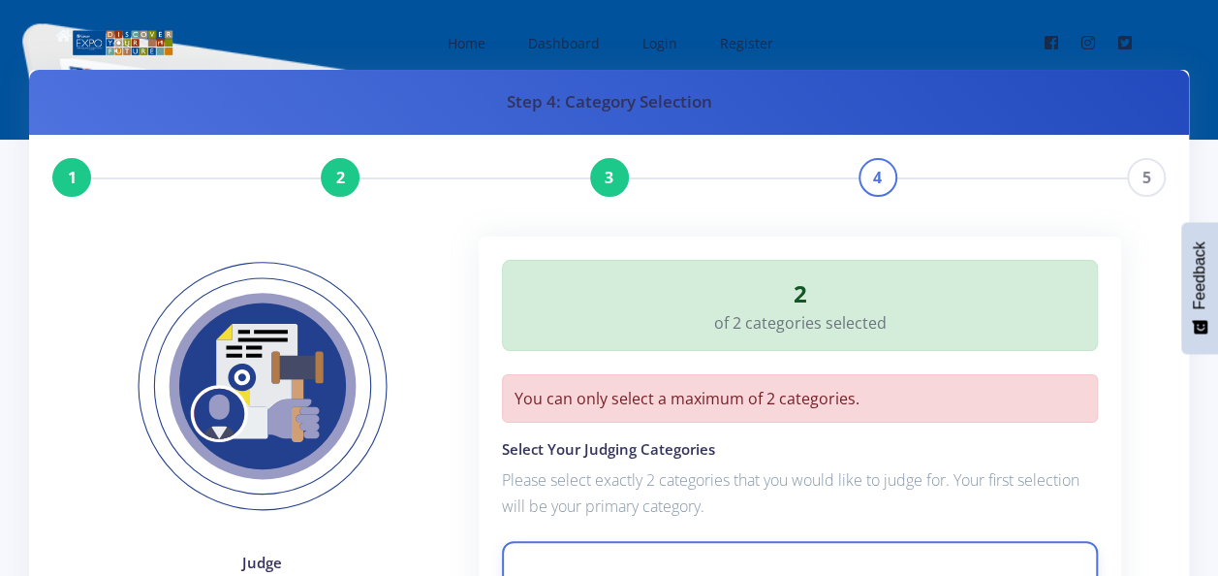
scroll to position [0, 0]
click at [851, 399] on div "You can only select a maximum of 2 categories." at bounding box center [800, 398] width 596 height 48
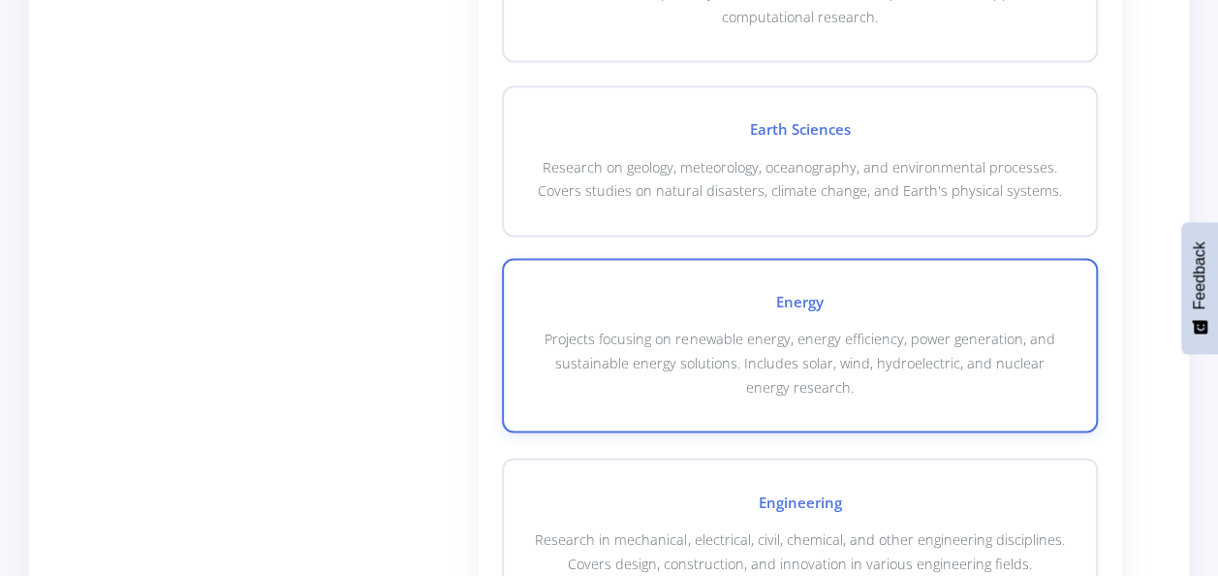
scroll to position [1454, 0]
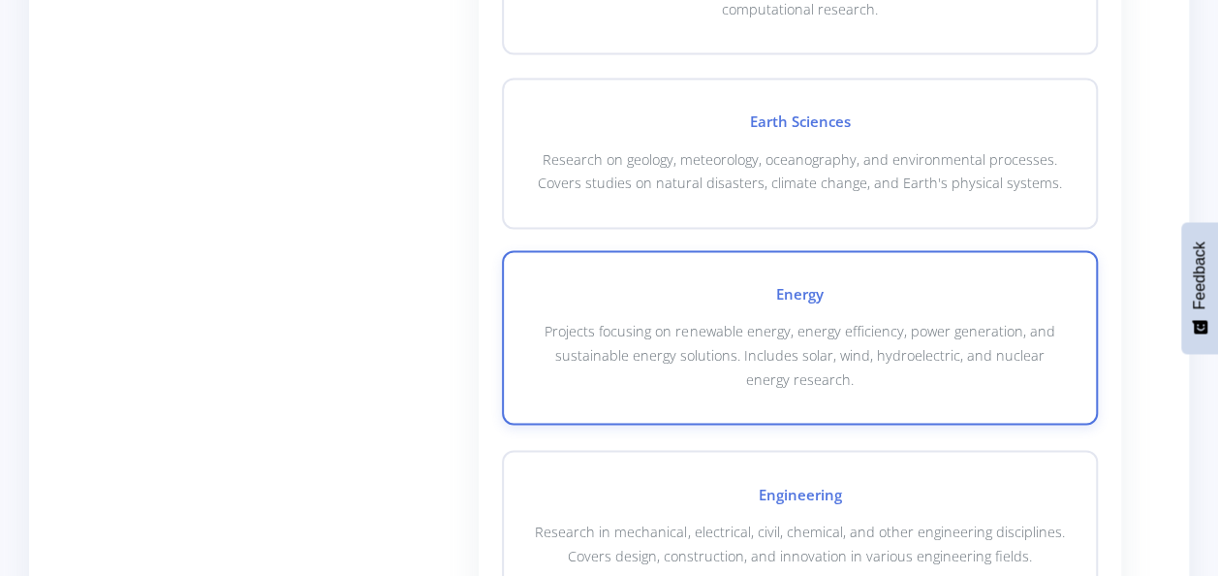
click at [1086, 269] on div "Energy Projects focusing on renewable energy, energy efficiency, power generati…" at bounding box center [800, 337] width 596 height 174
click at [761, 285] on h4 "Energy" at bounding box center [800, 294] width 530 height 22
click at [572, 293] on h4 "Energy" at bounding box center [800, 294] width 530 height 22
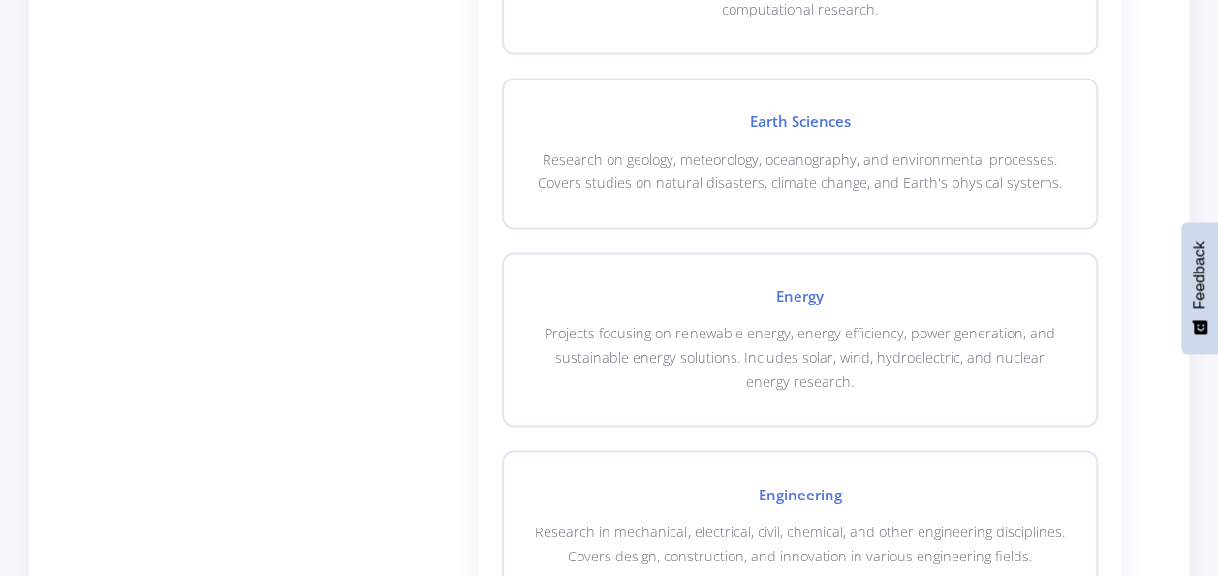
drag, startPoint x: 572, startPoint y: 293, endPoint x: 405, endPoint y: 298, distance: 166.8
click at [405, 298] on div "Judge" at bounding box center [262, 185] width 359 height 2805
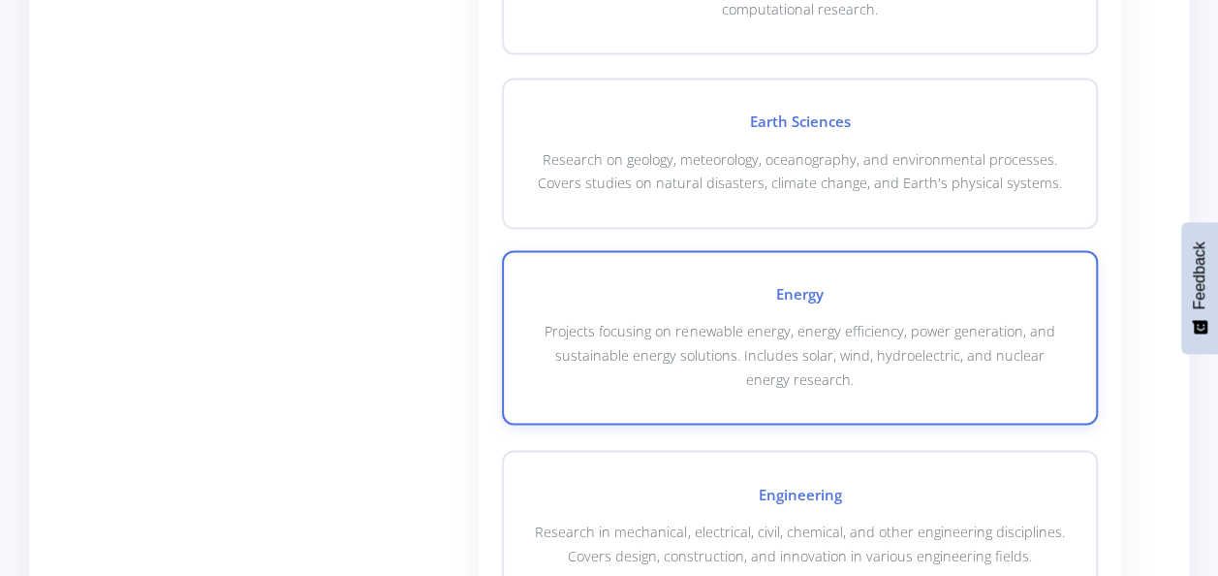
click at [656, 294] on h4 "Energy" at bounding box center [800, 294] width 530 height 22
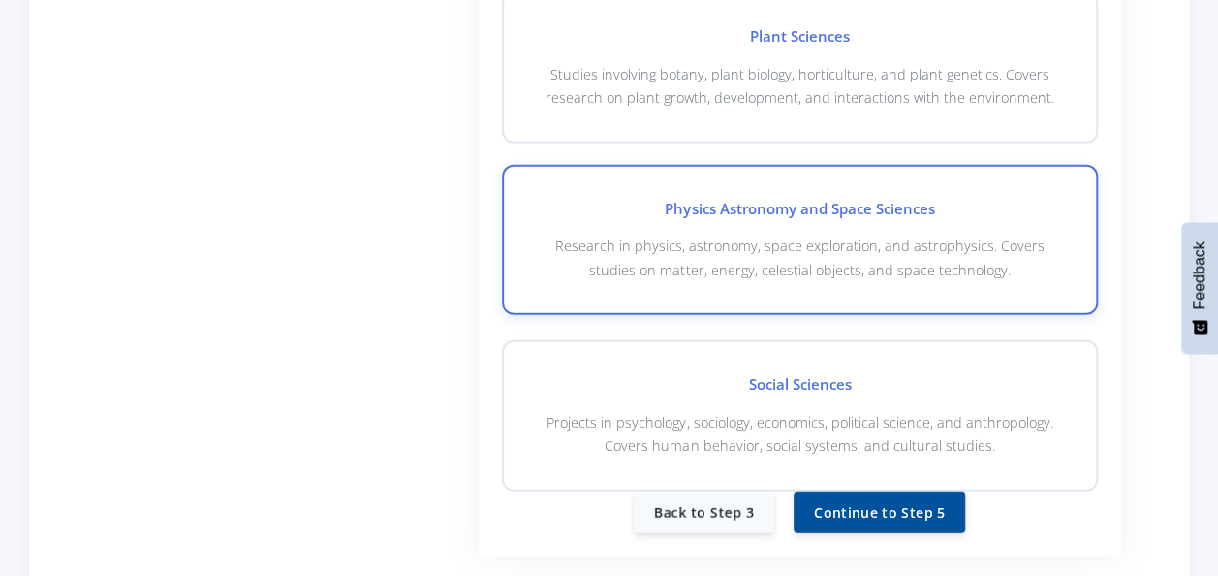
scroll to position [2617, 0]
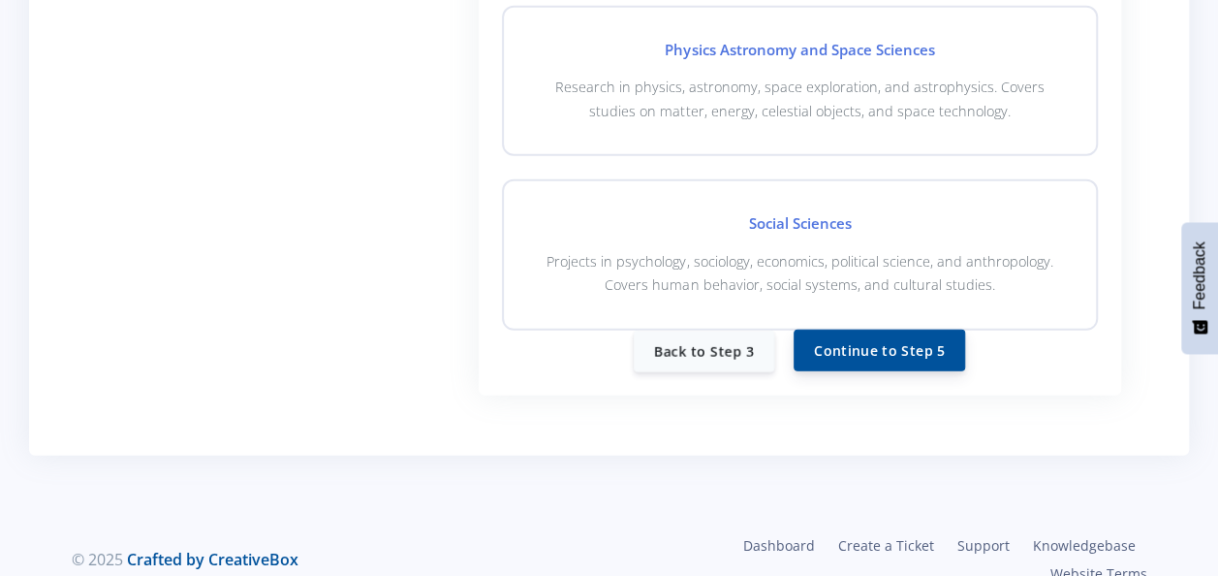
click at [861, 345] on button "Continue to Step 5" at bounding box center [880, 351] width 172 height 42
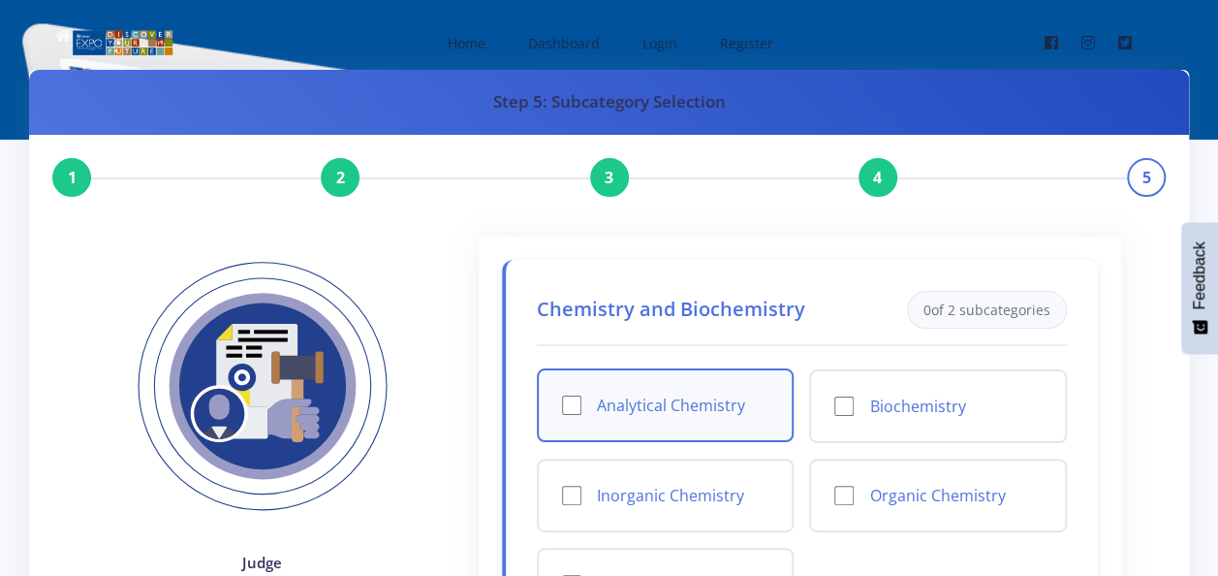
click at [560, 397] on div "Analytical Chemistry" at bounding box center [666, 405] width 258 height 74
click at [566, 390] on div "Analytical Chemistry" at bounding box center [666, 405] width 258 height 74
click at [579, 397] on input "Analytical Chemistry" at bounding box center [571, 404] width 19 height 19
checkbox input "true"
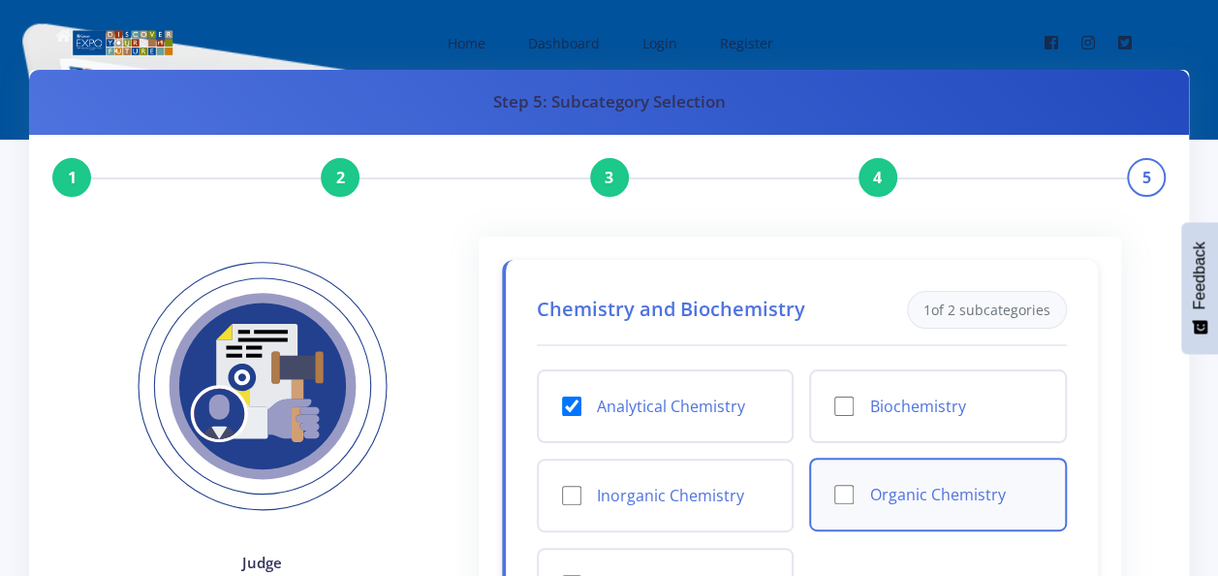
click at [841, 497] on input "Organic Chemistry" at bounding box center [844, 494] width 19 height 19
checkbox input "true"
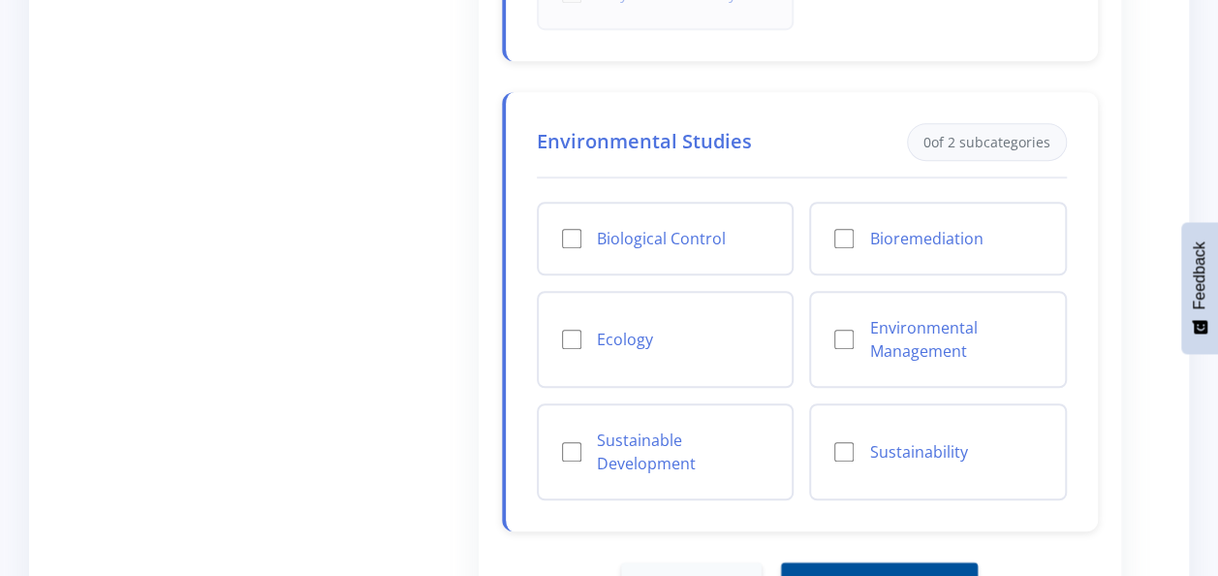
scroll to position [678, 0]
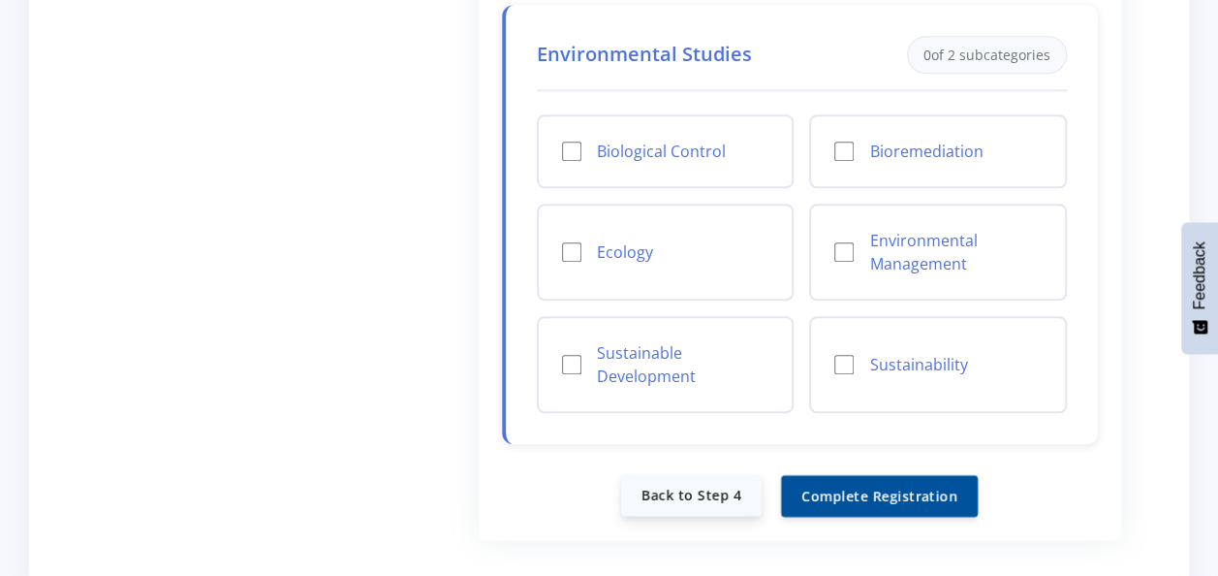
click at [697, 486] on link "Back to Step 4" at bounding box center [691, 495] width 141 height 42
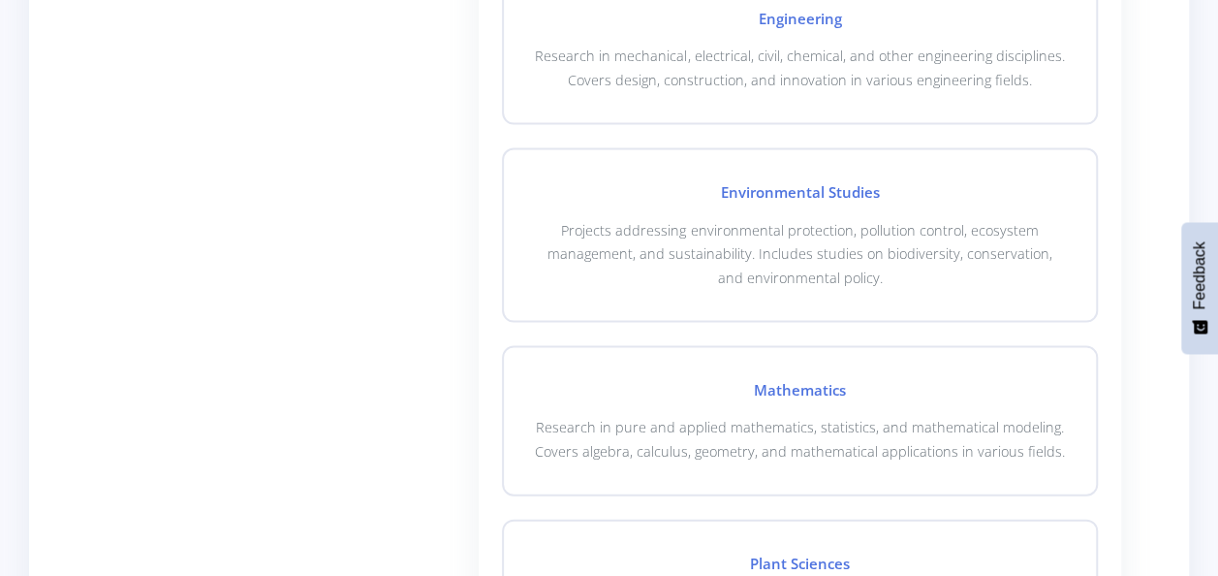
scroll to position [2035, 0]
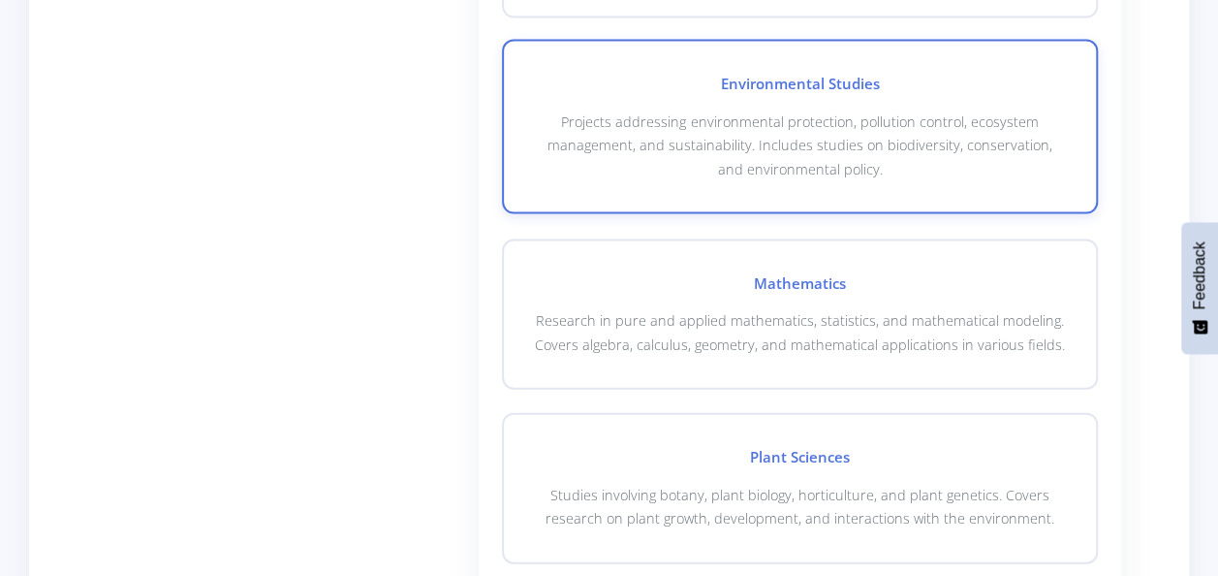
click at [835, 145] on p "Projects addressing environmental protection, pollution control, ecosystem mana…" at bounding box center [800, 145] width 530 height 71
click at [1074, 60] on div "Environmental Studies Projects addressing environmental protection, pollution c…" at bounding box center [800, 127] width 596 height 174
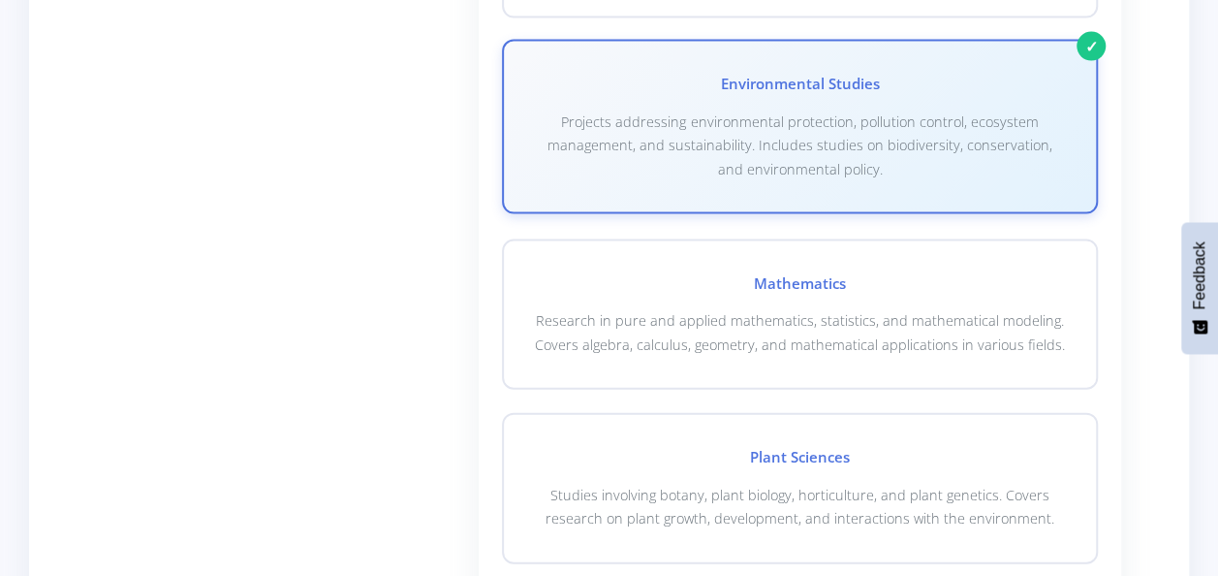
click at [1096, 44] on div "Environmental Studies Projects addressing environmental protection, pollution c…" at bounding box center [800, 127] width 596 height 174
checkbox input "false"
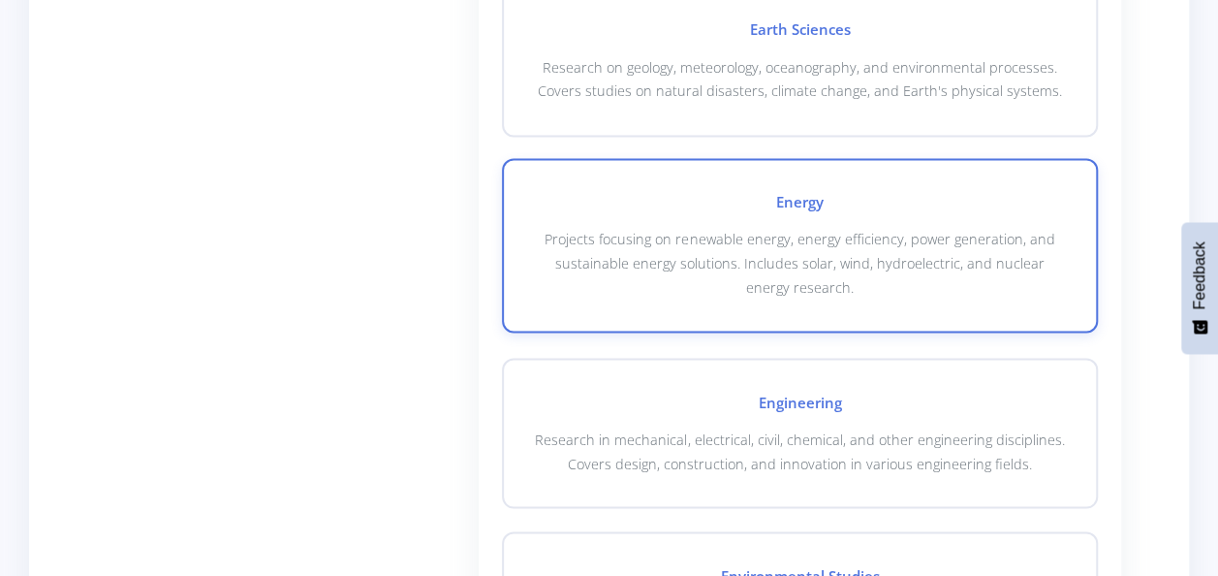
scroll to position [1454, 0]
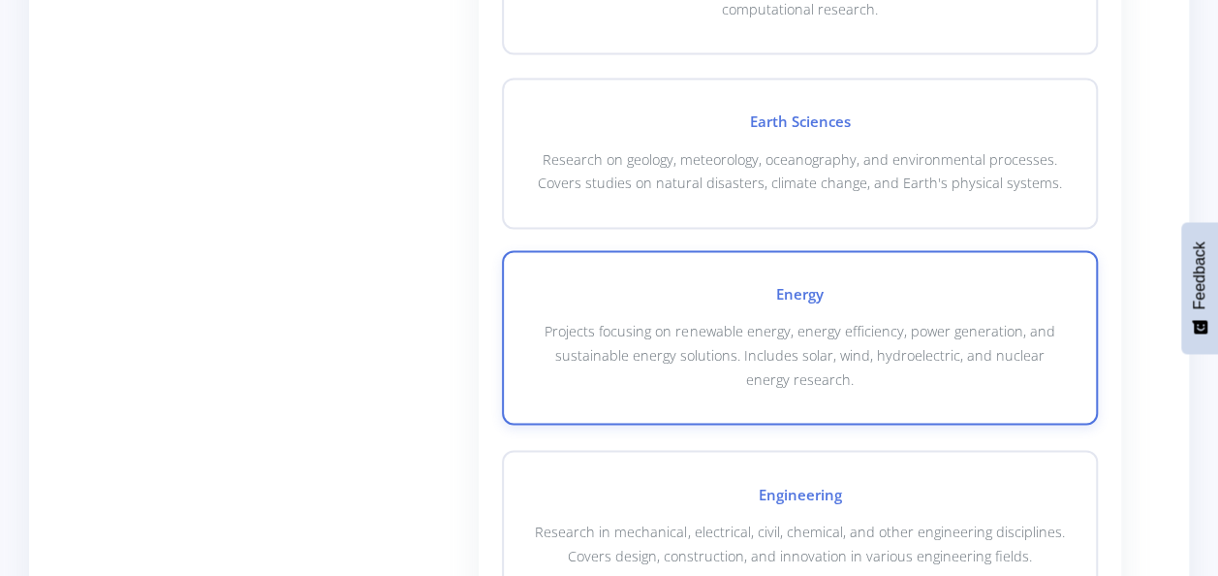
click at [1085, 268] on div "Energy Projects focusing on renewable energy, energy efficiency, power generati…" at bounding box center [800, 337] width 596 height 174
checkbox input "true"
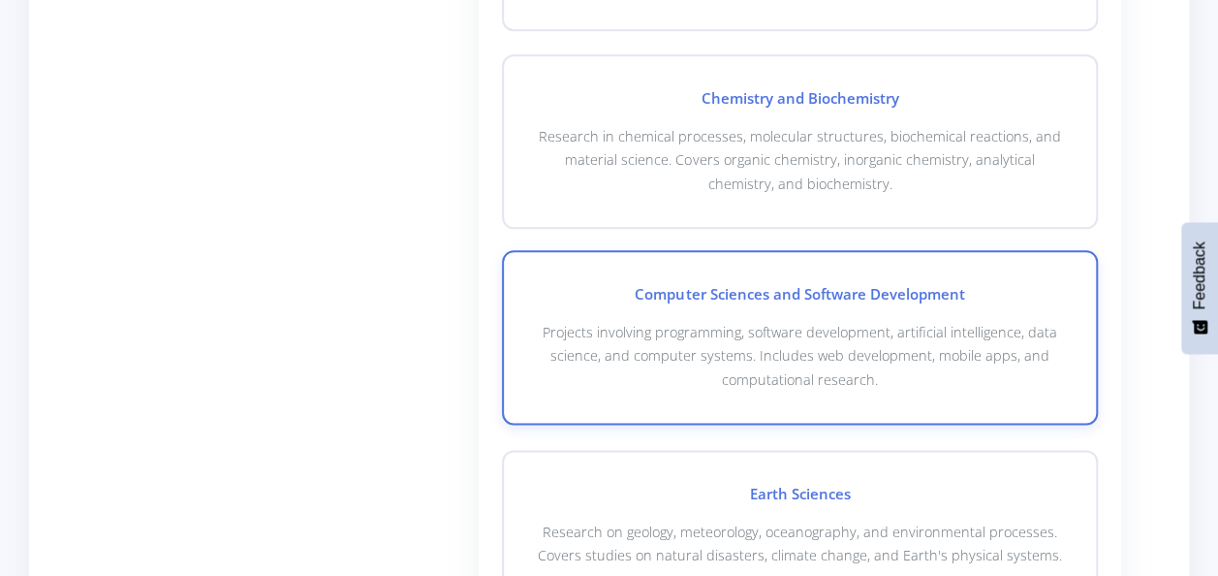
scroll to position [969, 0]
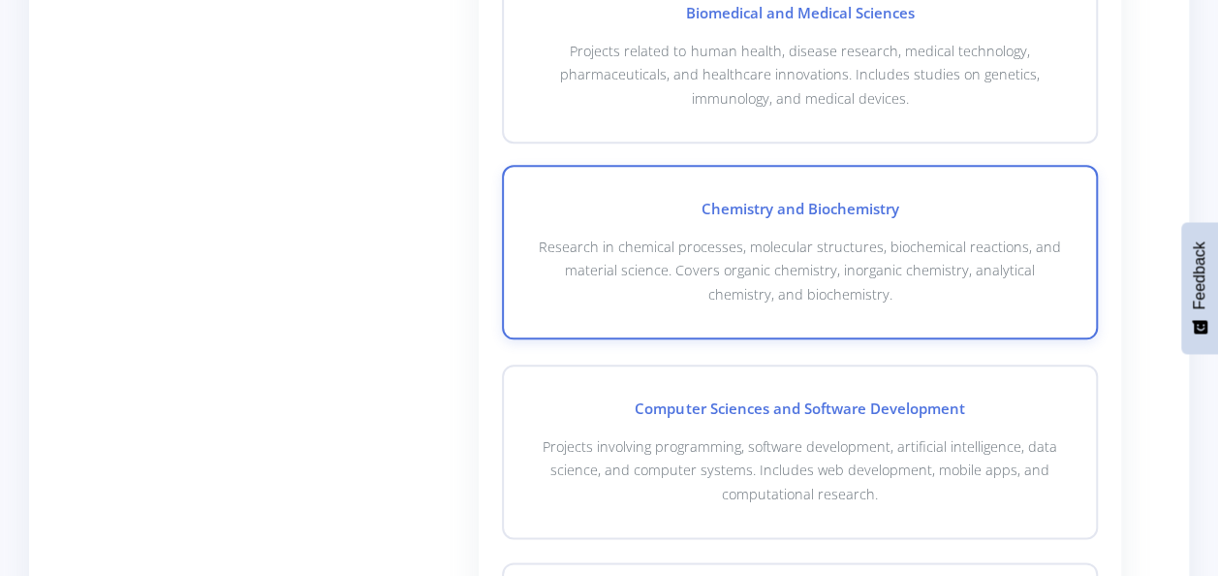
click at [1087, 171] on div "Chemistry and Biochemistry Research in chemical processes, molecular structures…" at bounding box center [800, 252] width 596 height 174
click at [1078, 186] on div "Chemistry and Biochemistry Research in chemical processes, molecular structures…" at bounding box center [800, 252] width 596 height 174
checkbox input "true"
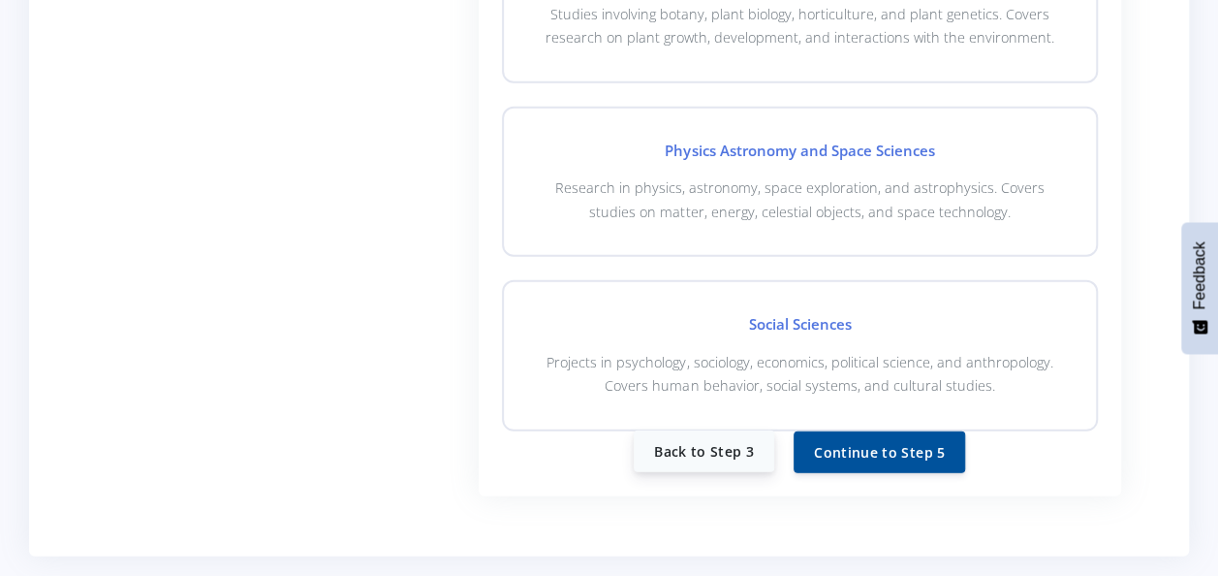
scroll to position [2644, 0]
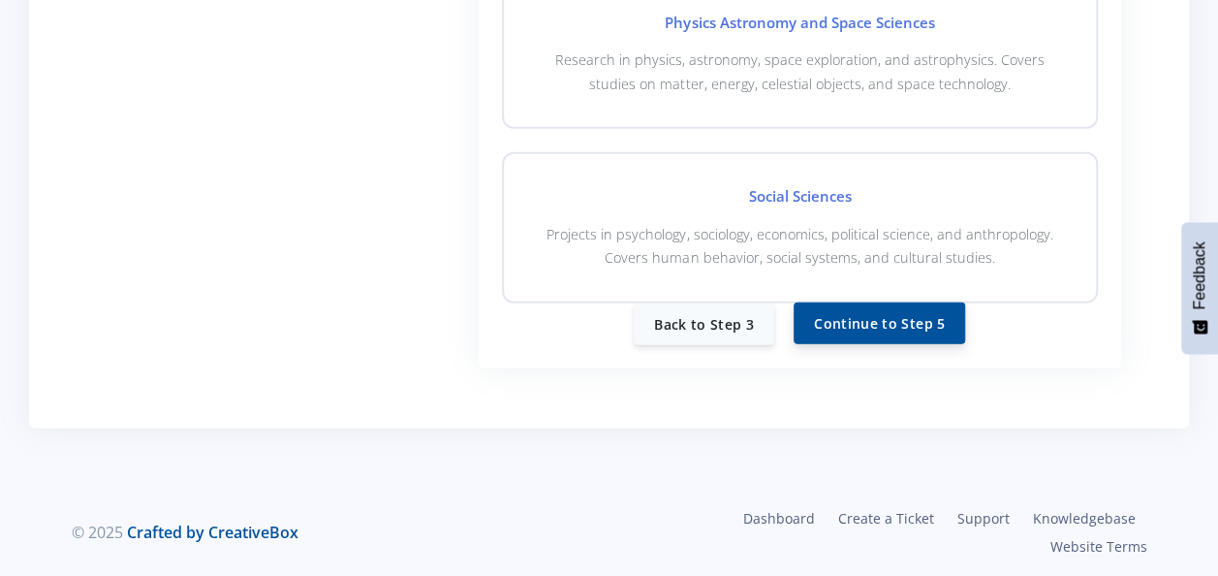
click at [876, 316] on button "Continue to Step 5" at bounding box center [880, 323] width 172 height 42
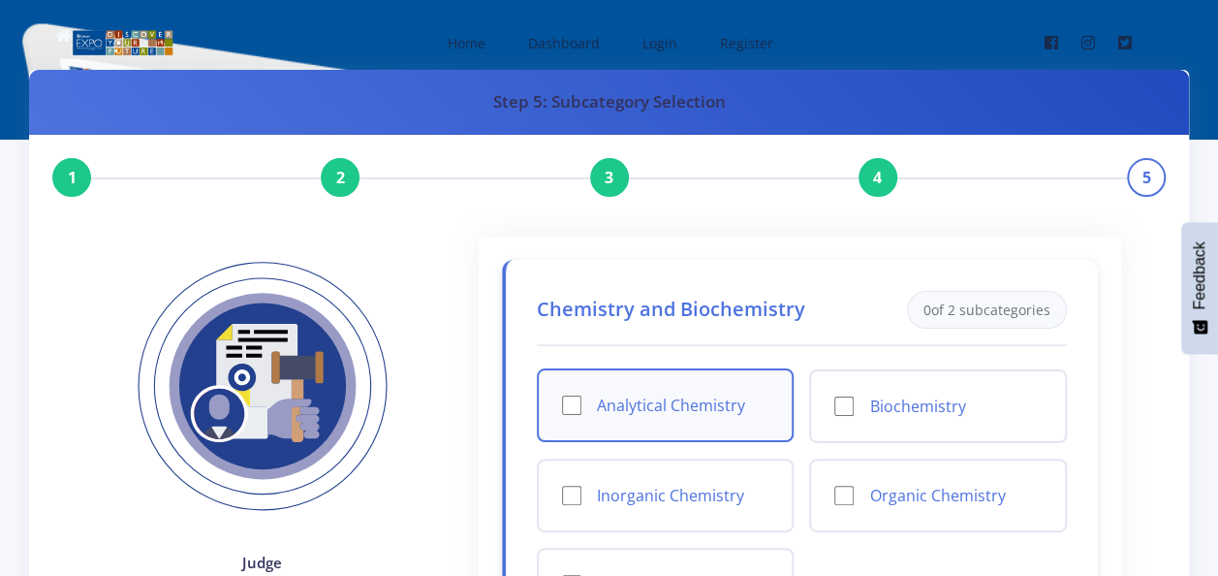
click at [568, 397] on input "Analytical Chemistry" at bounding box center [571, 404] width 19 height 19
checkbox input "true"
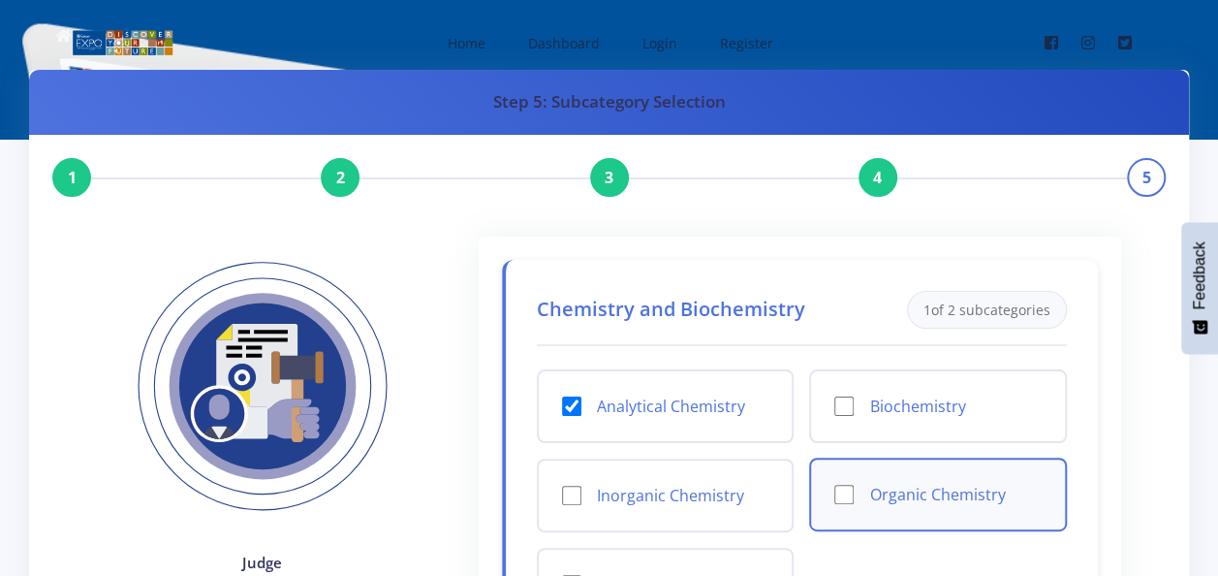
click at [853, 498] on input "Organic Chemistry" at bounding box center [844, 494] width 19 height 19
checkbox input "true"
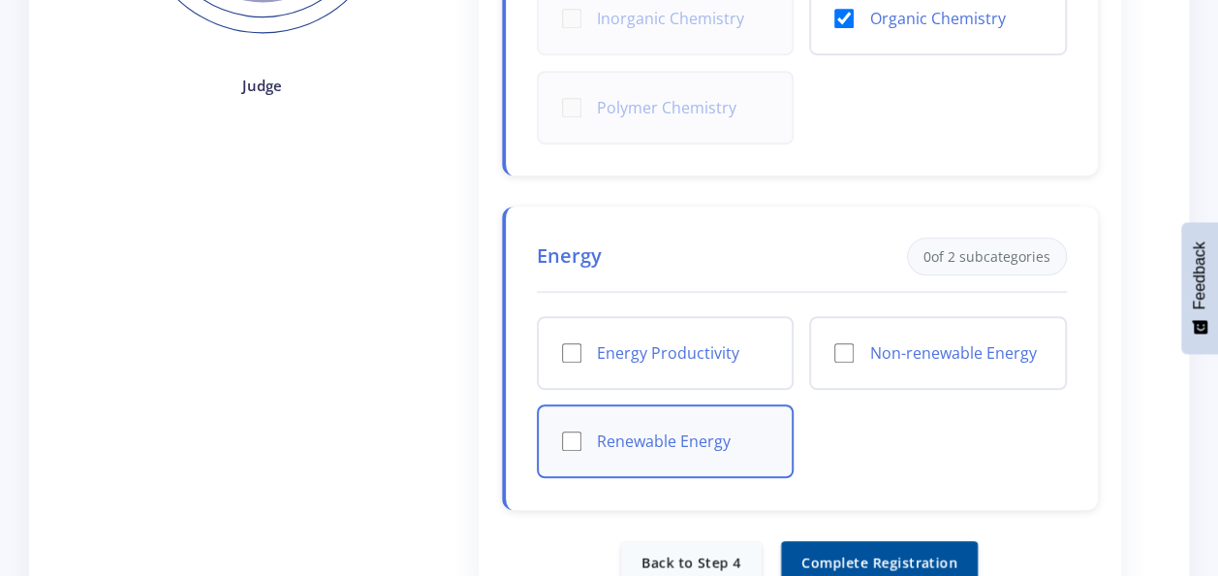
scroll to position [485, 0]
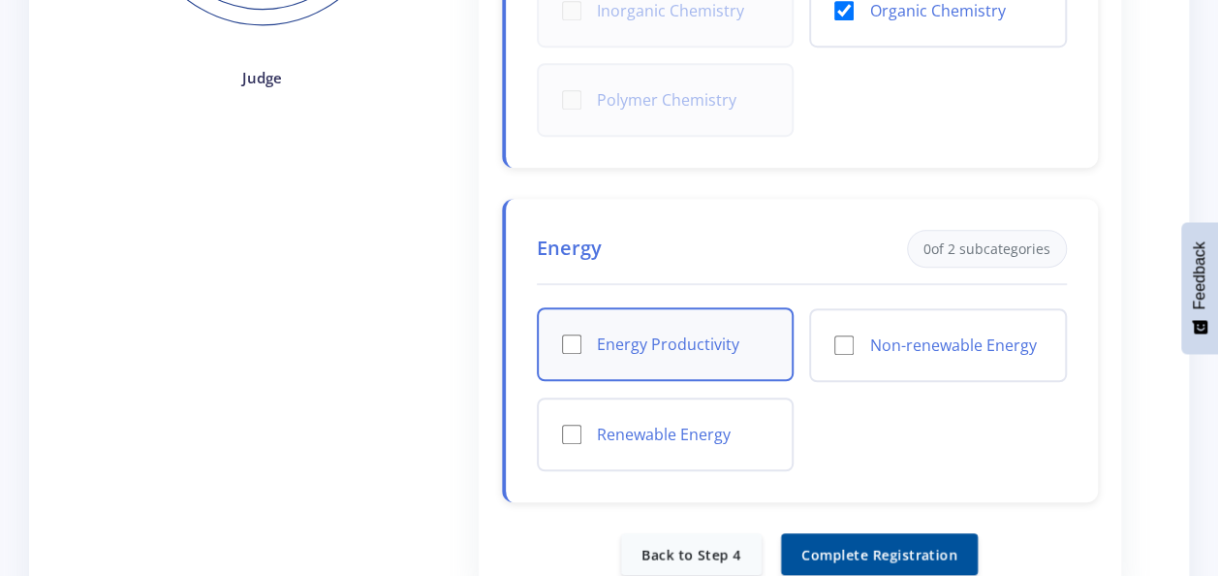
click at [568, 352] on div "Energy Productivity" at bounding box center [666, 344] width 258 height 74
click at [579, 343] on input "Energy Productivity" at bounding box center [571, 343] width 19 height 19
checkbox input "true"
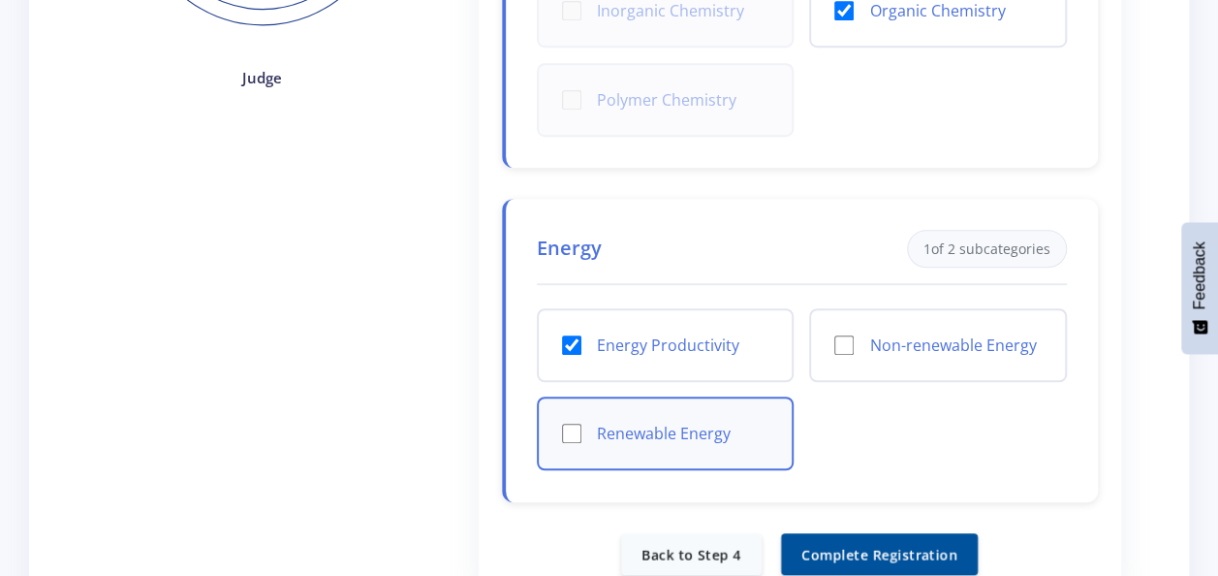
click at [562, 424] on input "Renewable Energy" at bounding box center [571, 433] width 19 height 19
checkbox input "true"
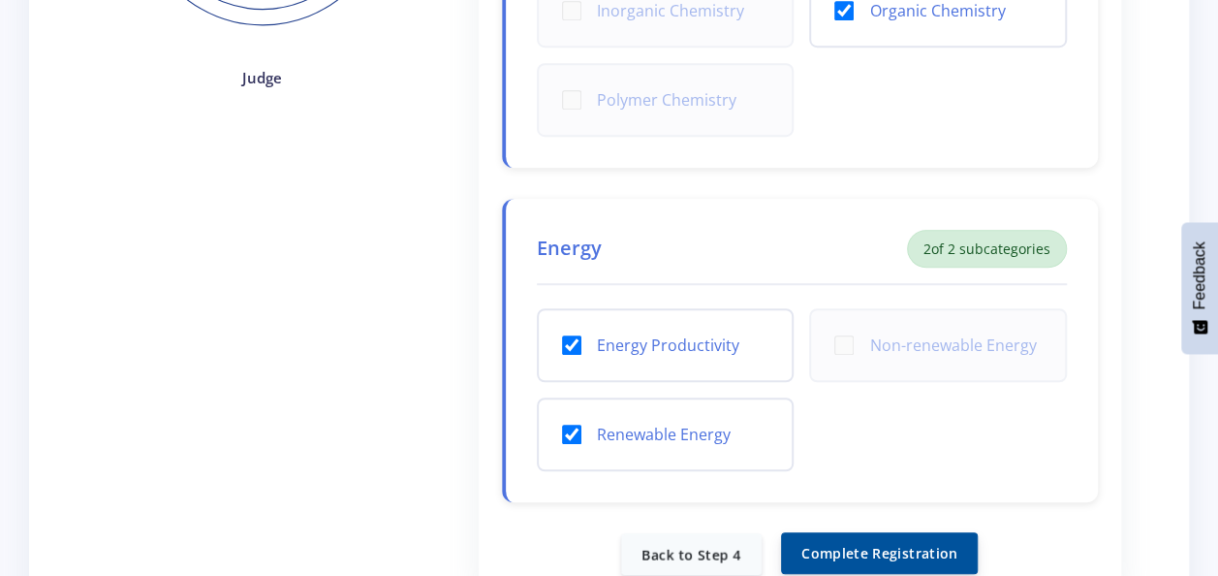
click at [843, 547] on button "Complete Registration" at bounding box center [879, 553] width 197 height 42
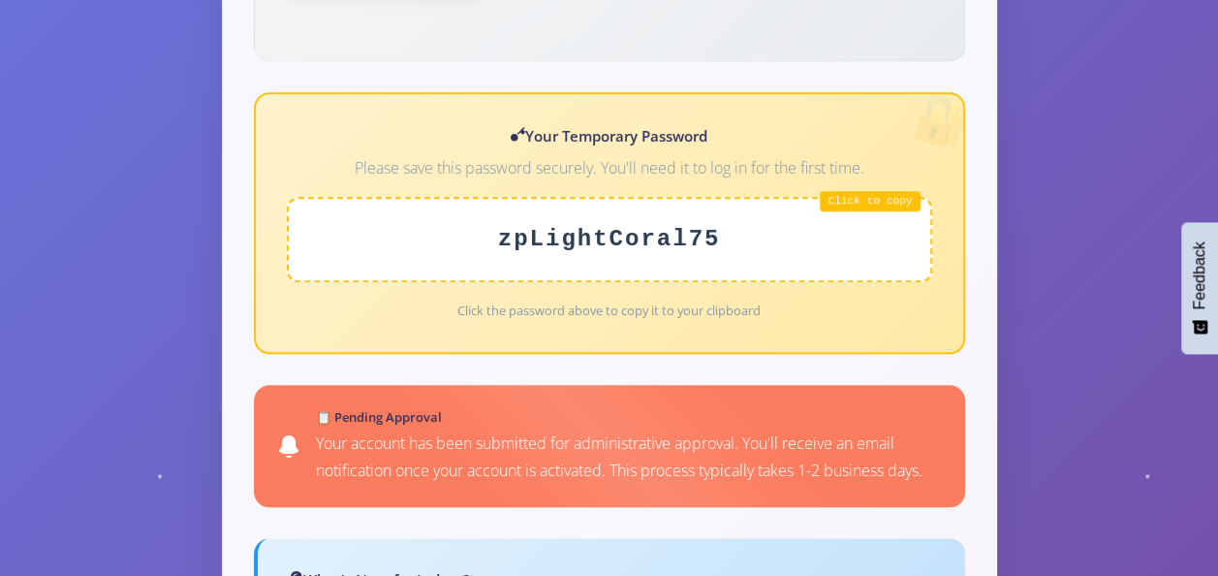
scroll to position [872, 0]
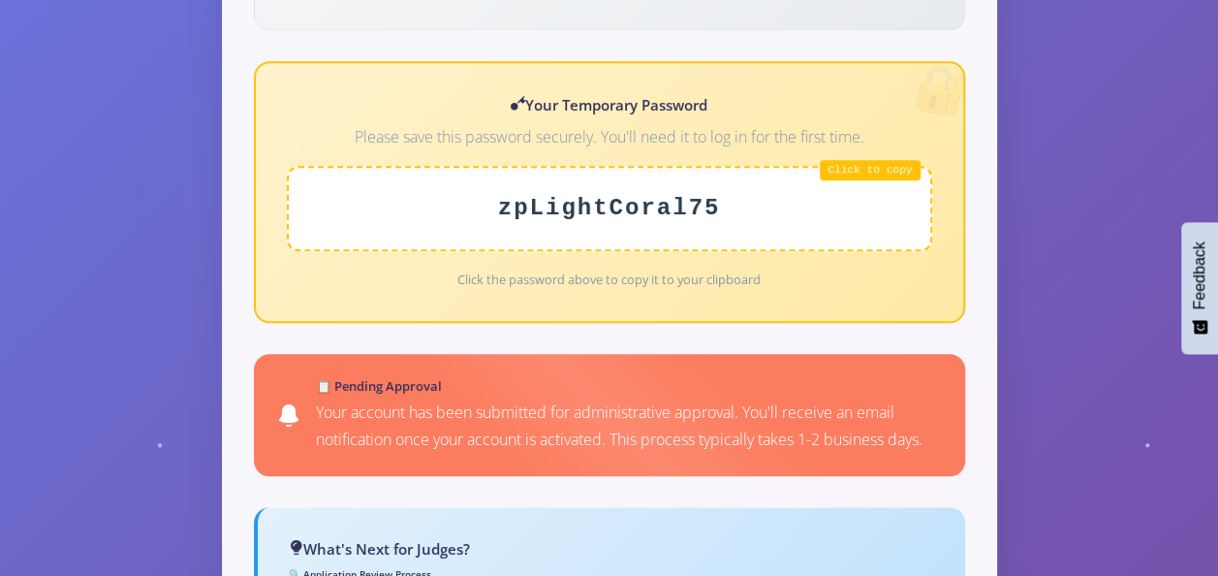
drag, startPoint x: 760, startPoint y: 184, endPoint x: 468, endPoint y: 164, distance: 292.5
click at [469, 166] on div "zpLightCoral75" at bounding box center [610, 208] width 646 height 85
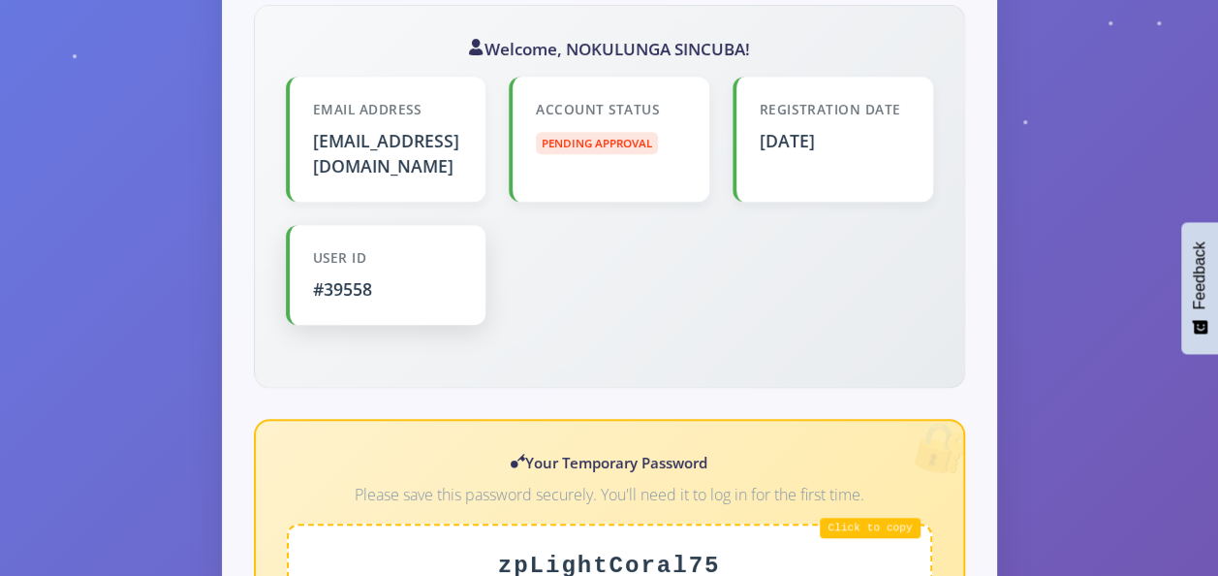
scroll to position [485, 0]
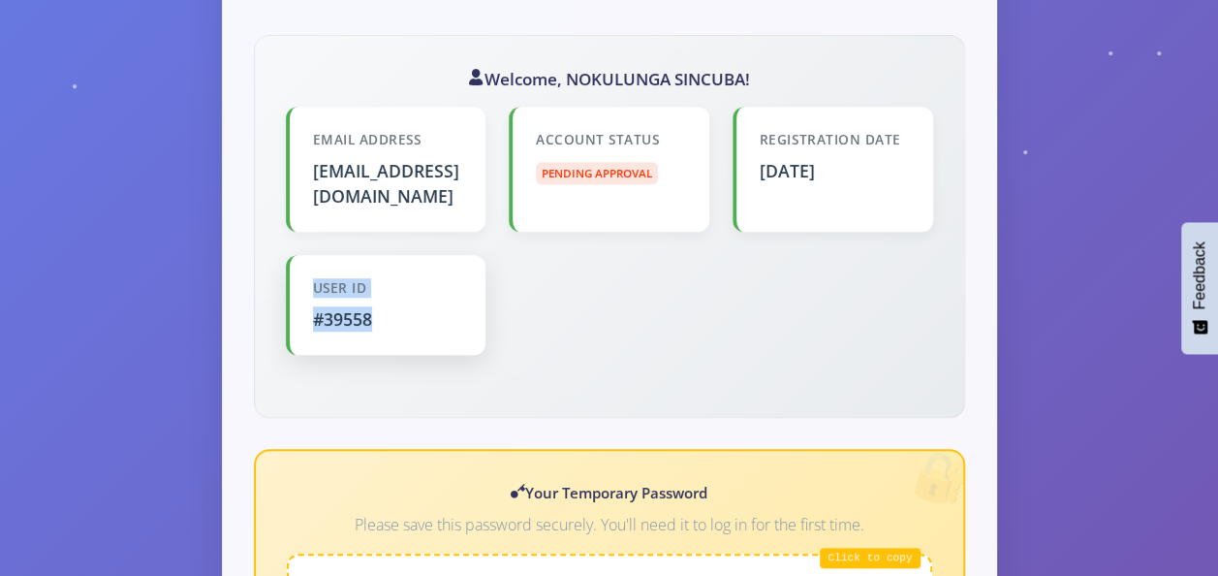
drag, startPoint x: 392, startPoint y: 299, endPoint x: 291, endPoint y: 260, distance: 108.0
click at [291, 260] on div "User ID #39558" at bounding box center [386, 305] width 201 height 100
copy div "User ID #39558"
click at [795, 357] on div "Welcome, NOKULUNGA SINCUBA! Email Address [EMAIL_ADDRESS][DOMAIN_NAME] Account …" at bounding box center [609, 226] width 711 height 383
